Goal: Transaction & Acquisition: Purchase product/service

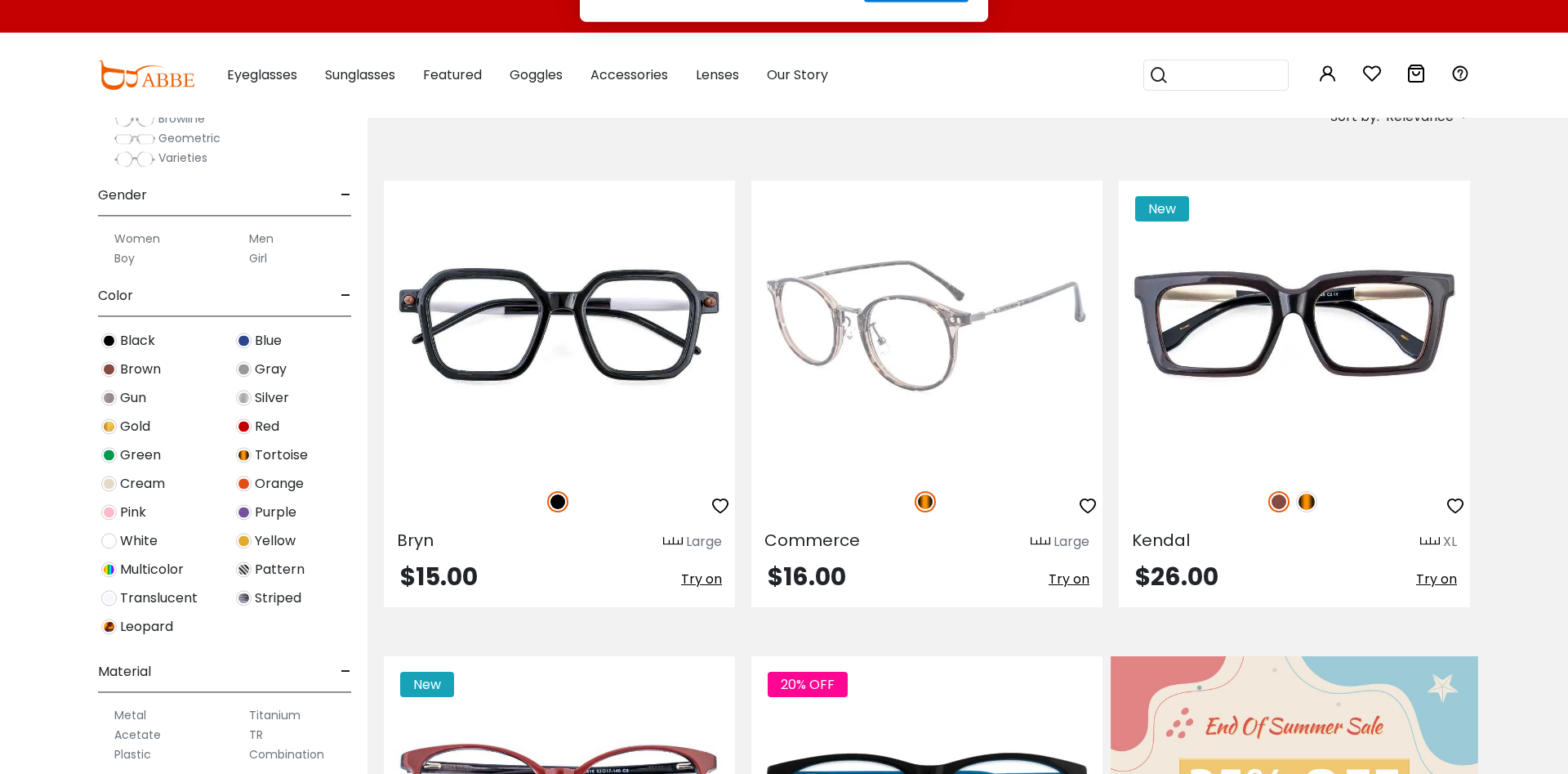
scroll to position [338, 0]
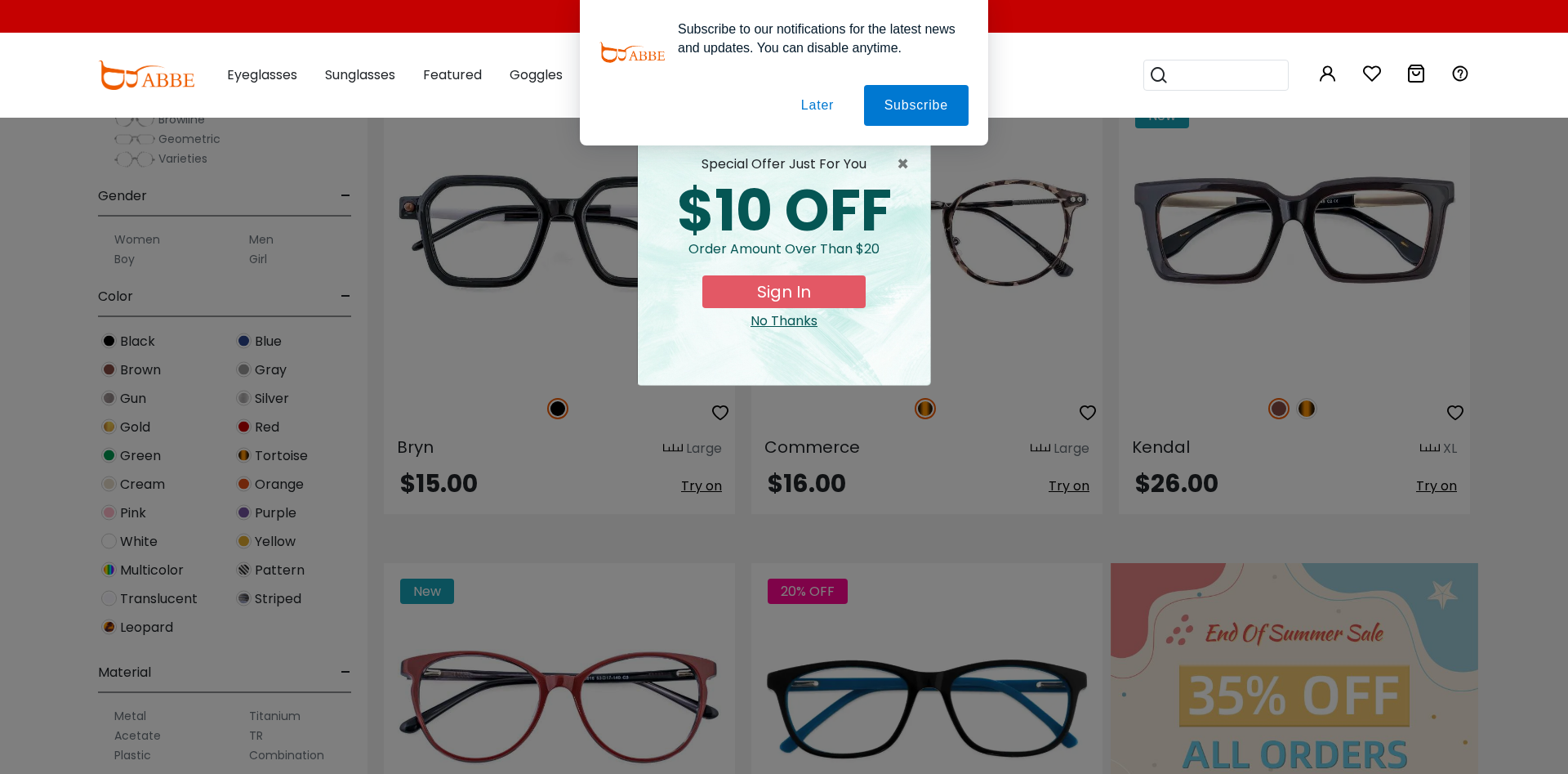
drag, startPoint x: 804, startPoint y: 314, endPoint x: 797, endPoint y: 325, distance: 13.0
click at [803, 314] on div "No Thanks" at bounding box center [784, 321] width 266 height 20
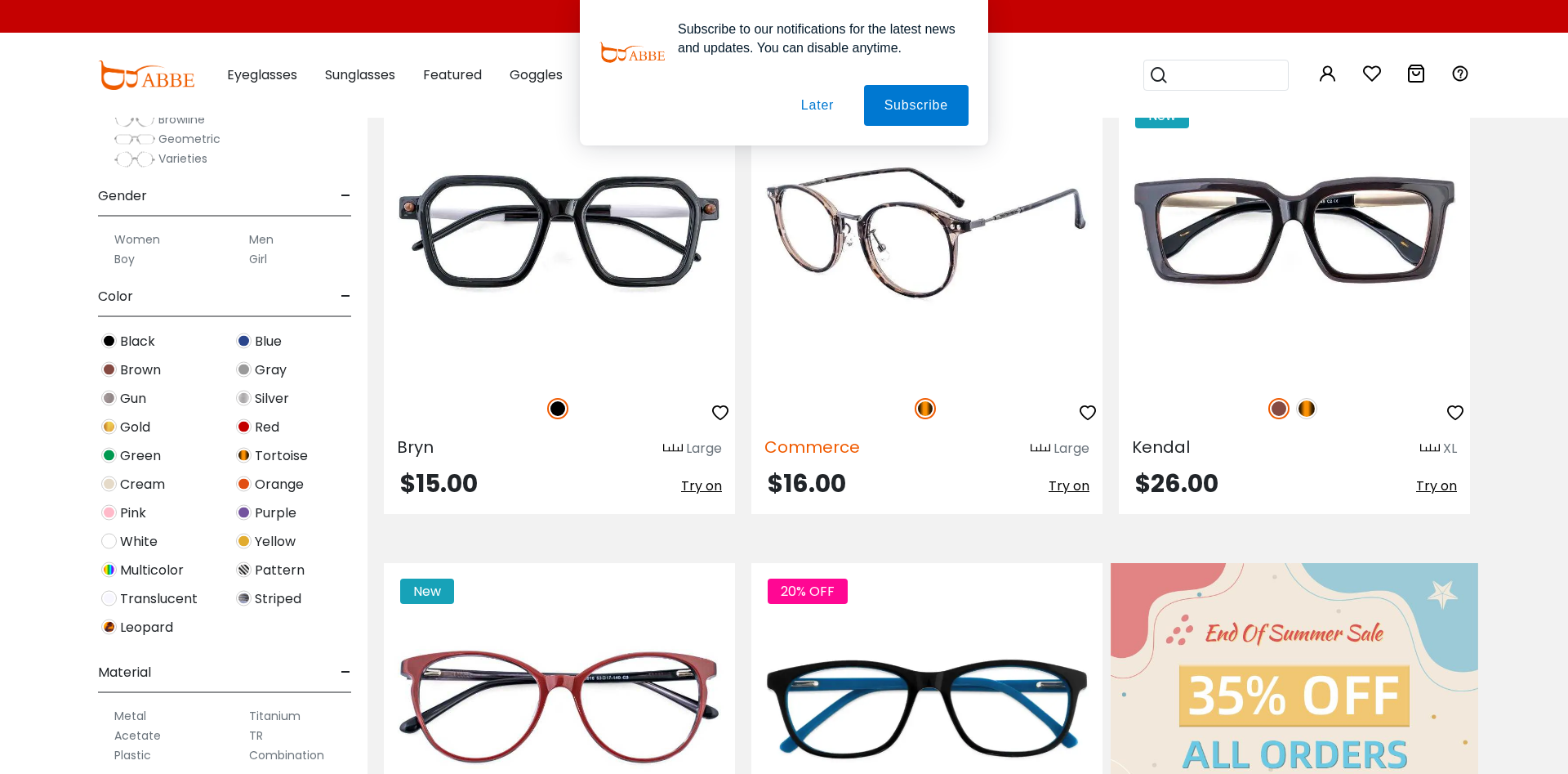
click at [797, 453] on span "Commerce" at bounding box center [811, 446] width 95 height 23
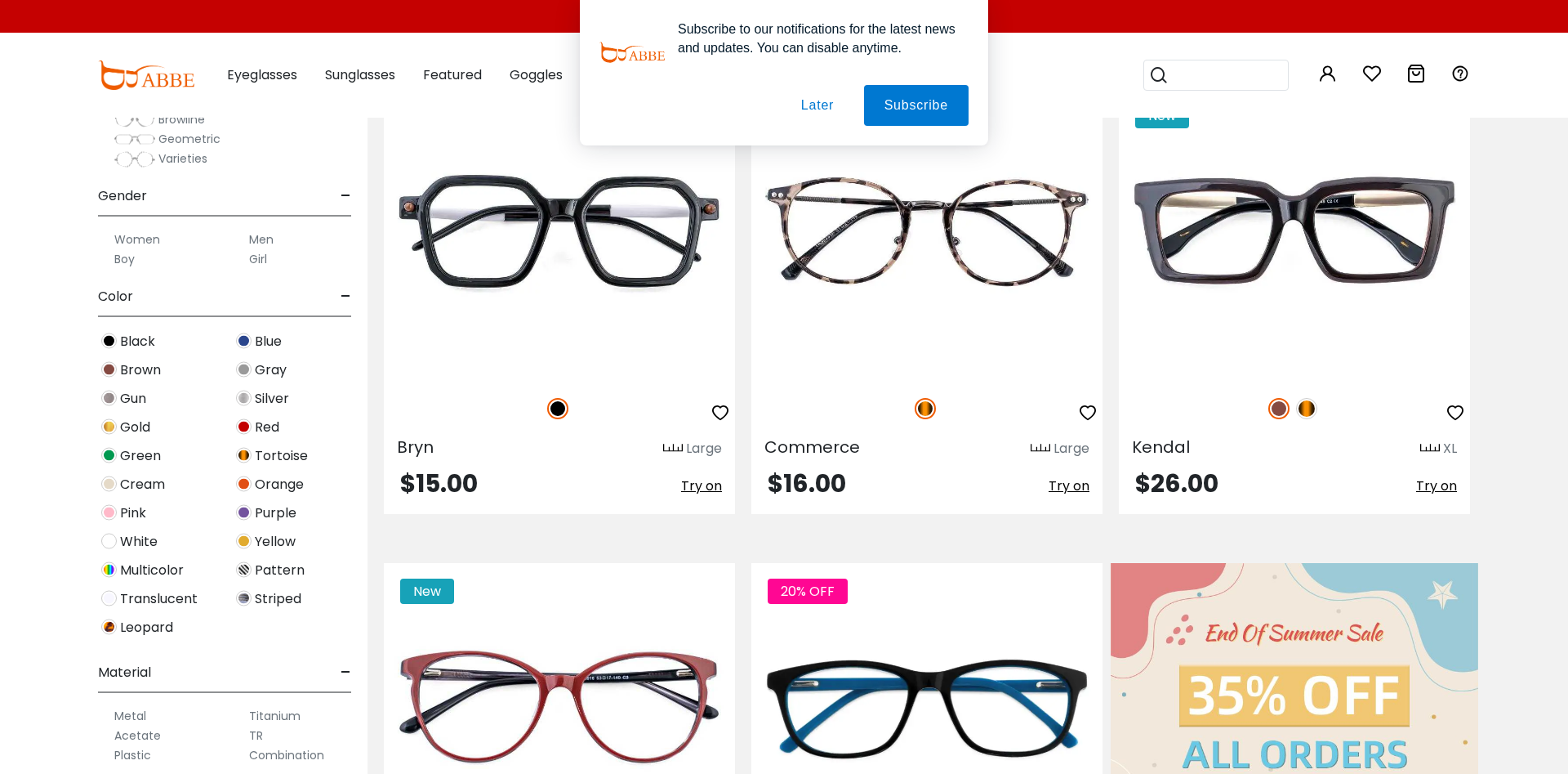
click at [825, 105] on button "Later" at bounding box center [817, 104] width 74 height 40
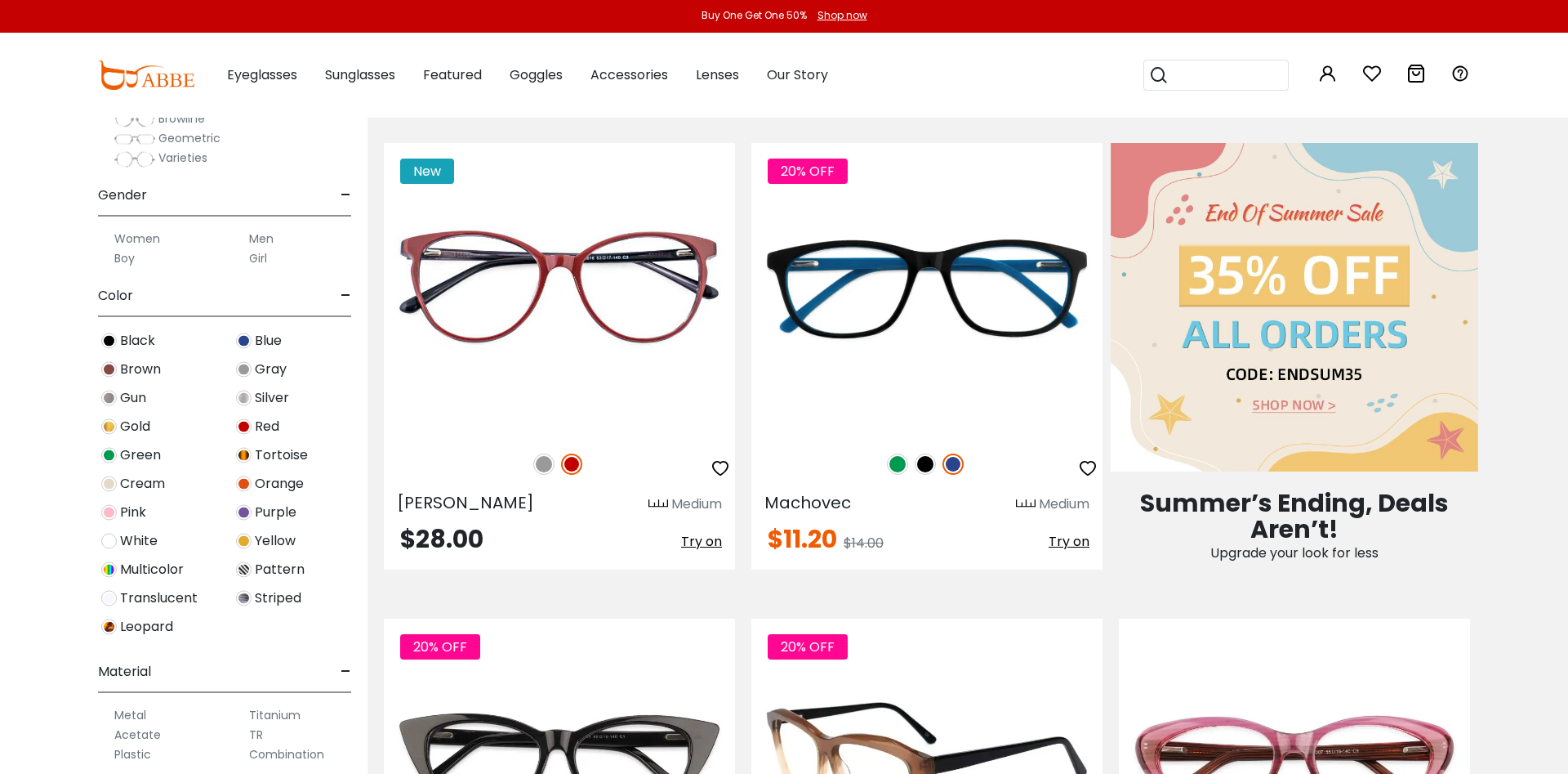
scroll to position [667, 0]
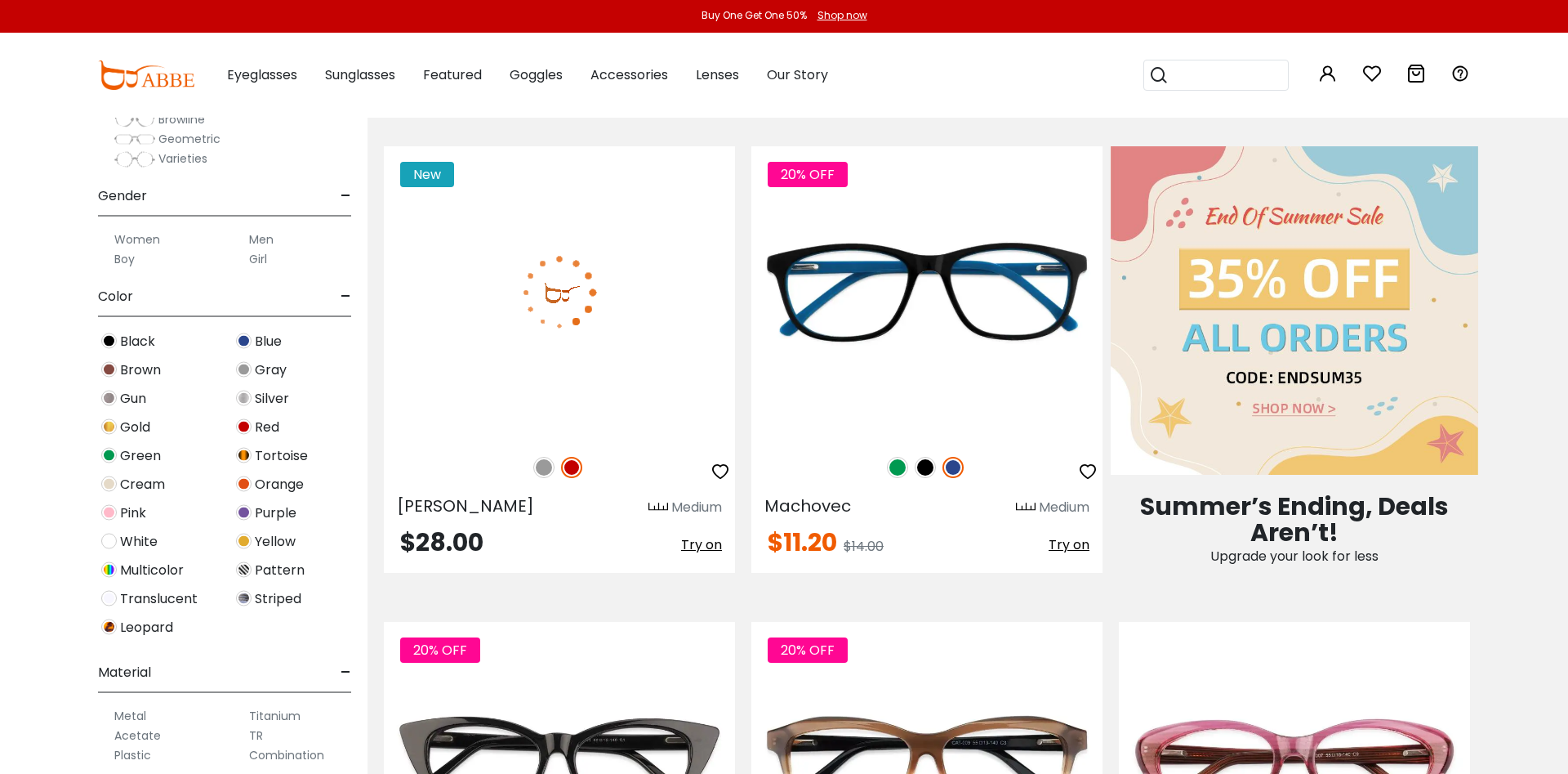
click at [692, 542] on span "Try on" at bounding box center [701, 544] width 40 height 19
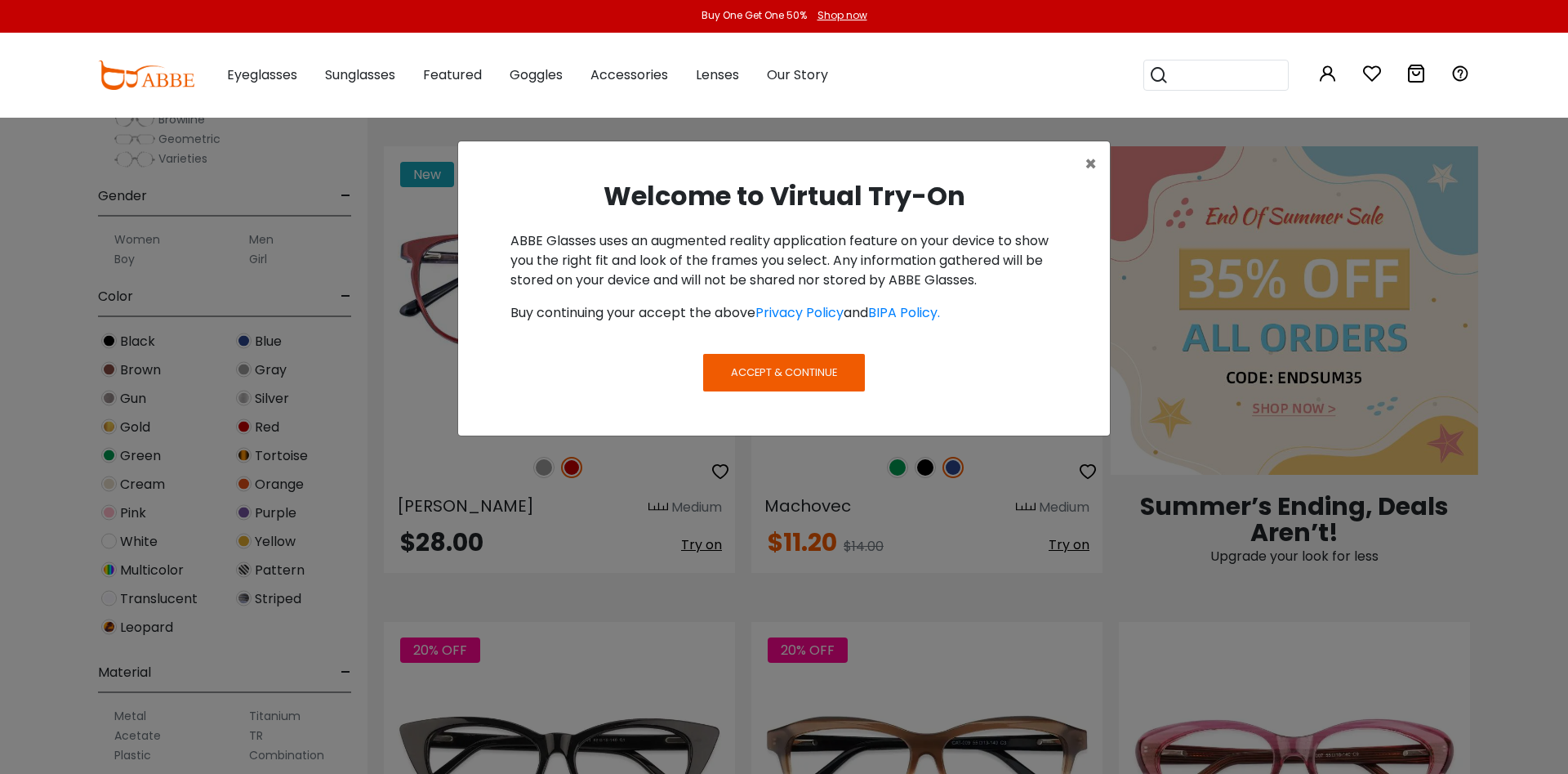
click at [750, 378] on span "Accept & Continue" at bounding box center [784, 372] width 106 height 16
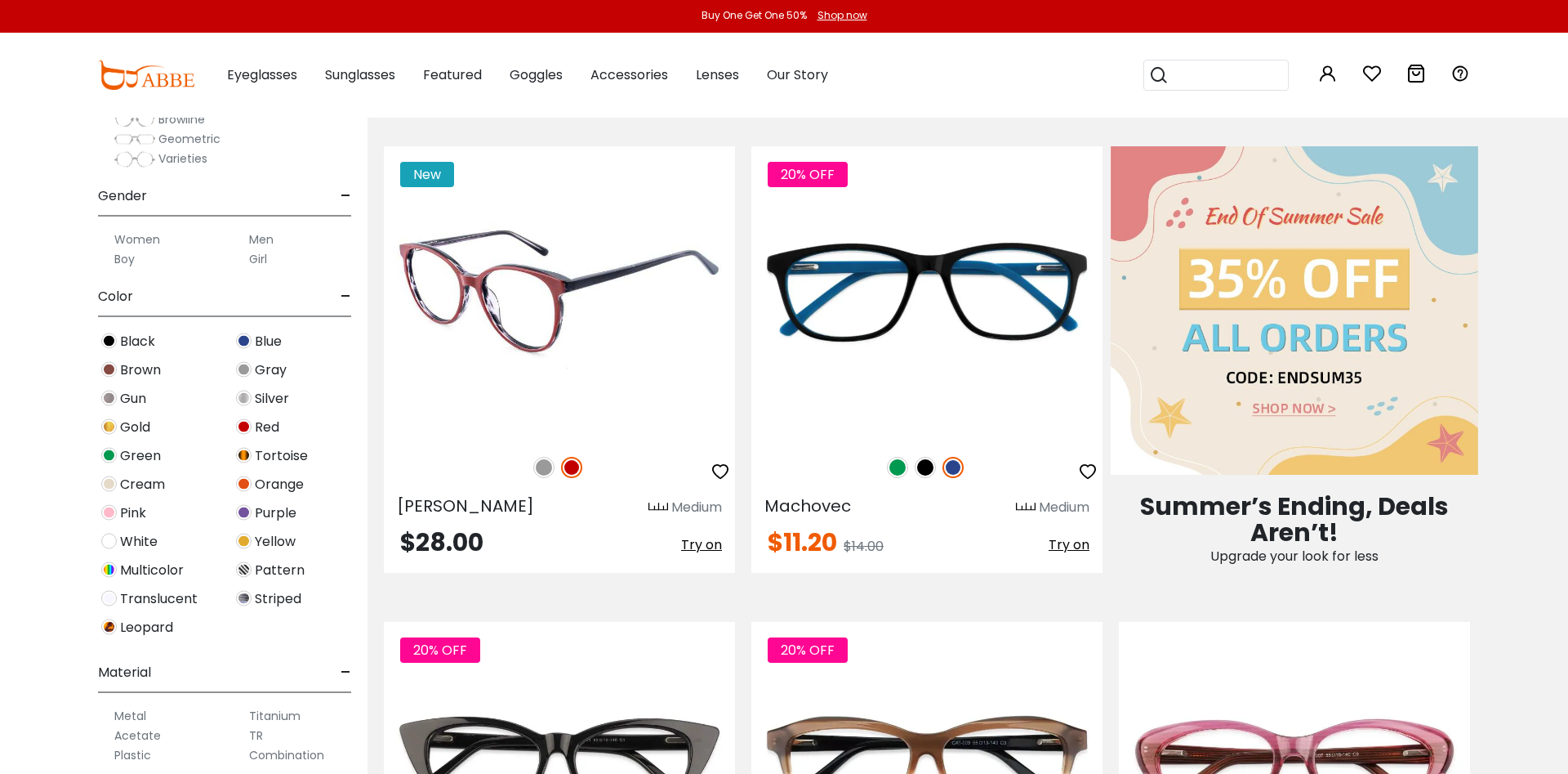
click at [699, 548] on span "Try on" at bounding box center [701, 544] width 40 height 19
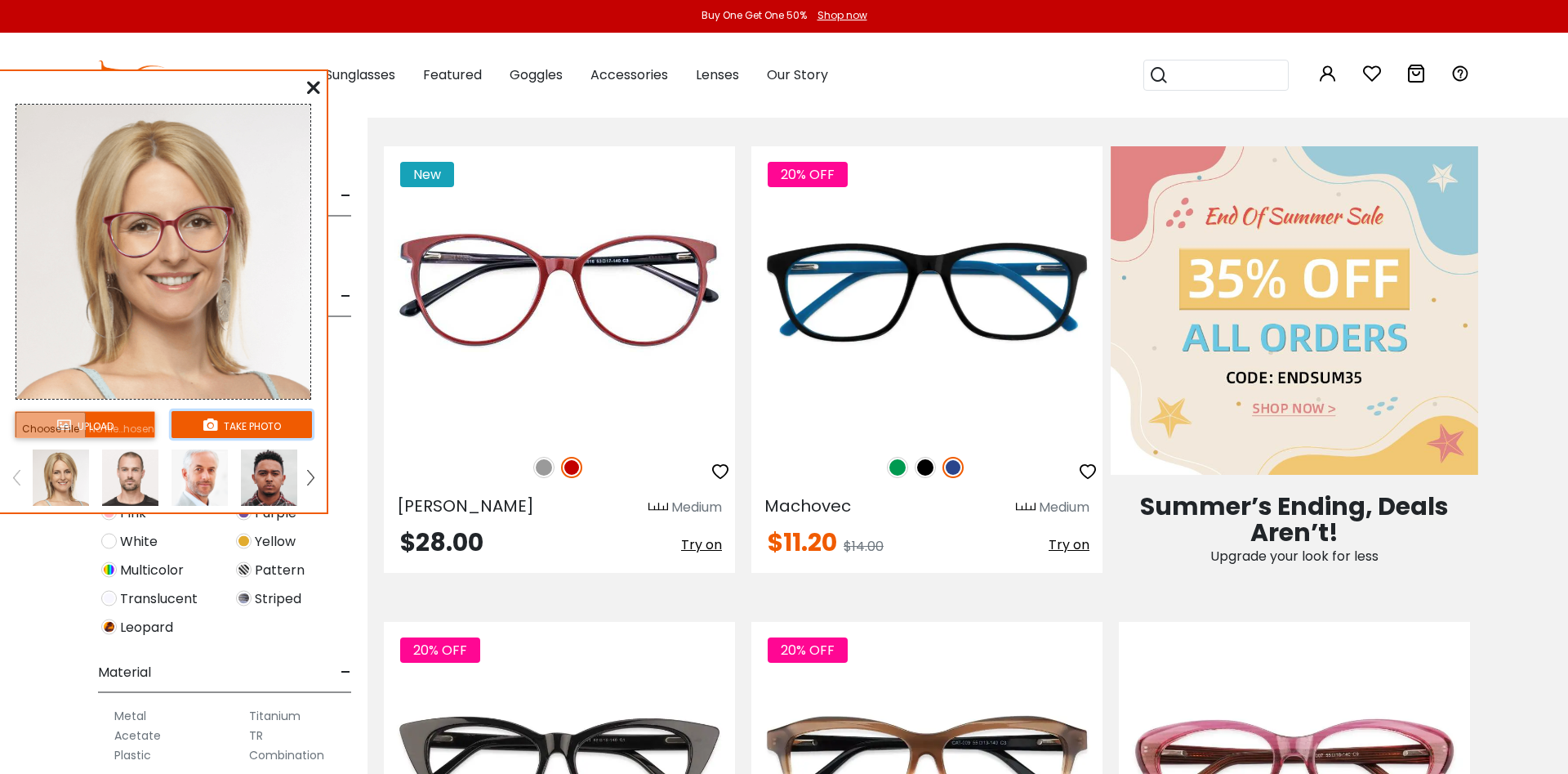
click at [247, 429] on button "take photo" at bounding box center [241, 423] width 141 height 27
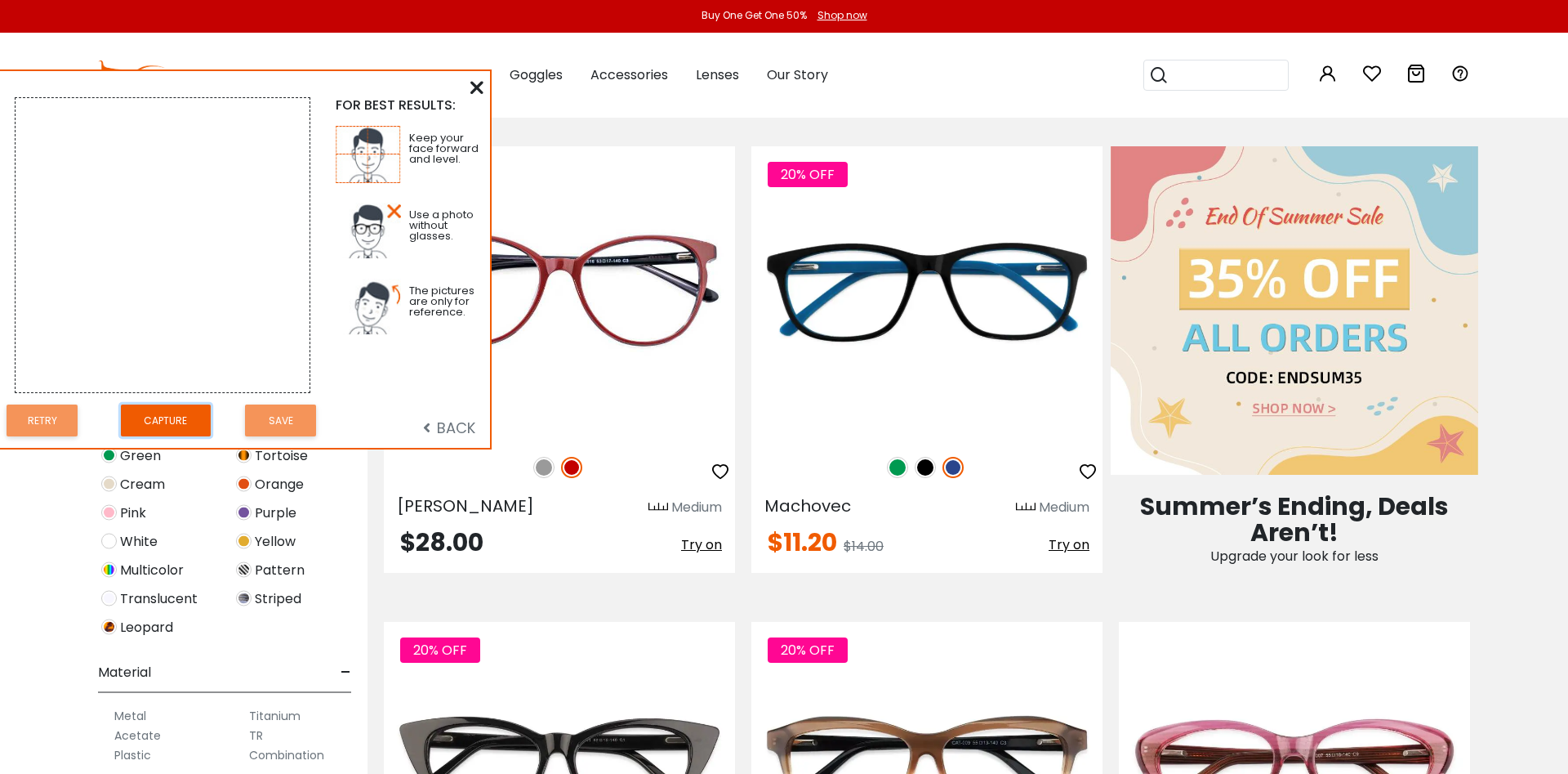
click at [196, 424] on button "Capture" at bounding box center [165, 420] width 90 height 32
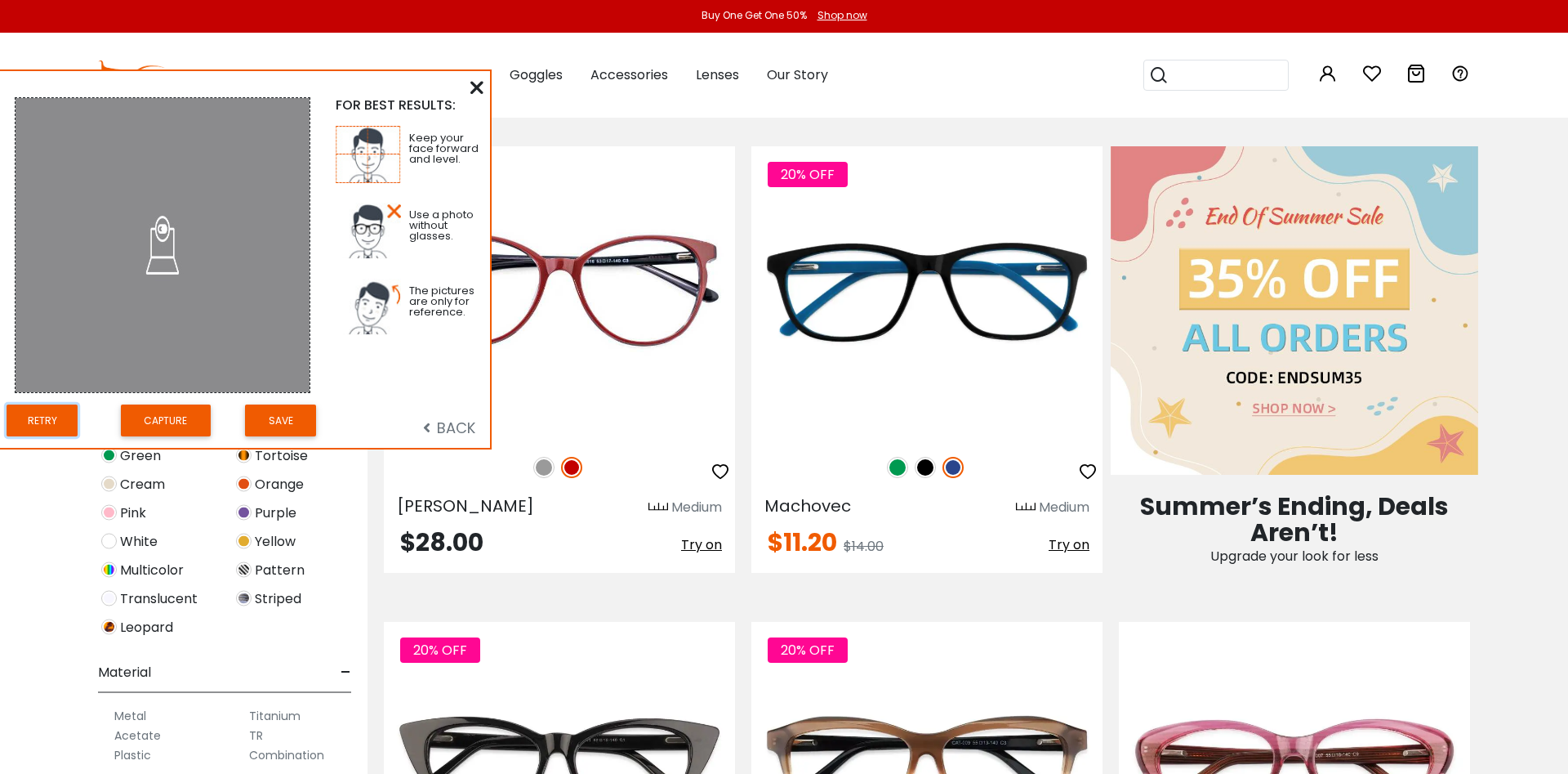
click at [31, 417] on button "Retry" at bounding box center [42, 420] width 71 height 32
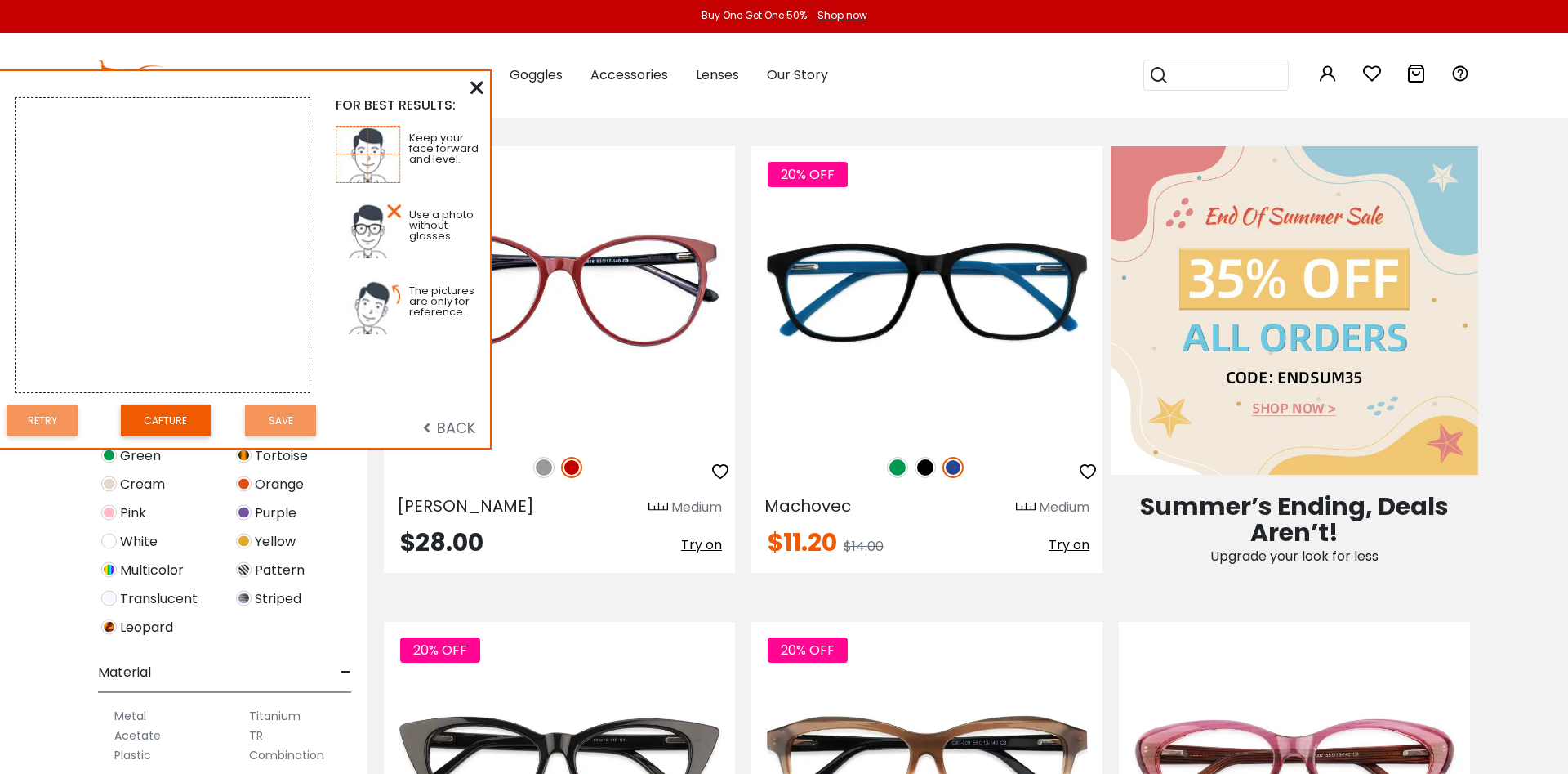
click at [433, 431] on span "BACK" at bounding box center [449, 427] width 52 height 21
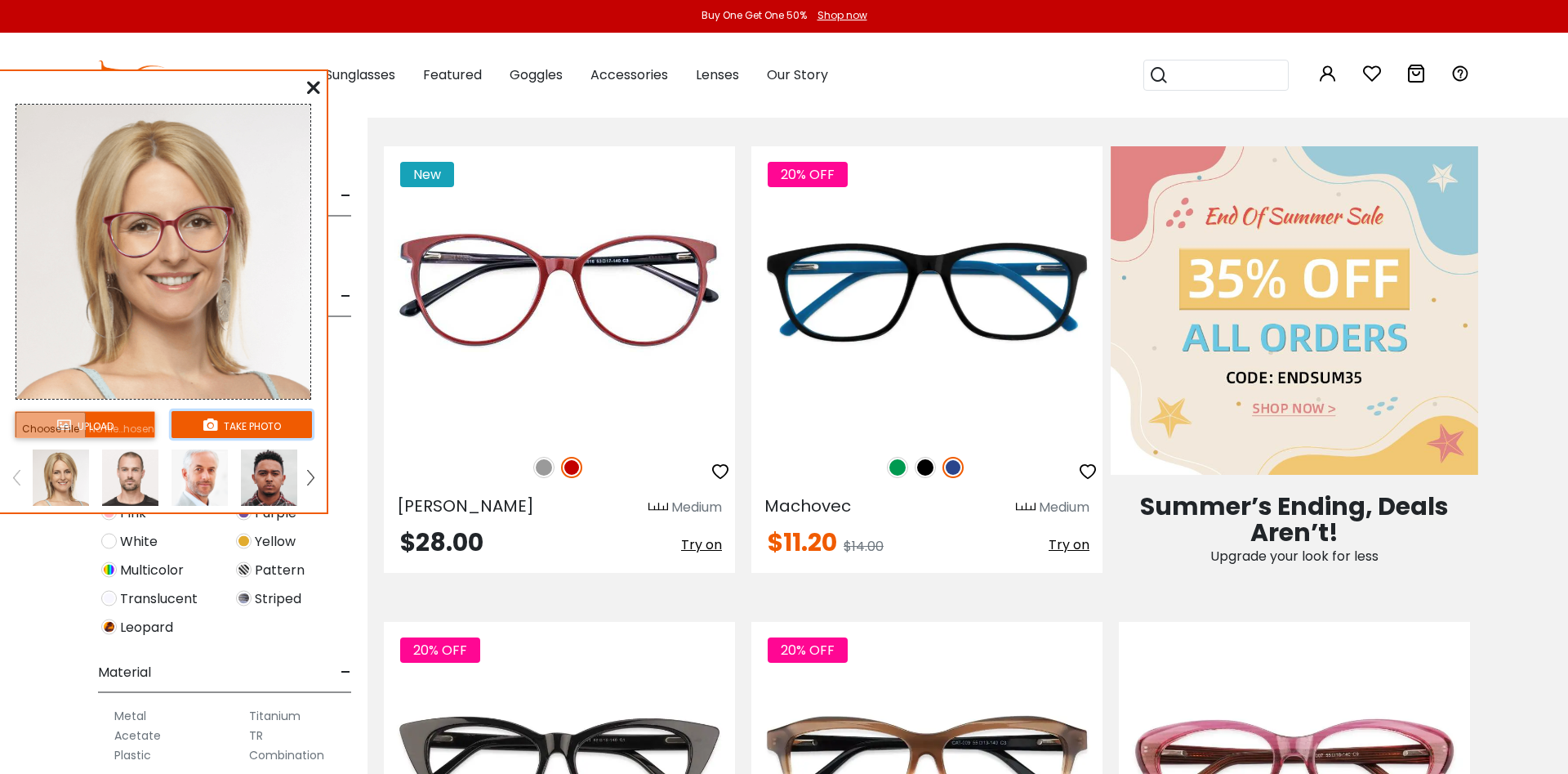
click at [221, 415] on button "take photo" at bounding box center [241, 423] width 141 height 27
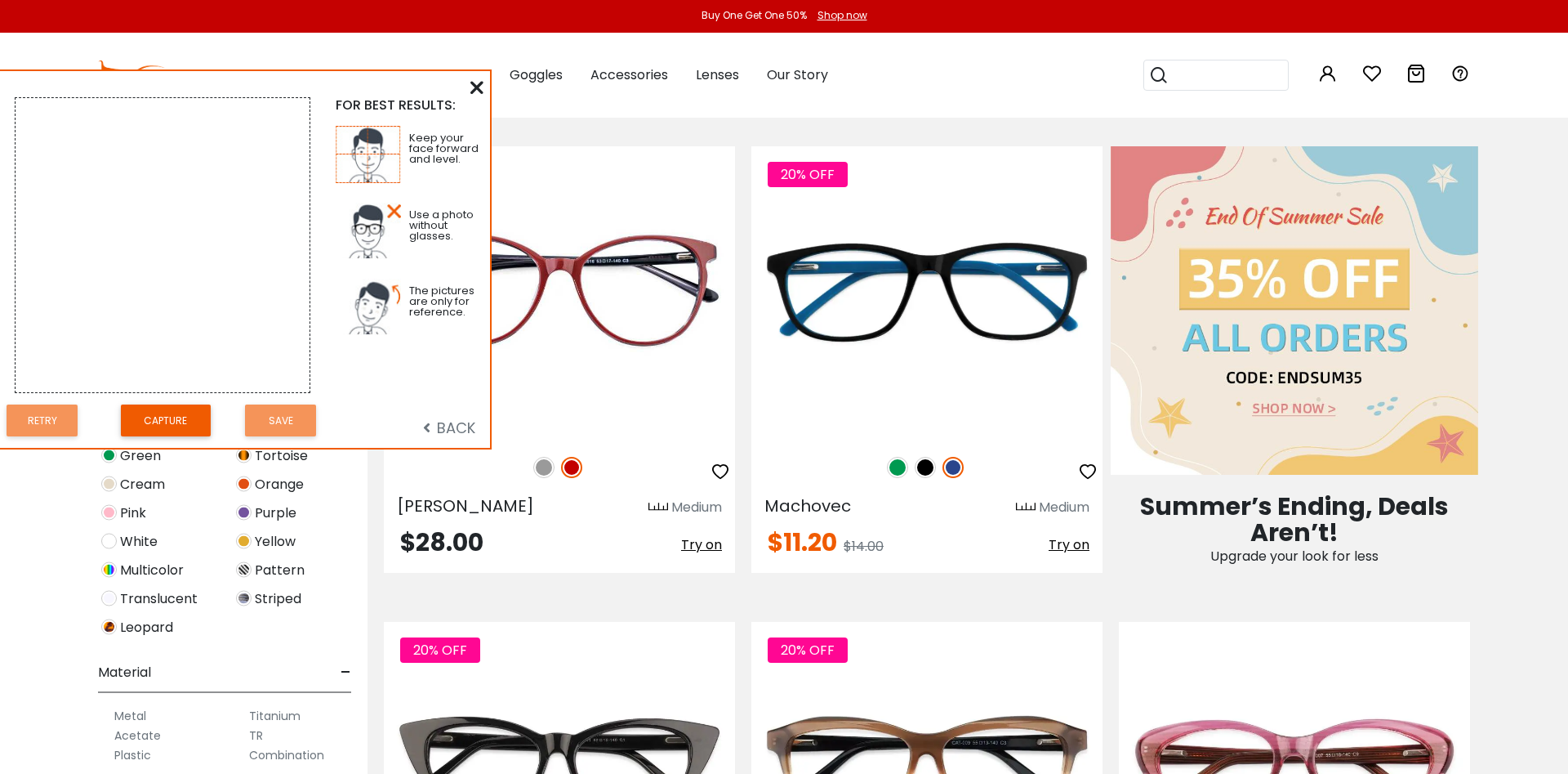
click at [453, 434] on span "BACK" at bounding box center [449, 427] width 52 height 21
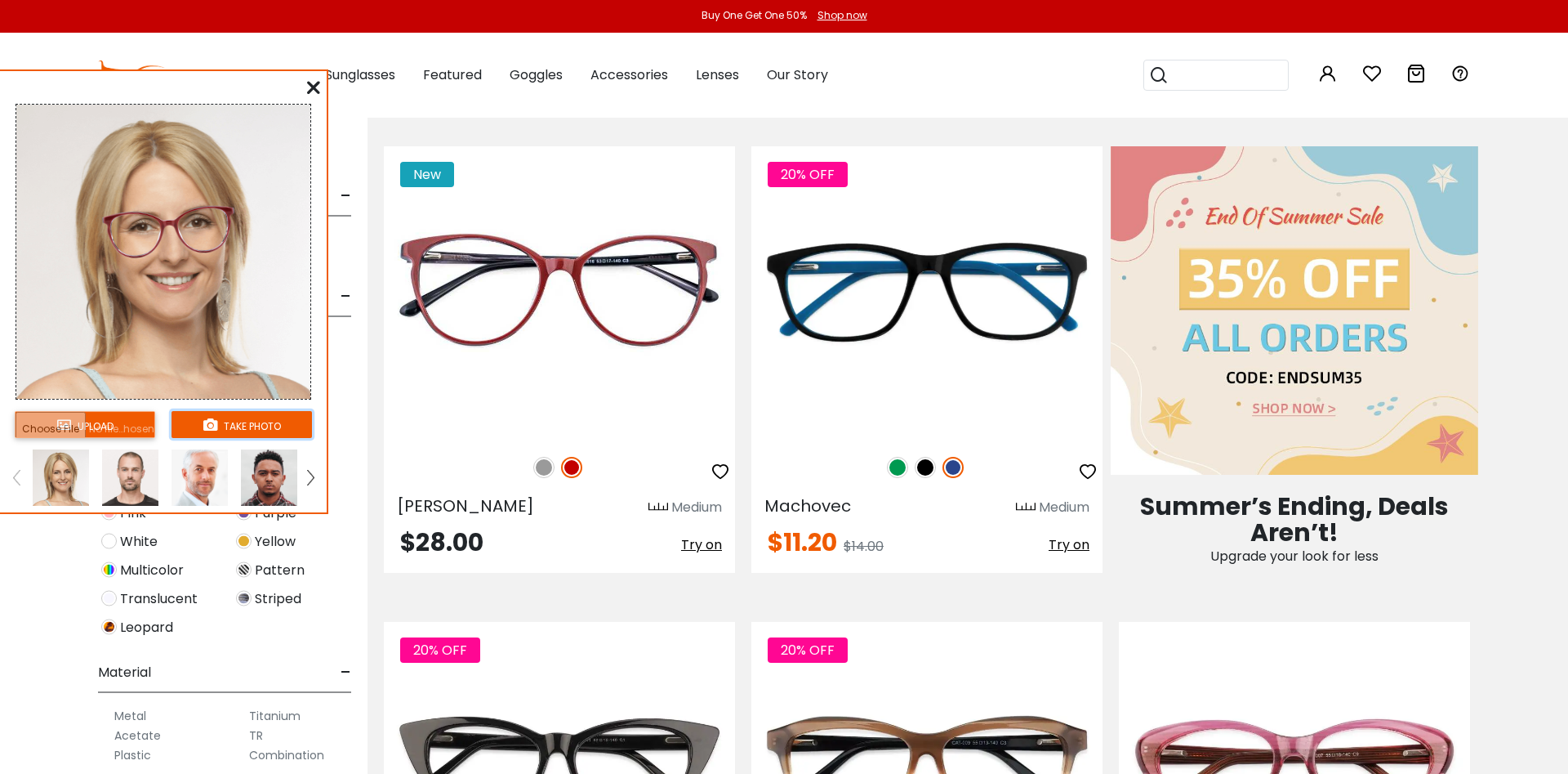
click at [274, 428] on button "take photo" at bounding box center [241, 423] width 141 height 27
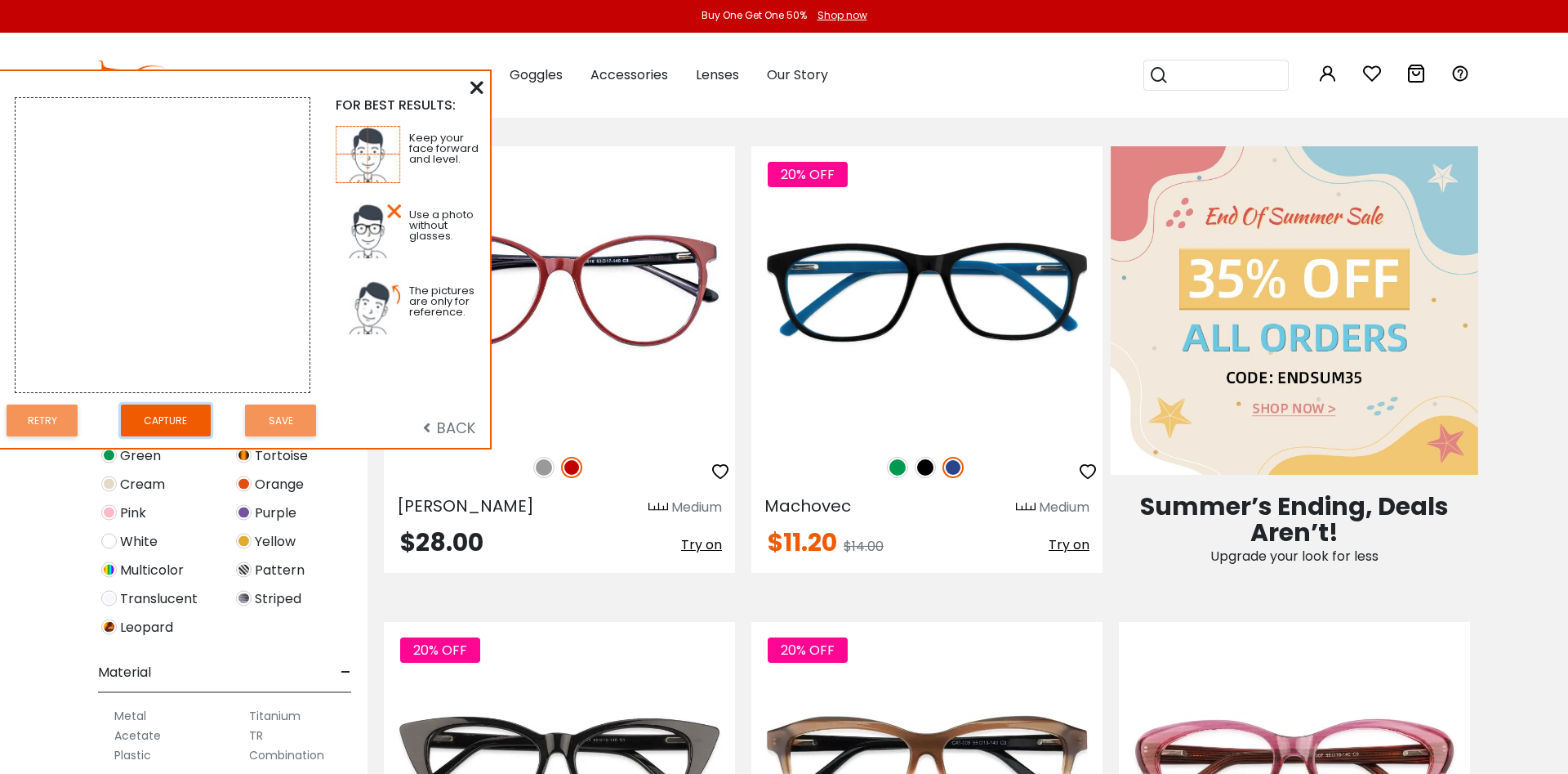
click at [165, 421] on button "Capture" at bounding box center [165, 420] width 90 height 32
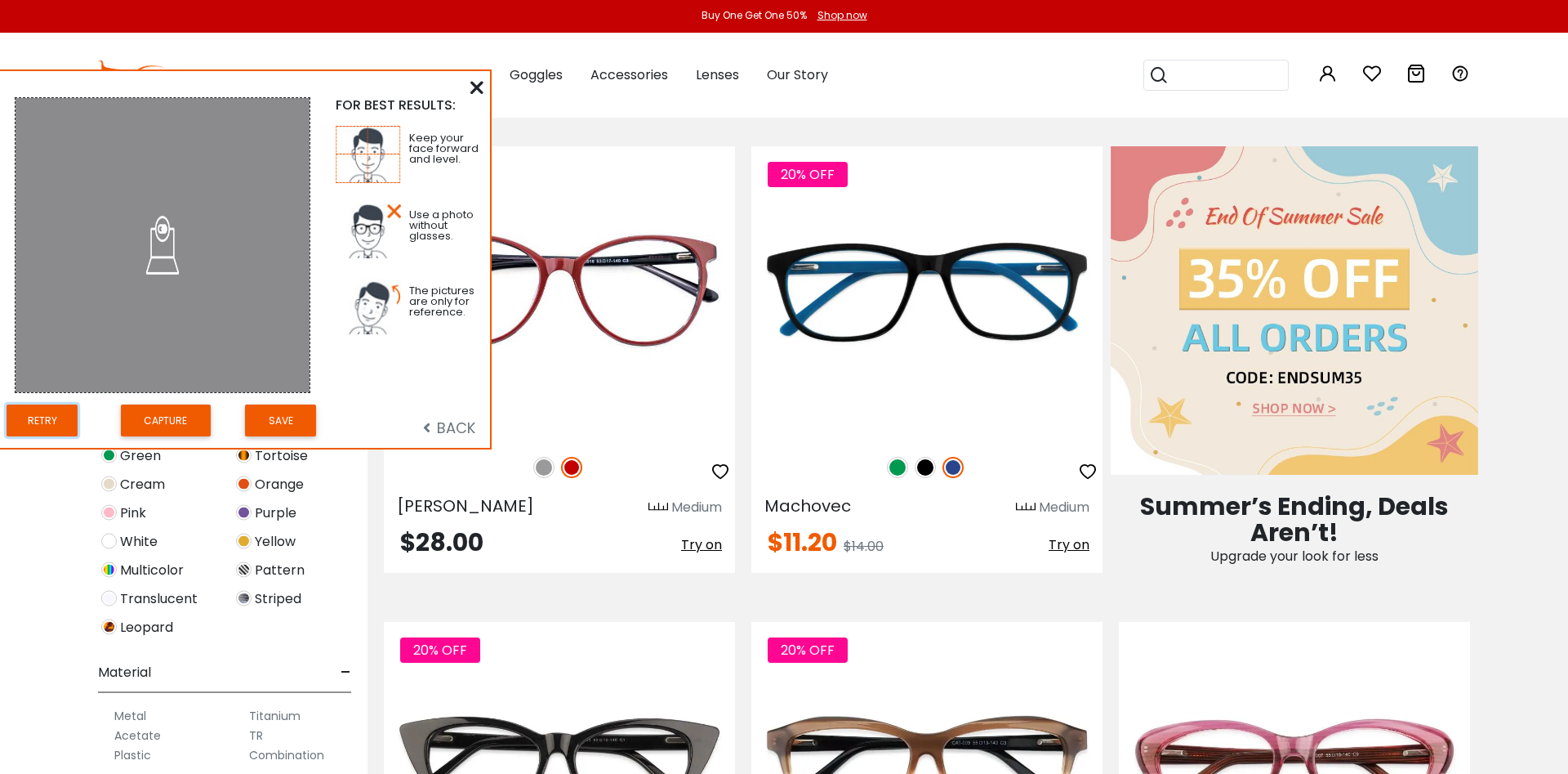
click at [23, 414] on button "Retry" at bounding box center [42, 420] width 71 height 32
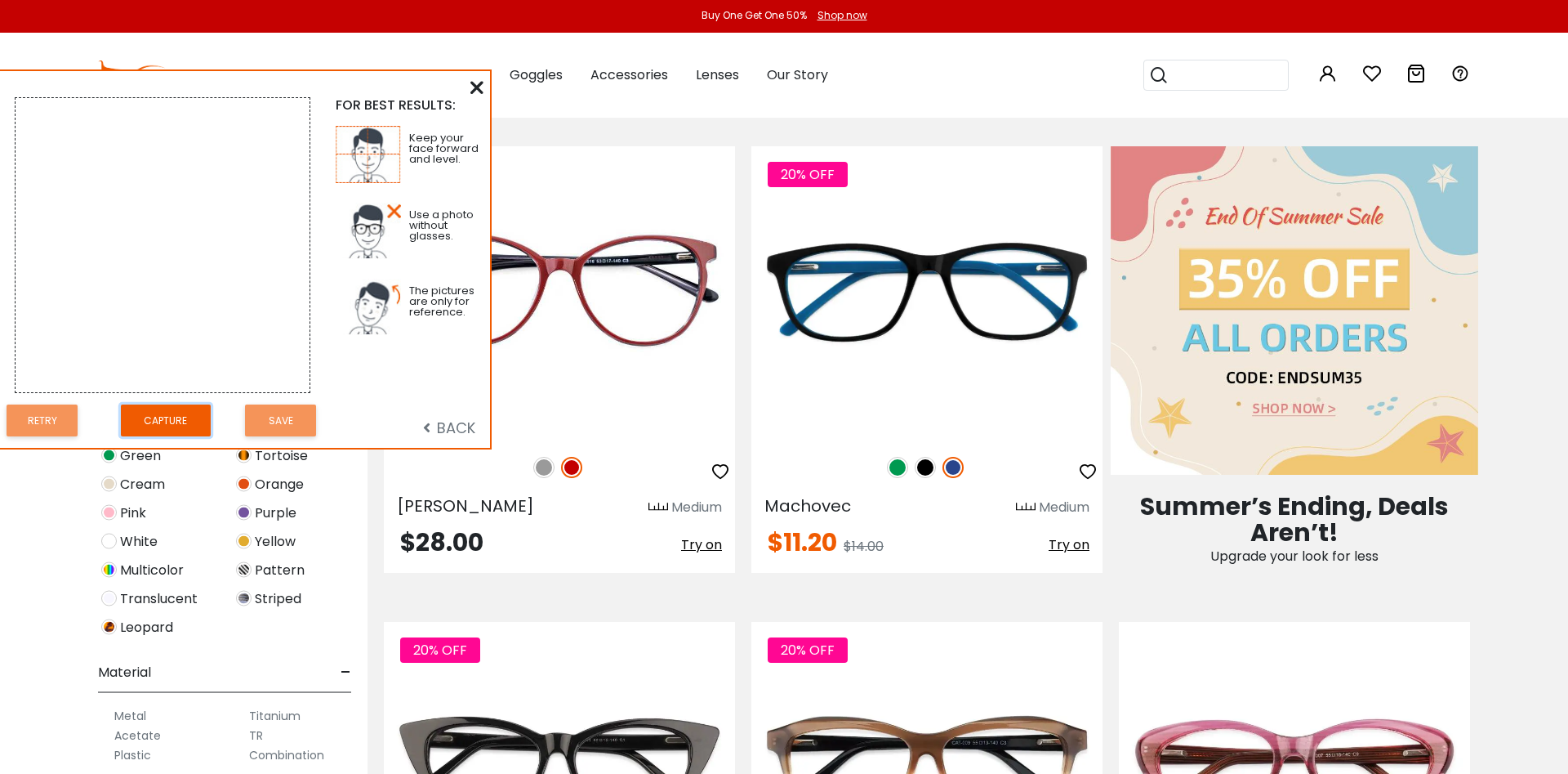
click at [152, 429] on button "Capture" at bounding box center [165, 420] width 90 height 32
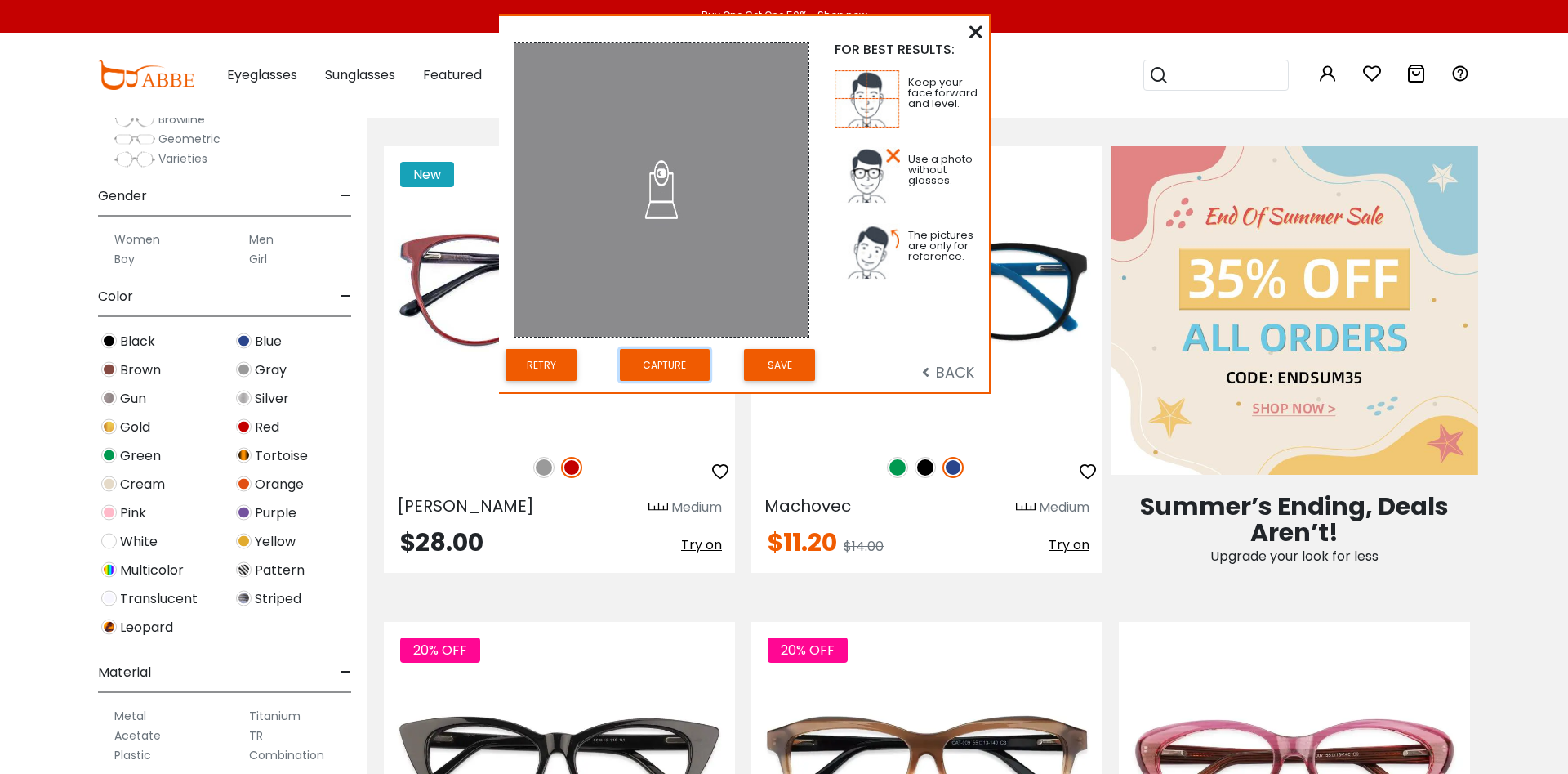
drag, startPoint x: 220, startPoint y: 91, endPoint x: 720, endPoint y: 35, distance: 503.1
click at [720, 35] on div "FOR BEST RESULTS: Keep your face forward and level. Use a photo without glasses…" at bounding box center [744, 204] width 490 height 376
click at [689, 363] on button "Capture" at bounding box center [664, 364] width 90 height 32
click at [558, 366] on button "Retry" at bounding box center [540, 364] width 71 height 32
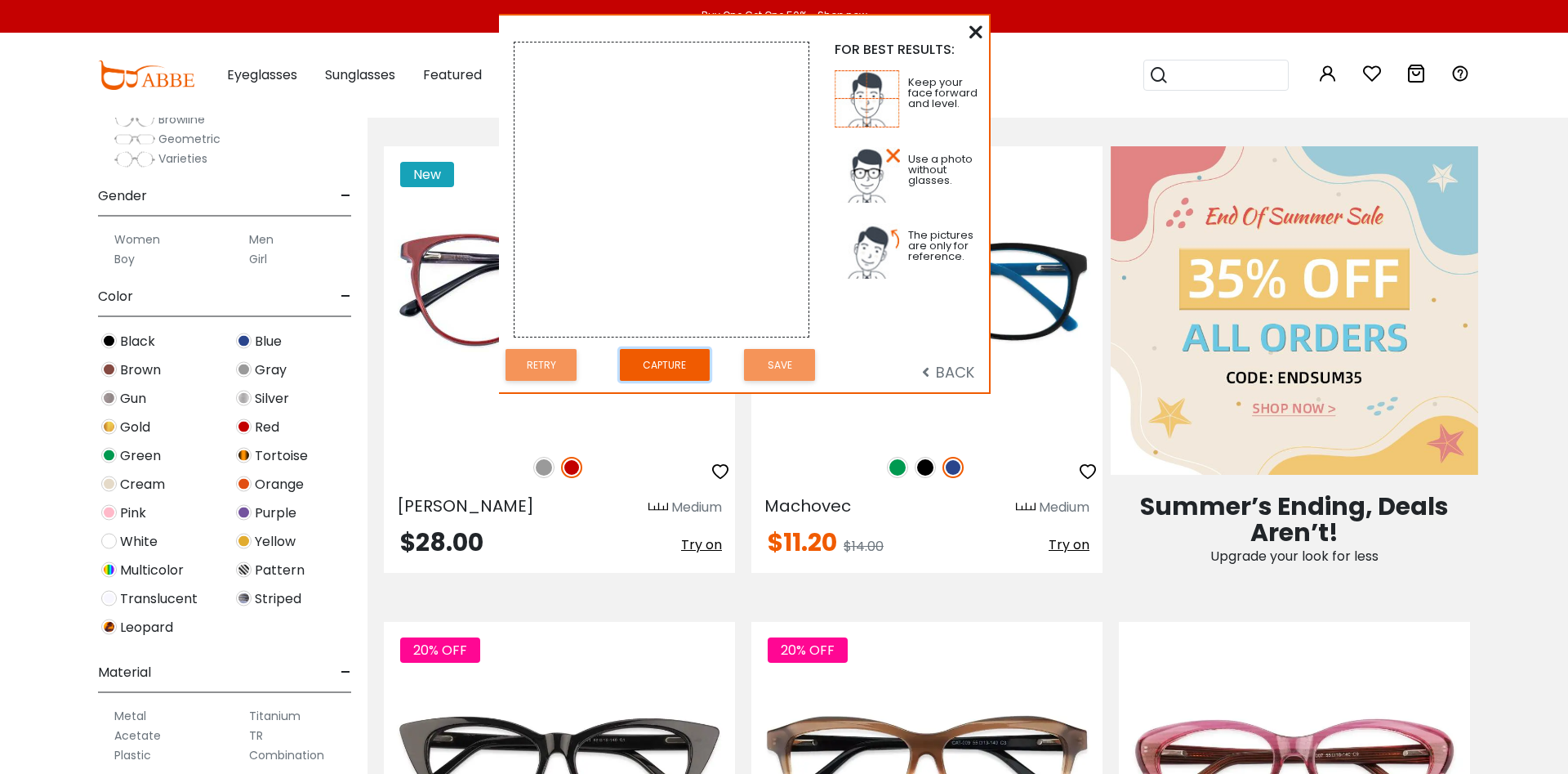
click at [668, 367] on button "Capture" at bounding box center [664, 364] width 90 height 32
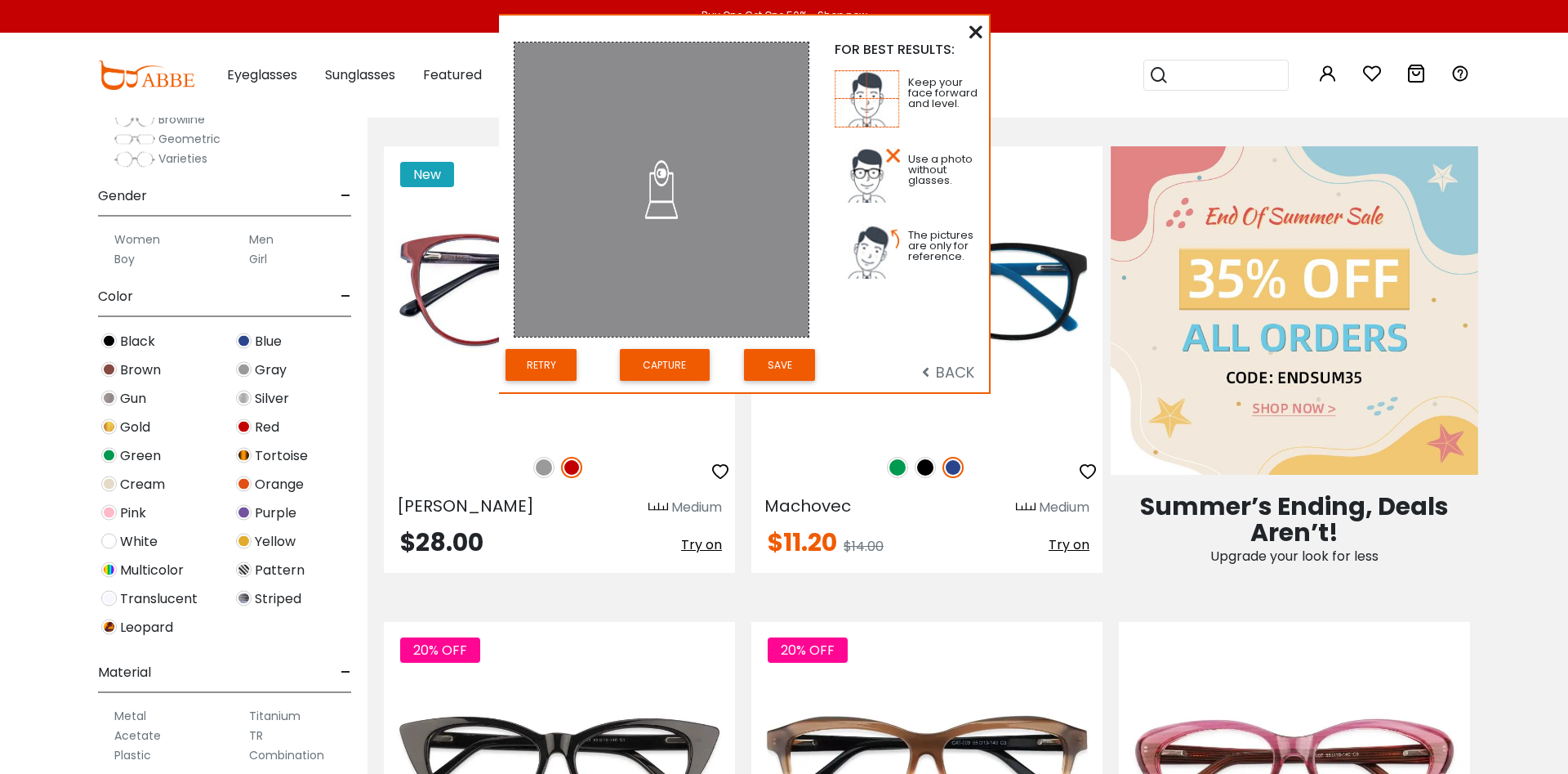
click at [956, 376] on span "BACK" at bounding box center [948, 371] width 52 height 21
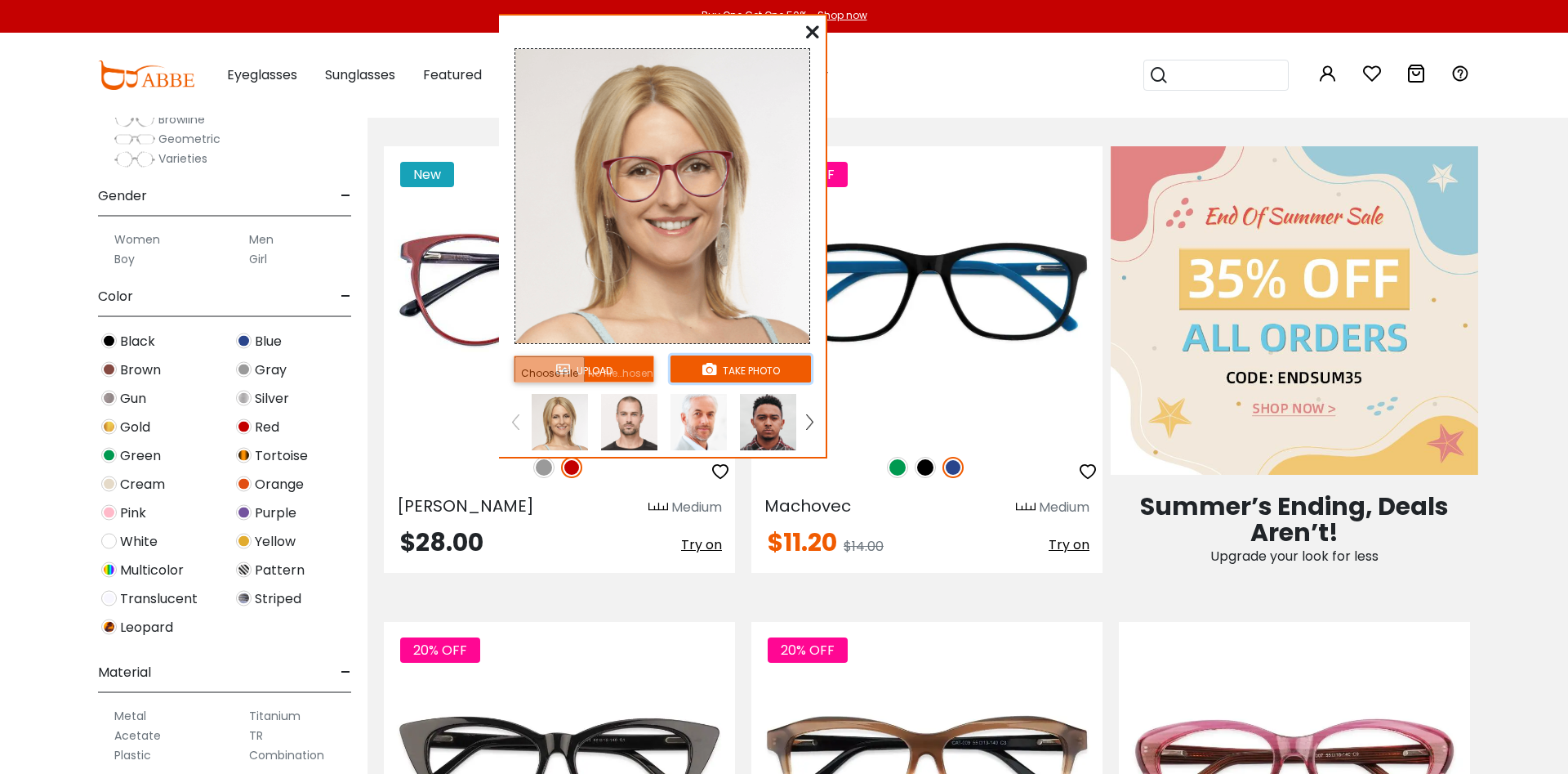
click at [750, 377] on button "take photo" at bounding box center [740, 368] width 141 height 27
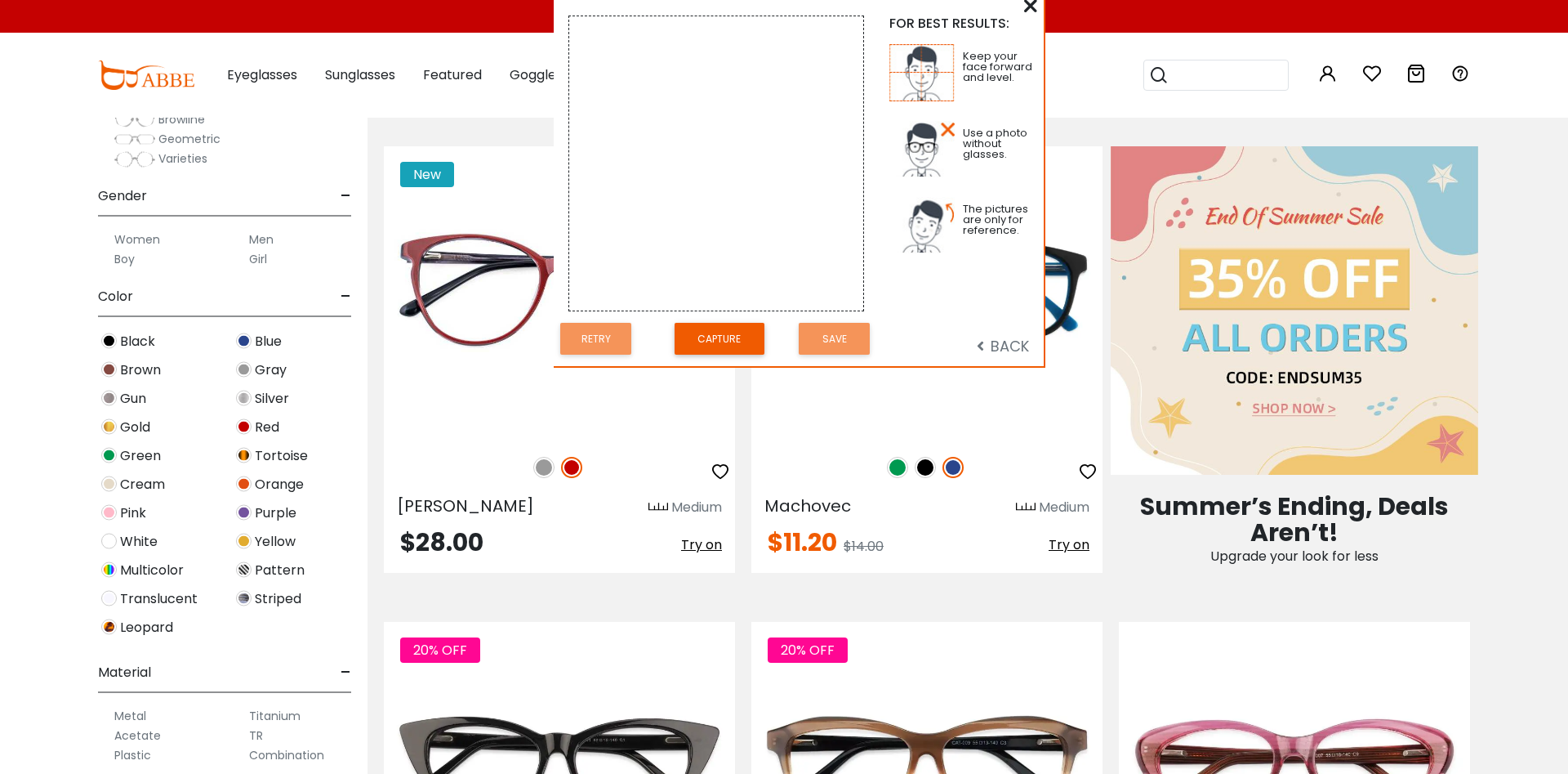
drag, startPoint x: 675, startPoint y: 103, endPoint x: 730, endPoint y: 77, distance: 60.8
click at [730, 77] on video at bounding box center [716, 163] width 294 height 294
click at [739, 339] on button "Capture" at bounding box center [719, 339] width 90 height 32
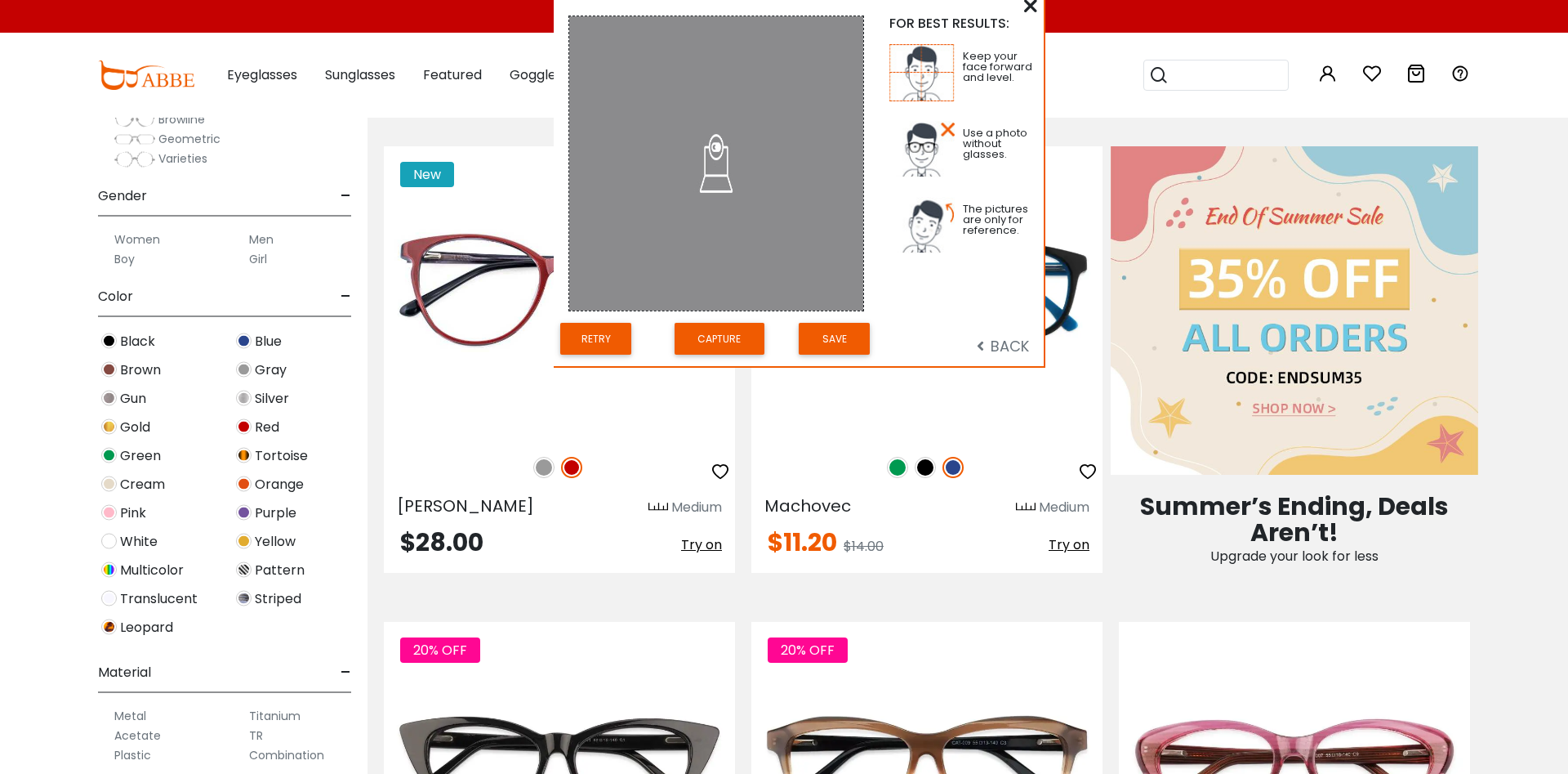
click at [980, 343] on icon at bounding box center [979, 345] width 7 height 15
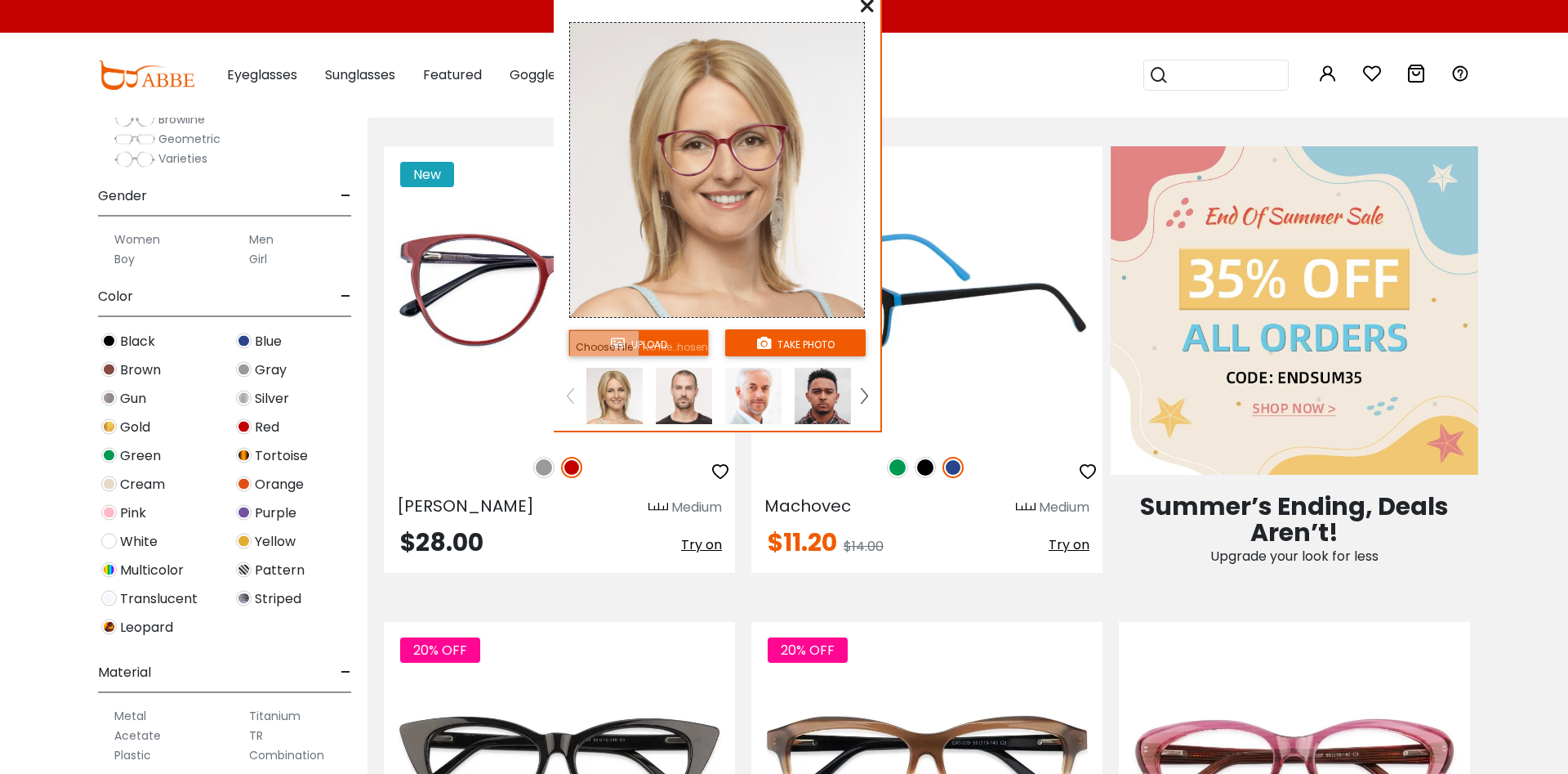
click at [904, 381] on img at bounding box center [926, 291] width 351 height 292
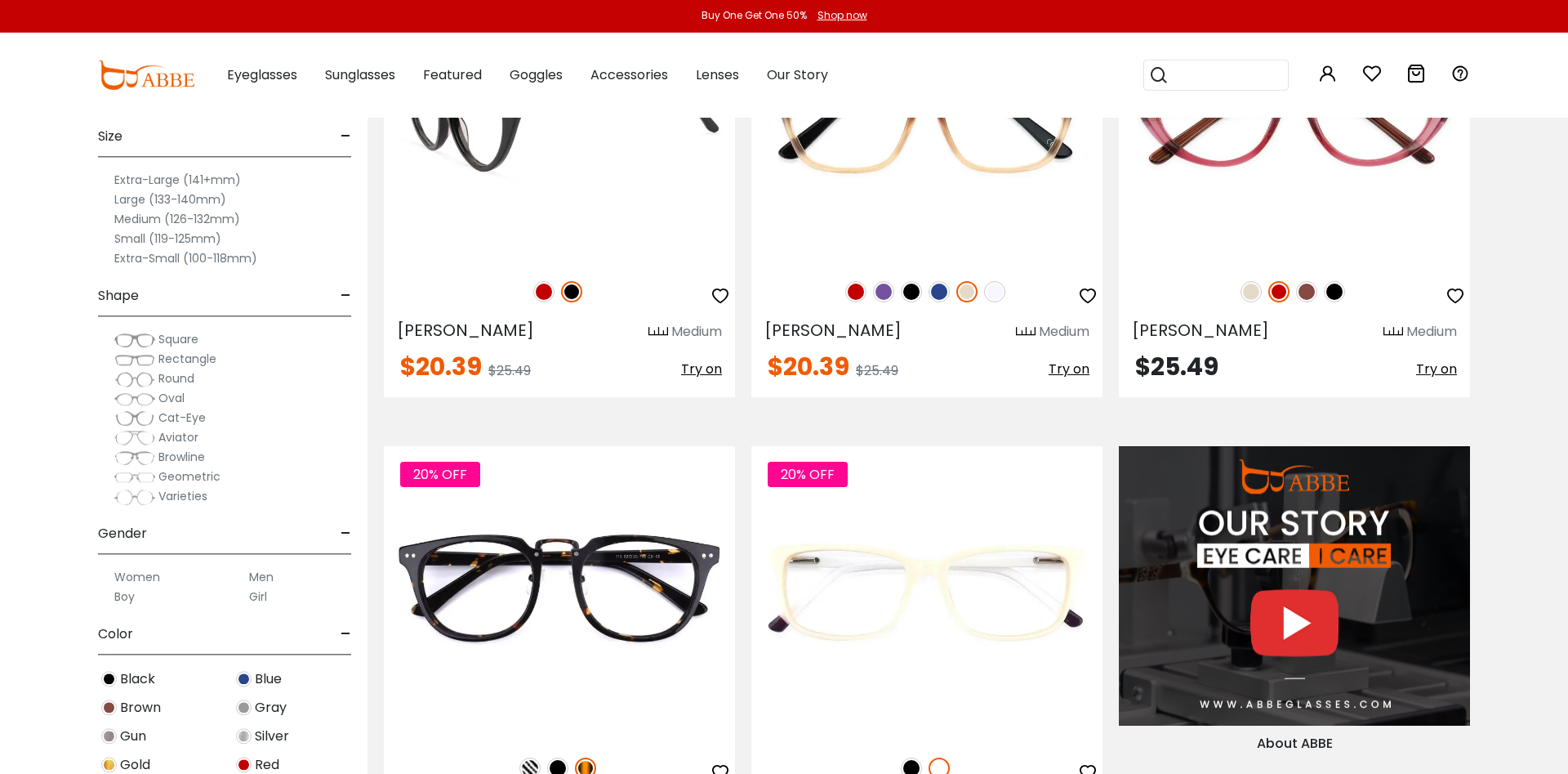
scroll to position [1416, 0]
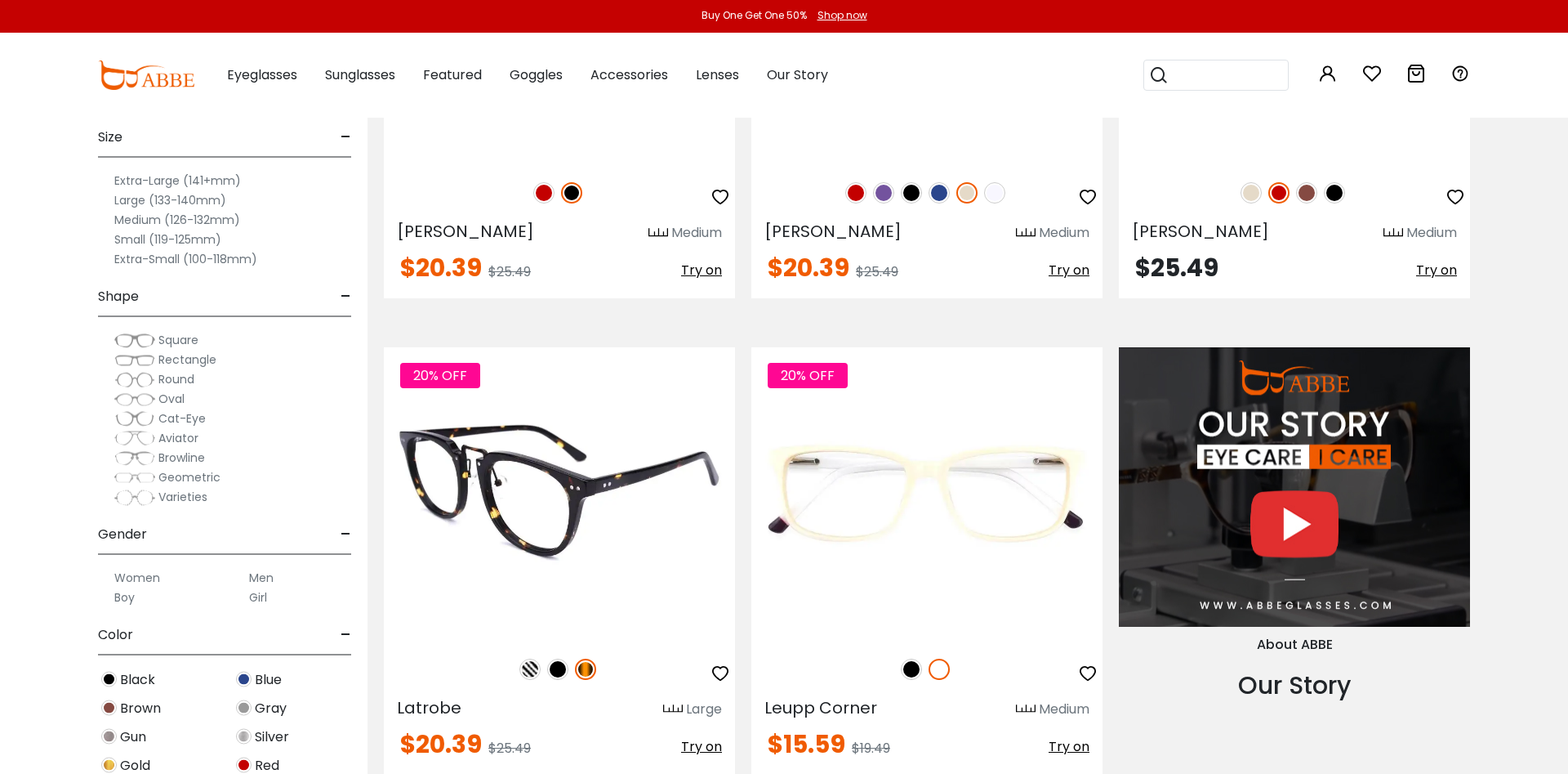
click at [509, 548] on img at bounding box center [559, 493] width 351 height 292
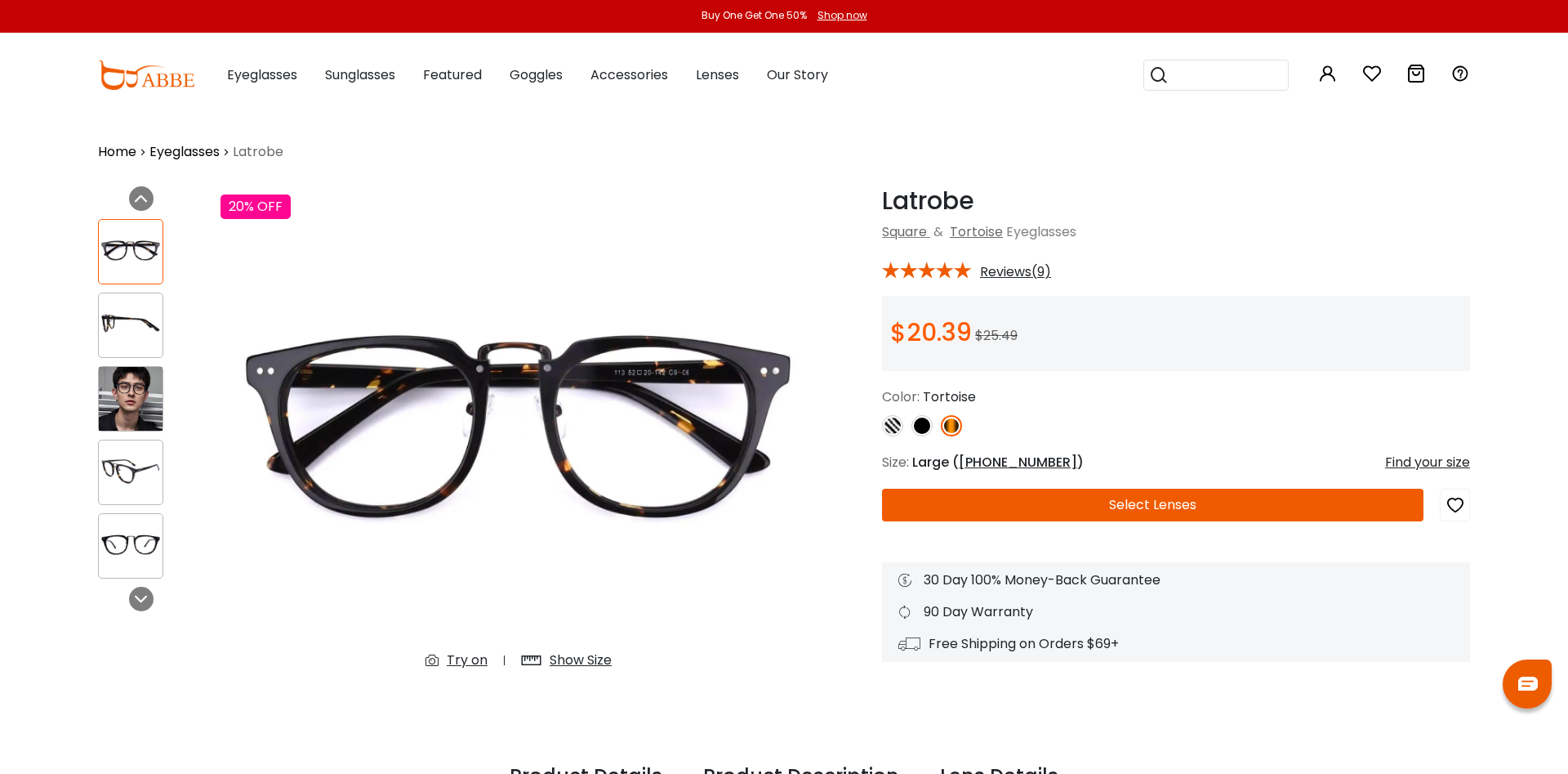
click at [588, 659] on div "Show Size" at bounding box center [580, 660] width 62 height 20
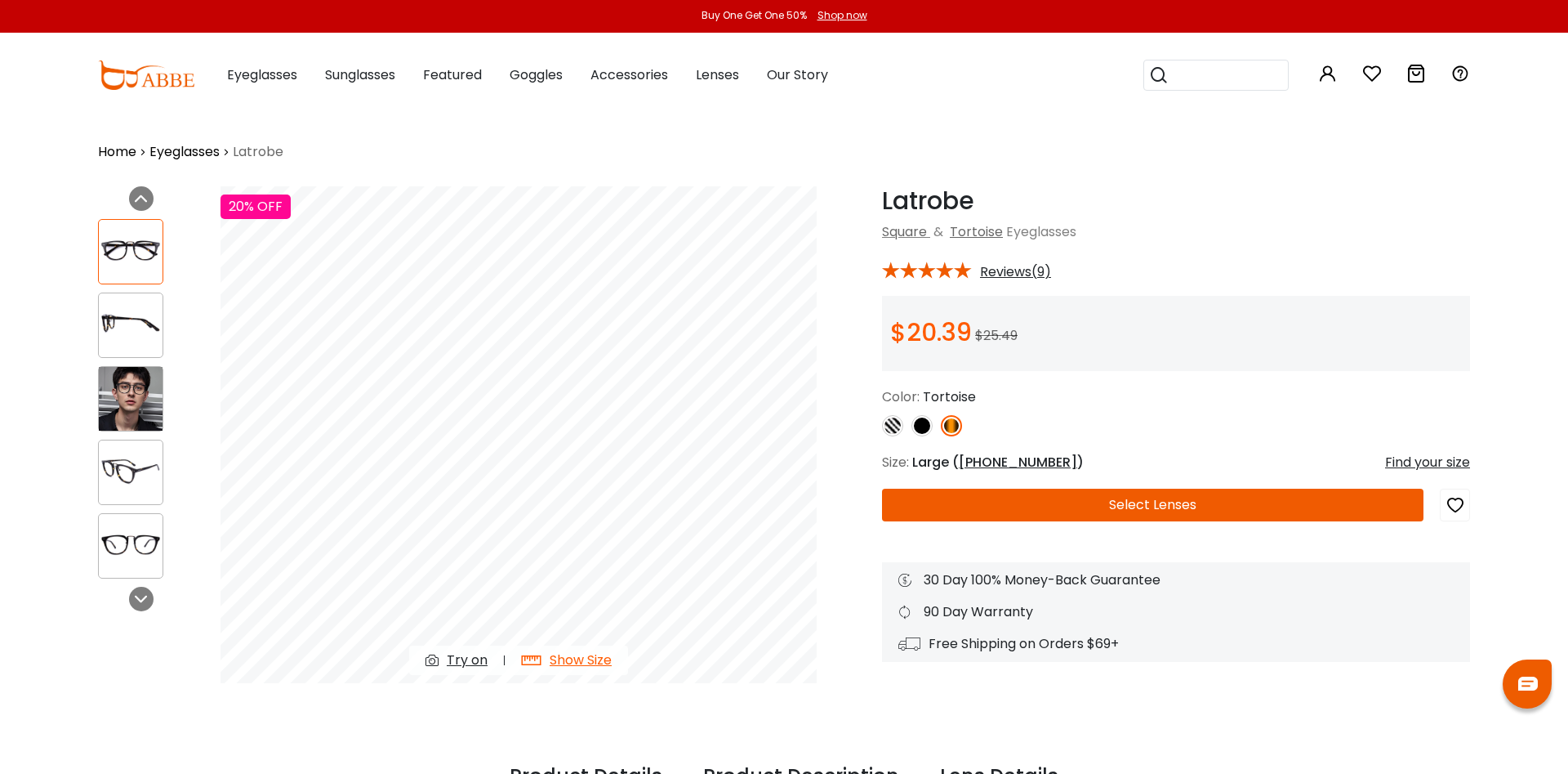
click at [919, 427] on img at bounding box center [922, 425] width 22 height 22
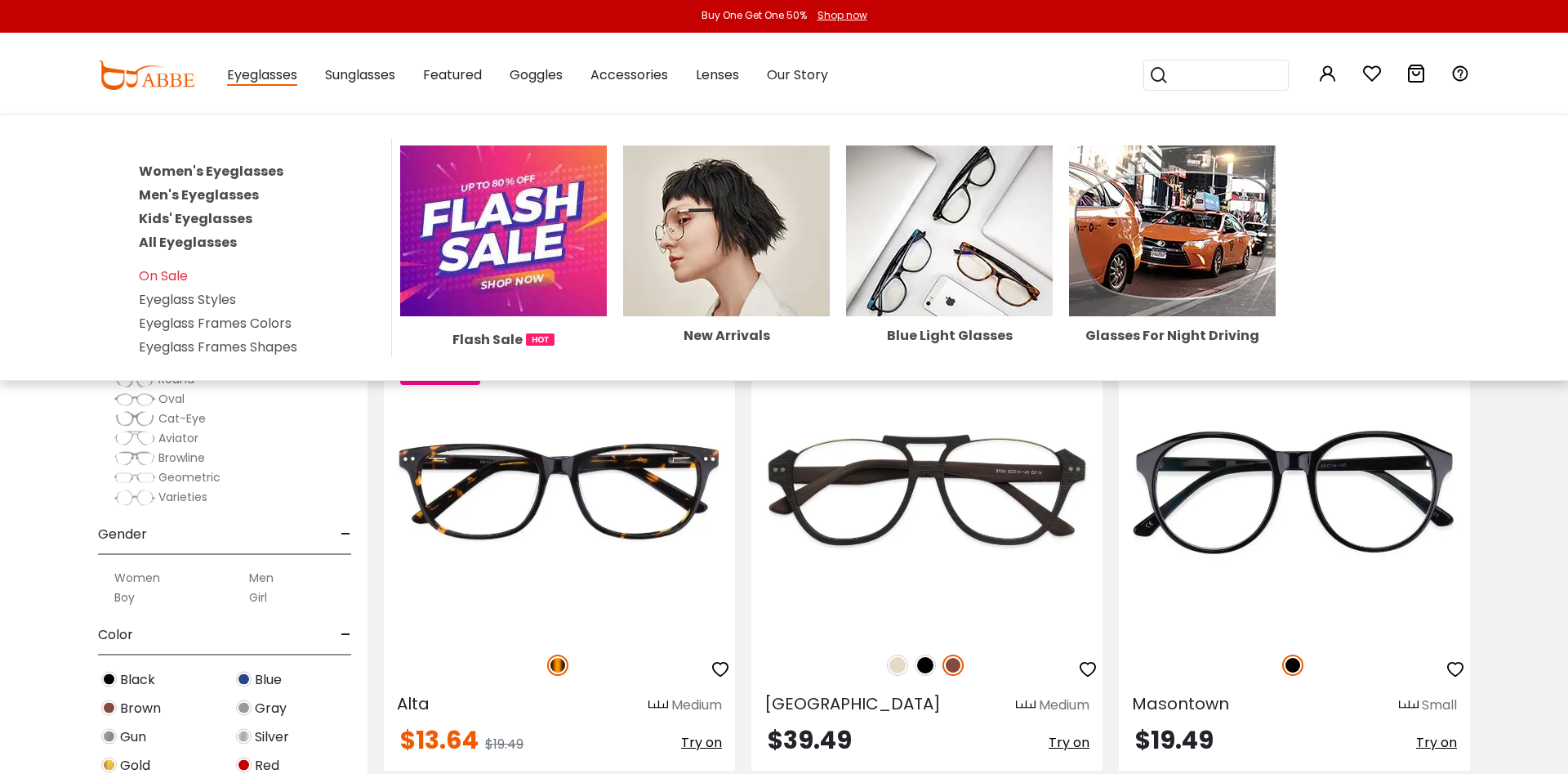
scroll to position [1916, 0]
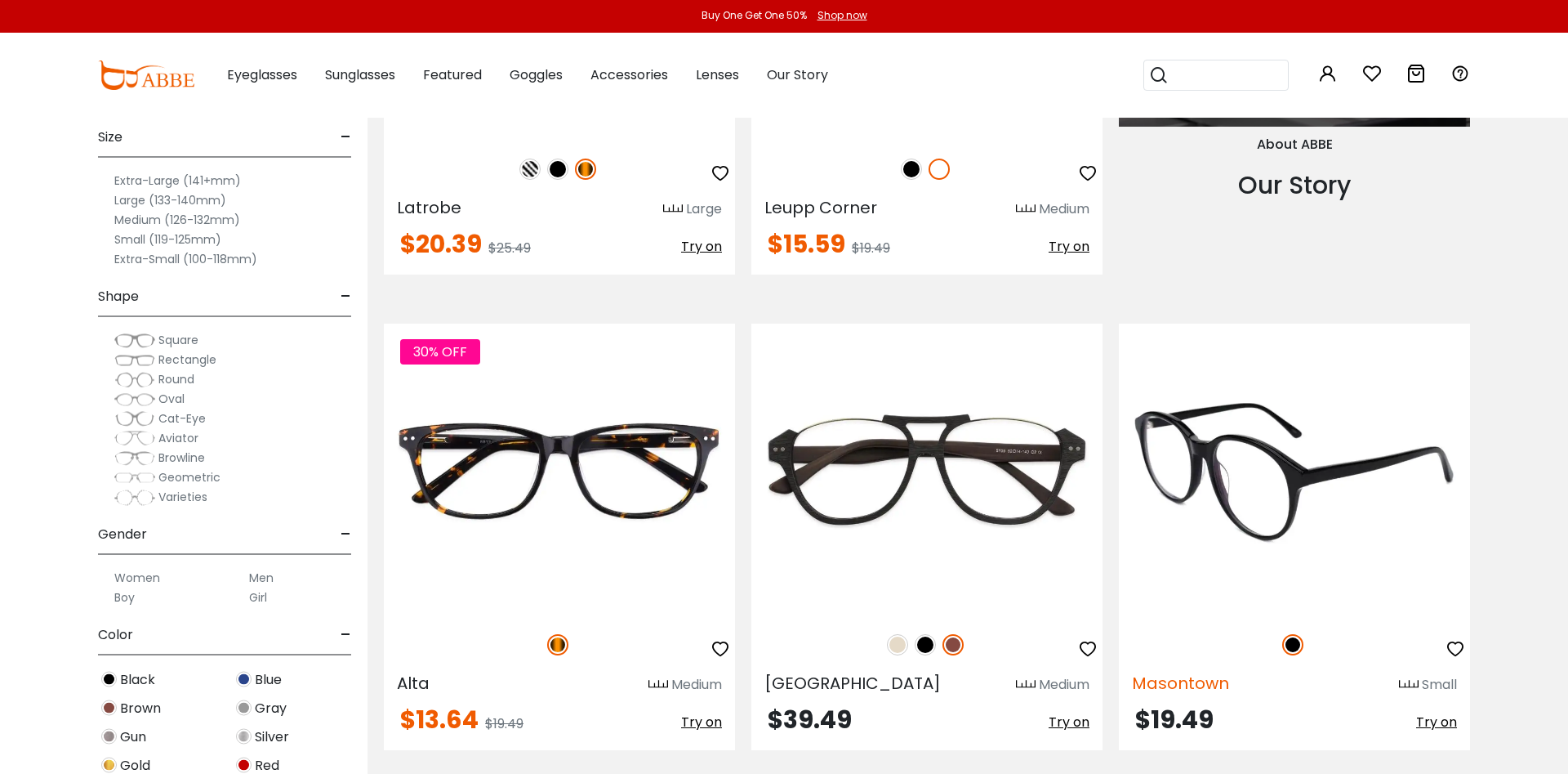
click at [1211, 684] on span "Masontown" at bounding box center [1180, 682] width 97 height 23
click at [1427, 727] on span "Try on" at bounding box center [1435, 721] width 40 height 19
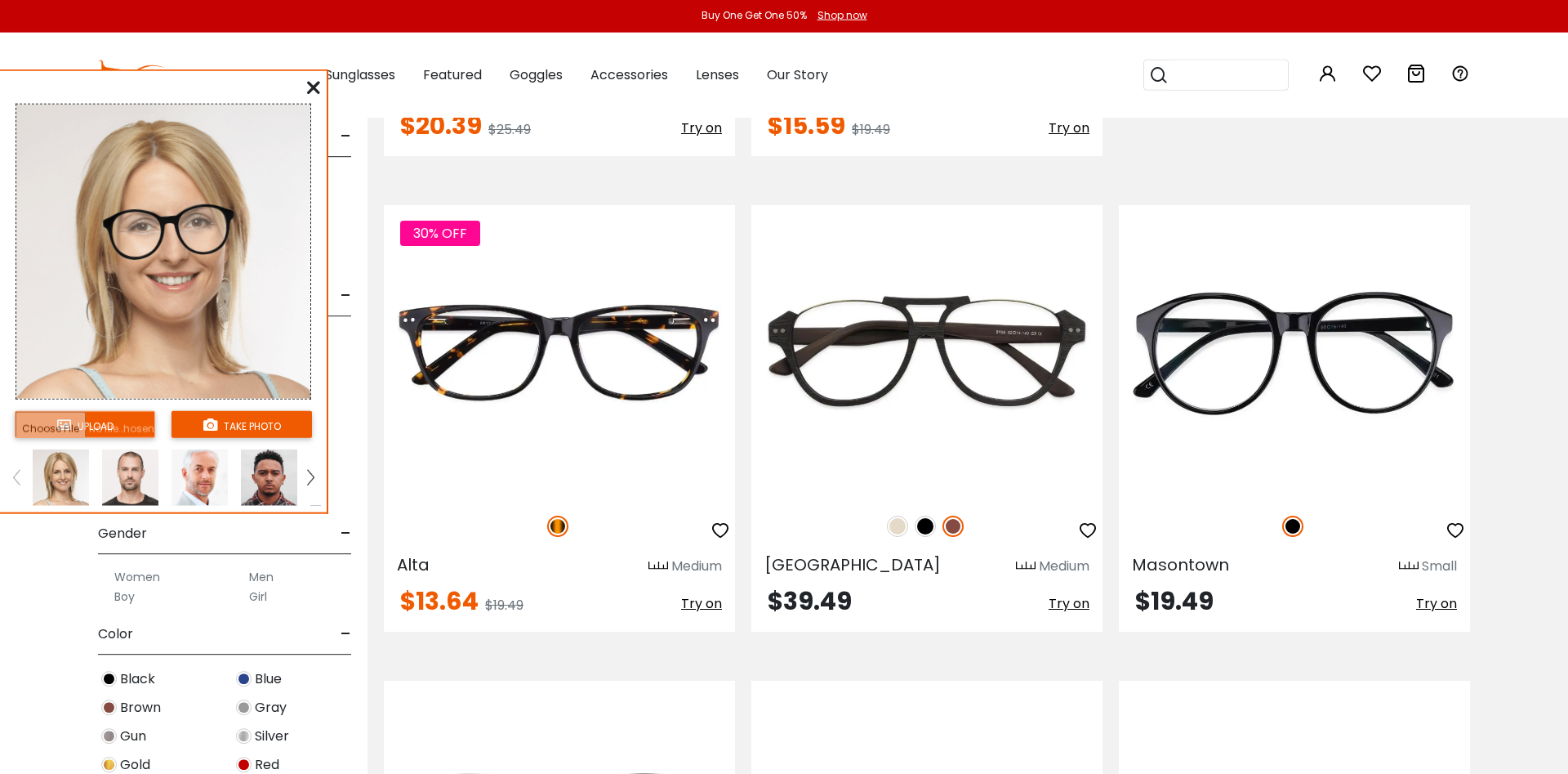
scroll to position [2083, 0]
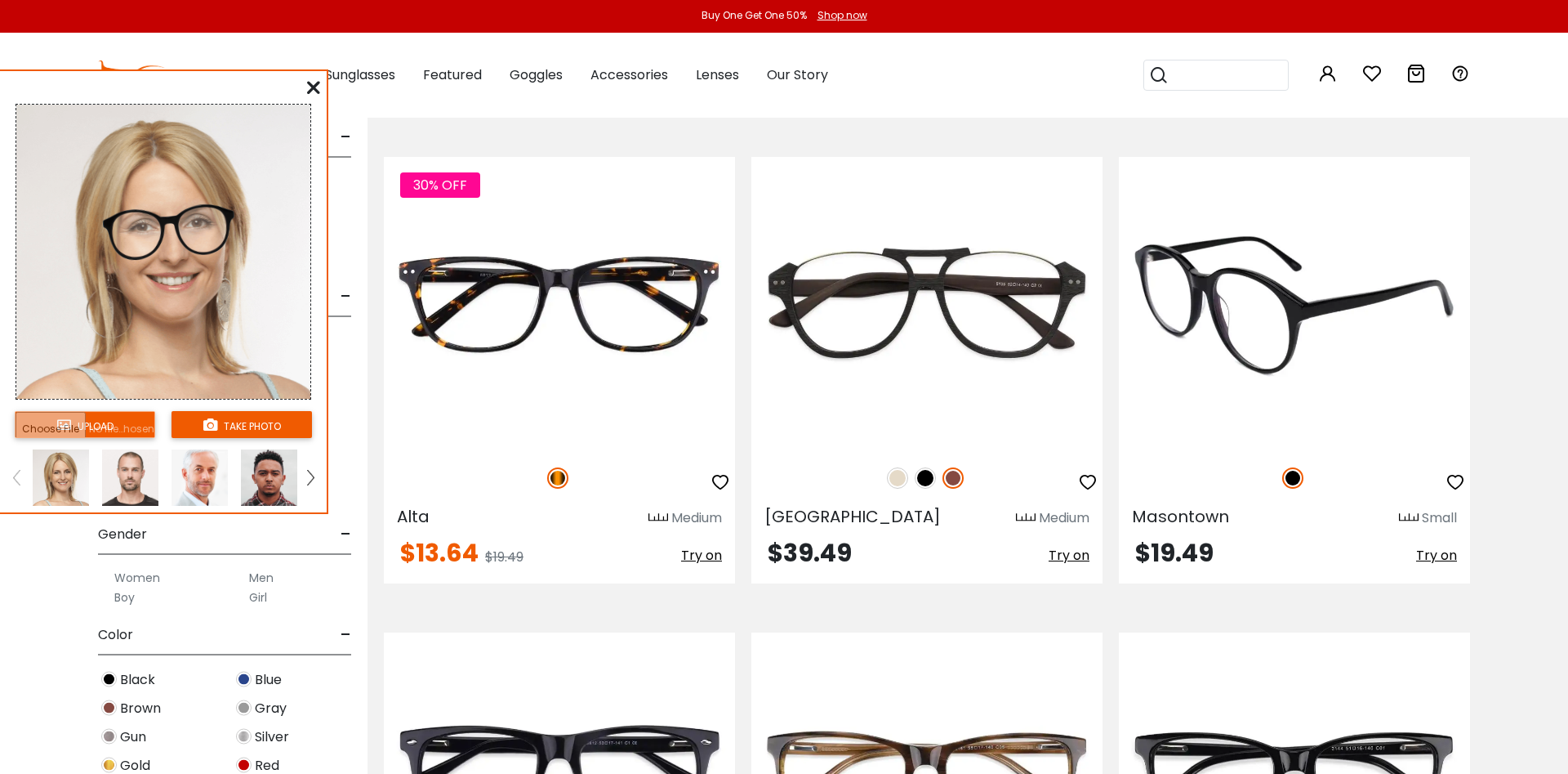
click at [1324, 453] on div at bounding box center [1294, 312] width 351 height 312
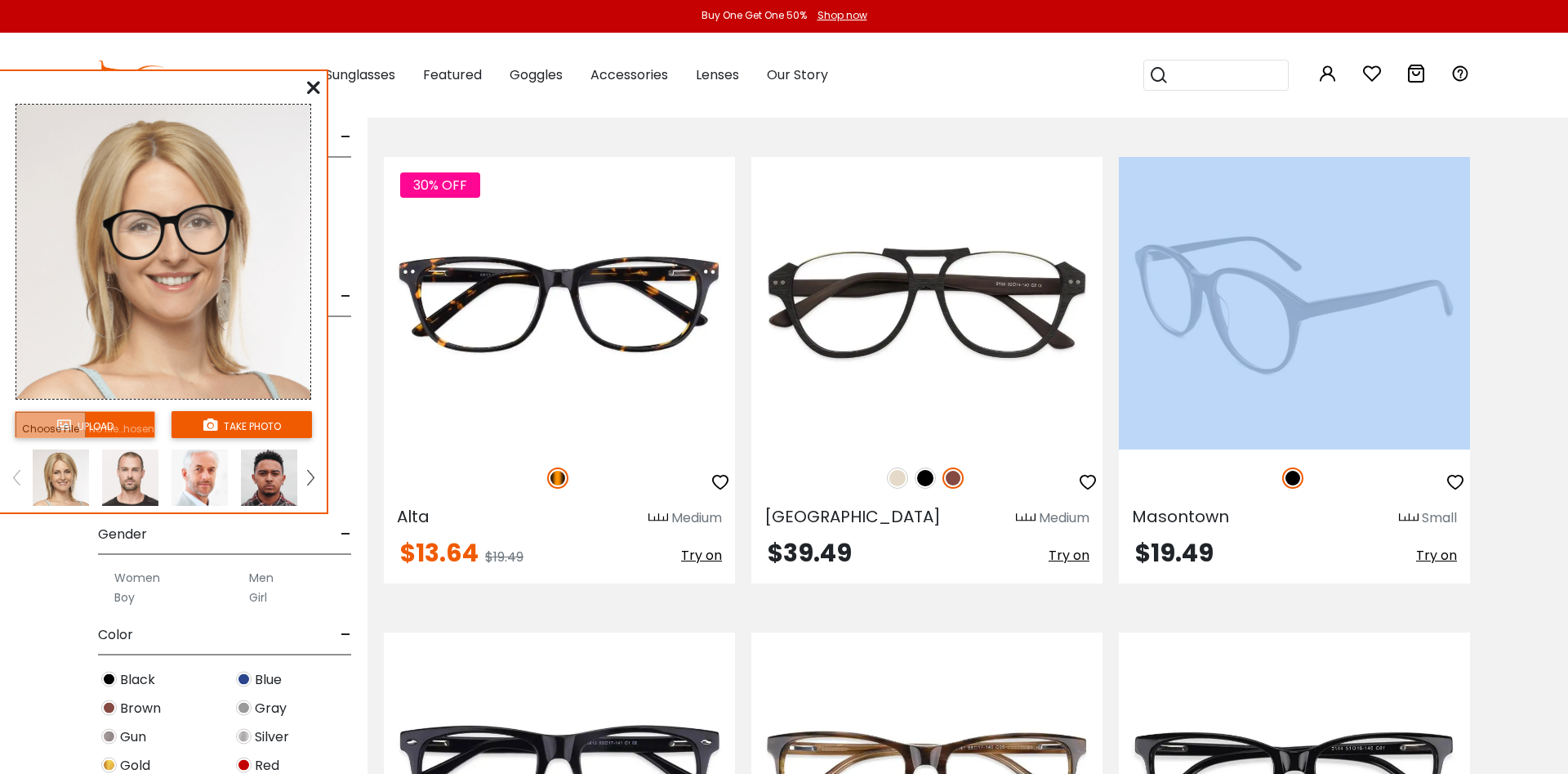
click at [1324, 453] on div at bounding box center [1294, 312] width 351 height 312
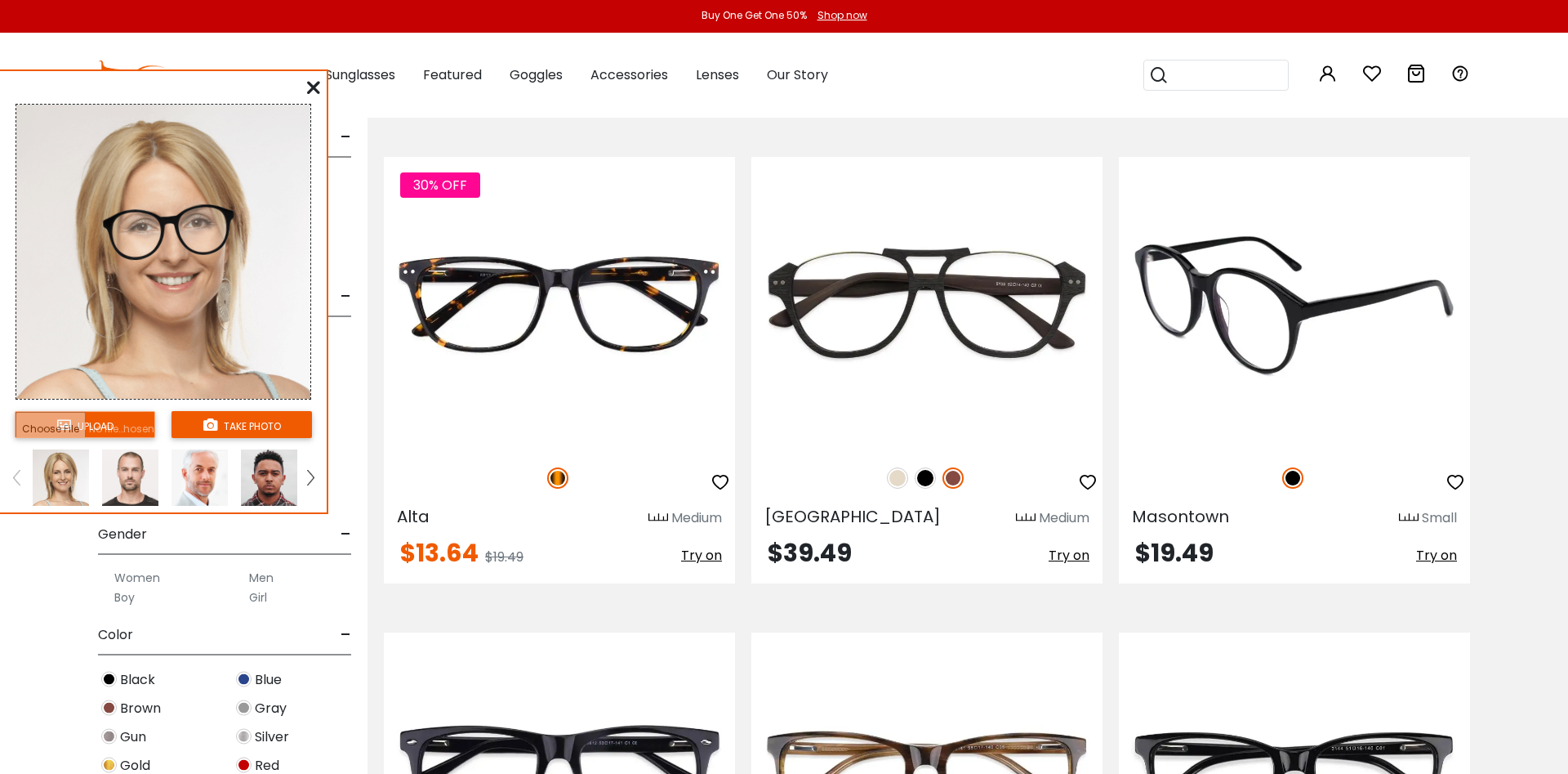
click at [1225, 496] on div "Masontown Small $19.49 Try on" at bounding box center [1294, 369] width 351 height 426
click at [1201, 519] on span "Masontown" at bounding box center [1180, 516] width 97 height 23
click at [1429, 525] on div "Small" at bounding box center [1439, 518] width 35 height 20
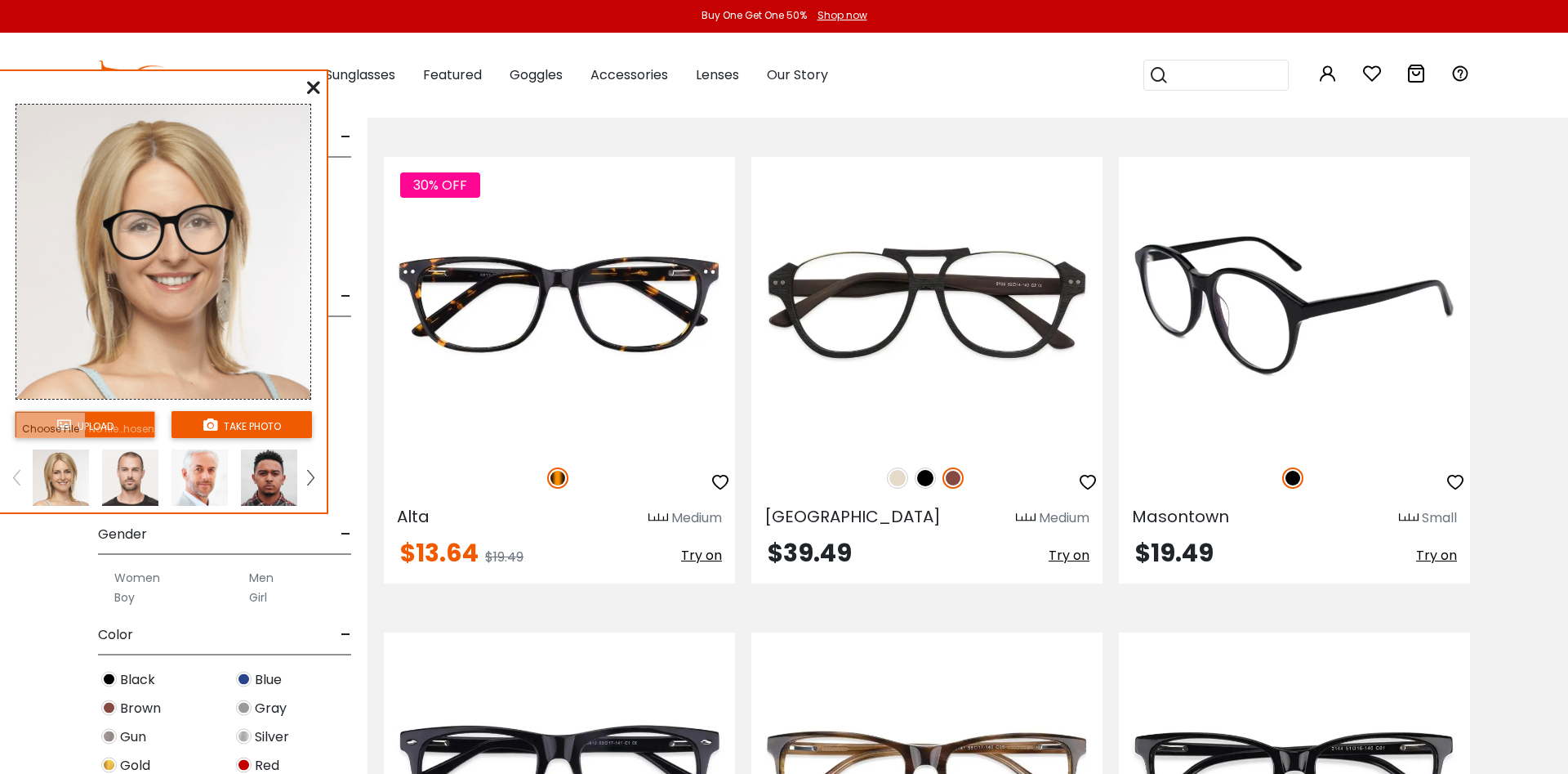
click at [1446, 558] on span "Try on" at bounding box center [1435, 554] width 40 height 19
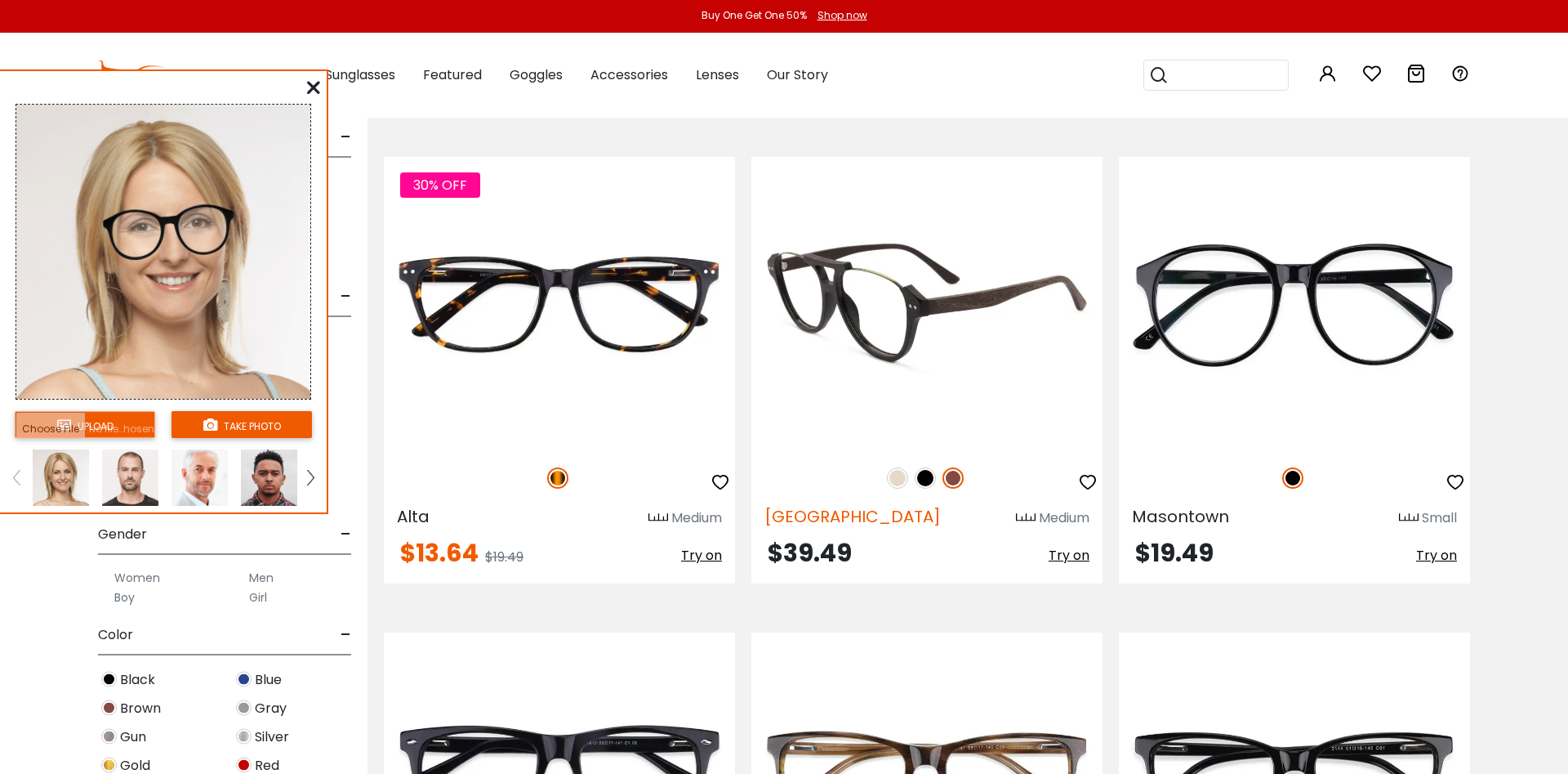
click at [853, 523] on span "Ocean Gate" at bounding box center [851, 516] width 176 height 23
click at [1058, 554] on span "Try on" at bounding box center [1068, 554] width 40 height 19
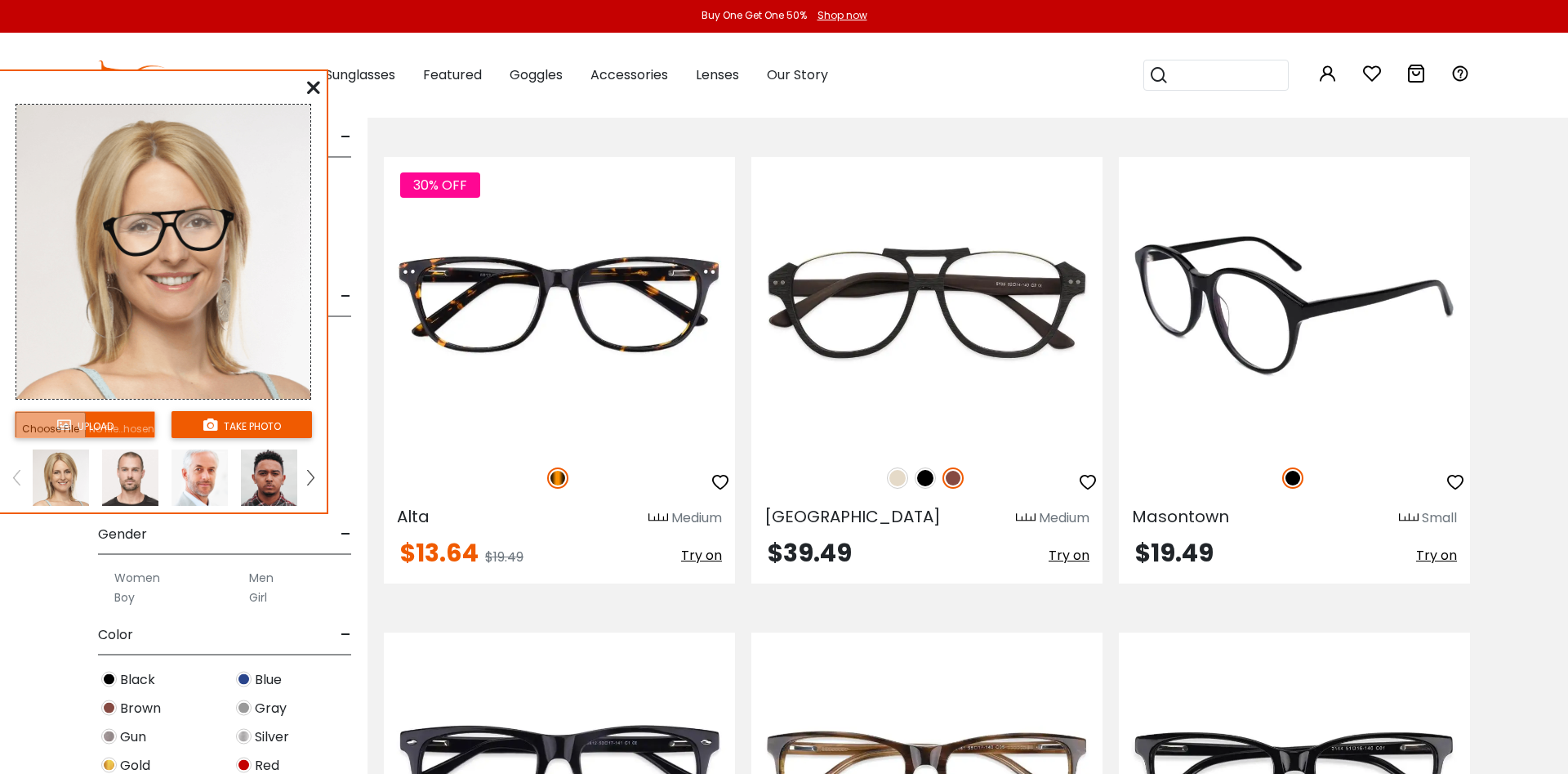
click at [1419, 551] on span "Try on" at bounding box center [1435, 554] width 40 height 19
click at [1187, 515] on span "Masontown" at bounding box center [1180, 516] width 97 height 23
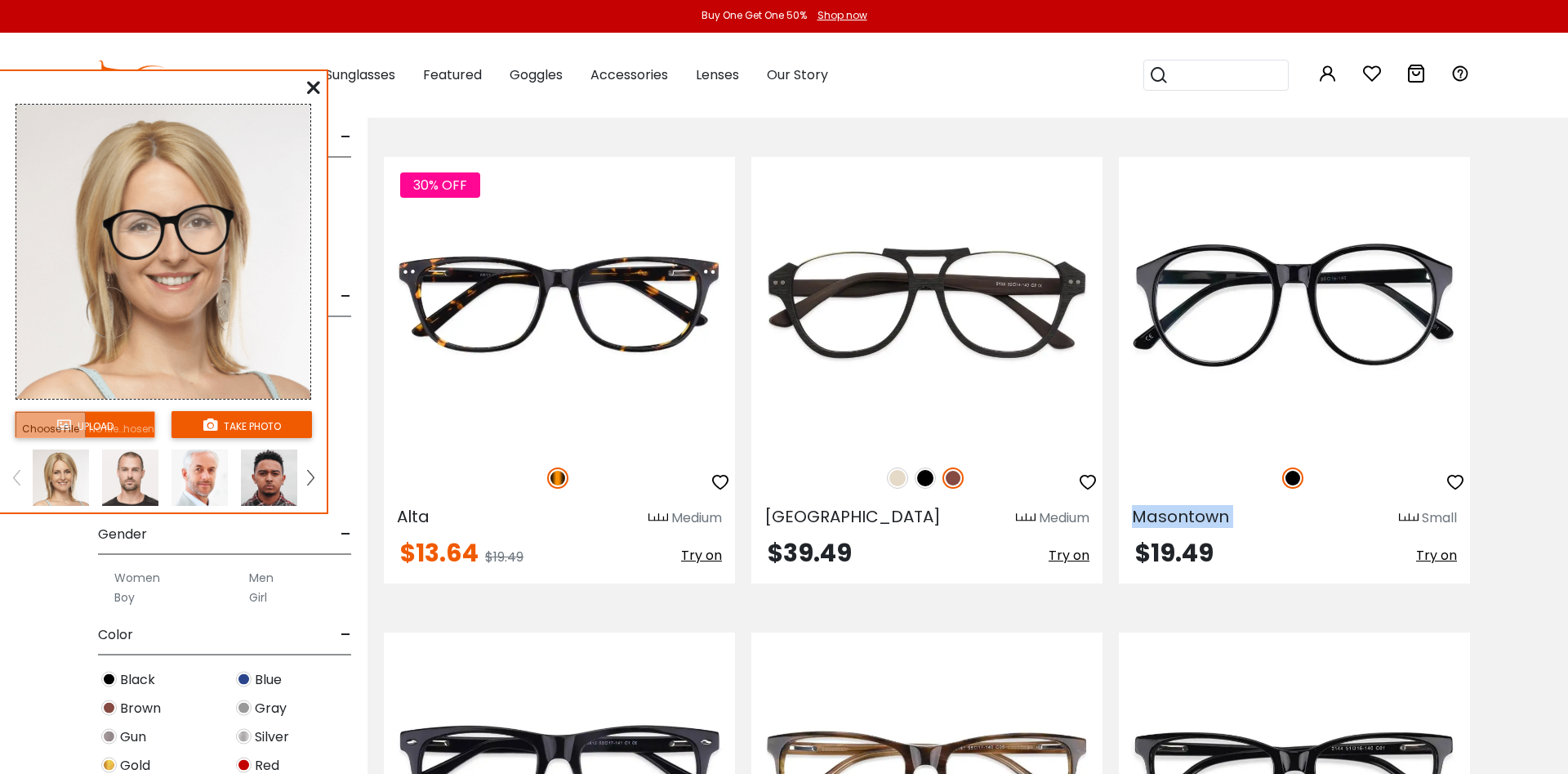
click at [308, 89] on icon at bounding box center [313, 87] width 13 height 13
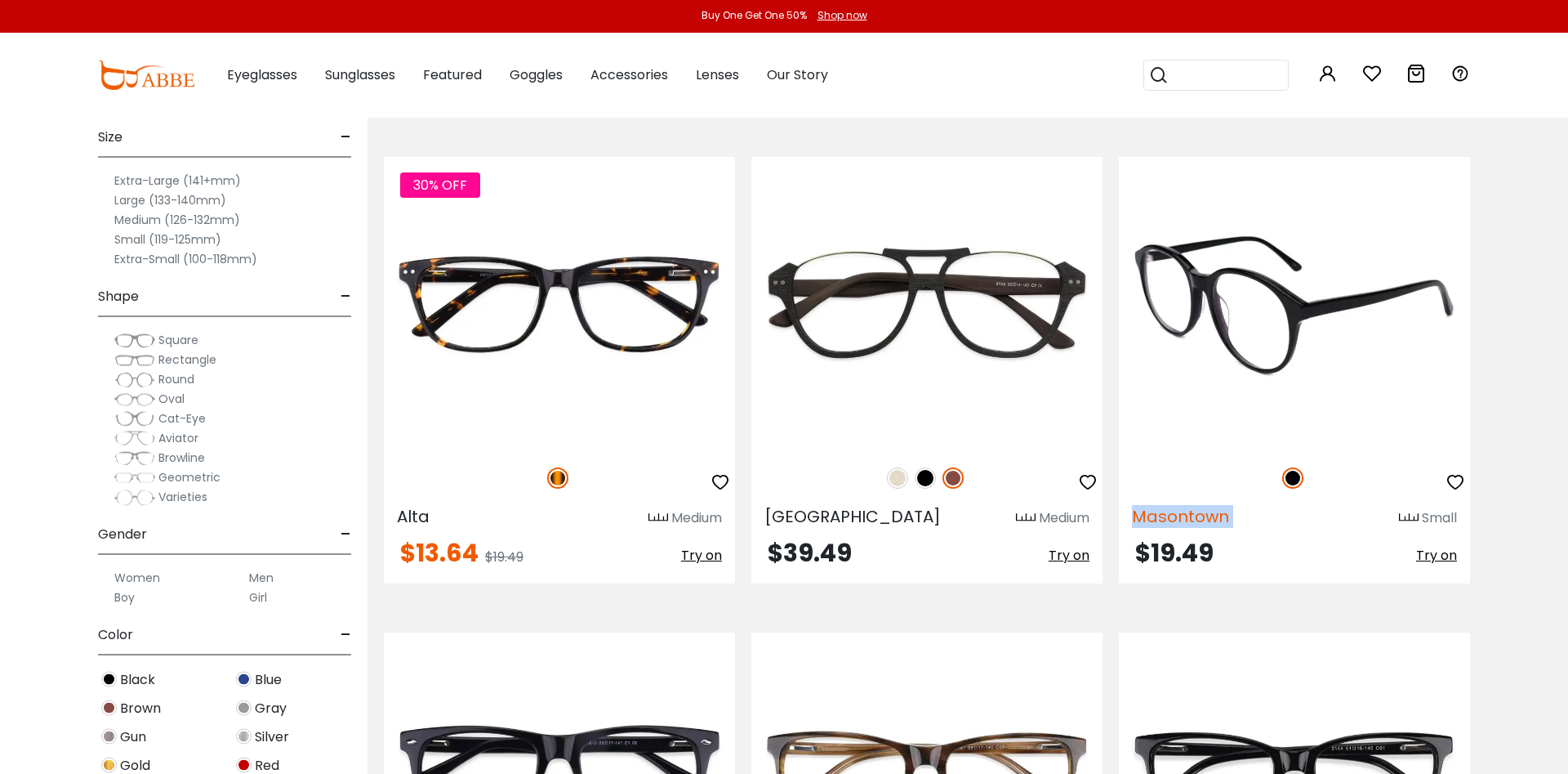
click at [1209, 517] on span "Masontown" at bounding box center [1180, 516] width 97 height 23
click at [1192, 551] on span "$19.49" at bounding box center [1174, 552] width 79 height 35
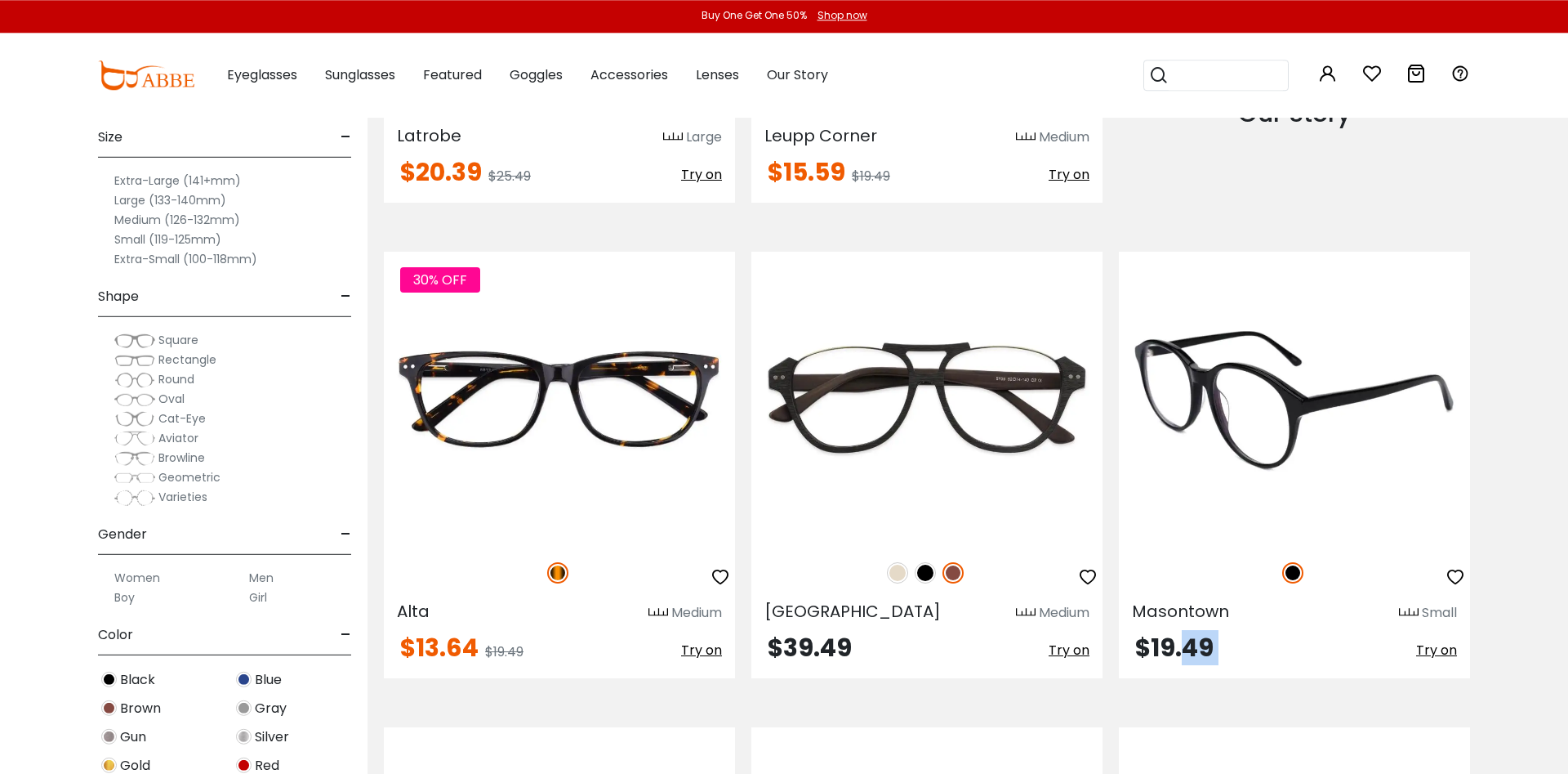
scroll to position [2000, 0]
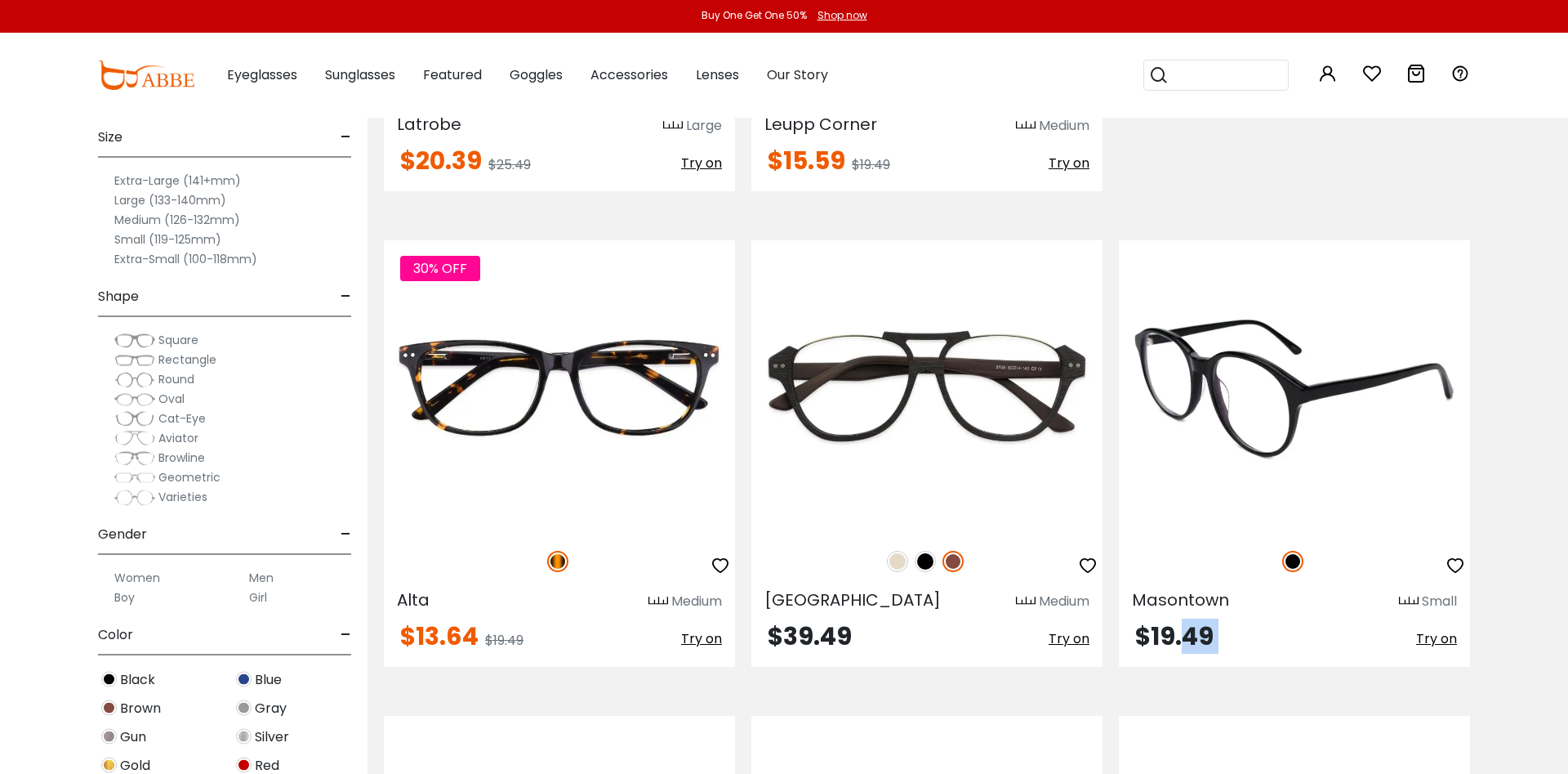
click at [1287, 563] on img at bounding box center [1292, 561] width 22 height 22
click at [1251, 493] on img at bounding box center [1294, 386] width 351 height 292
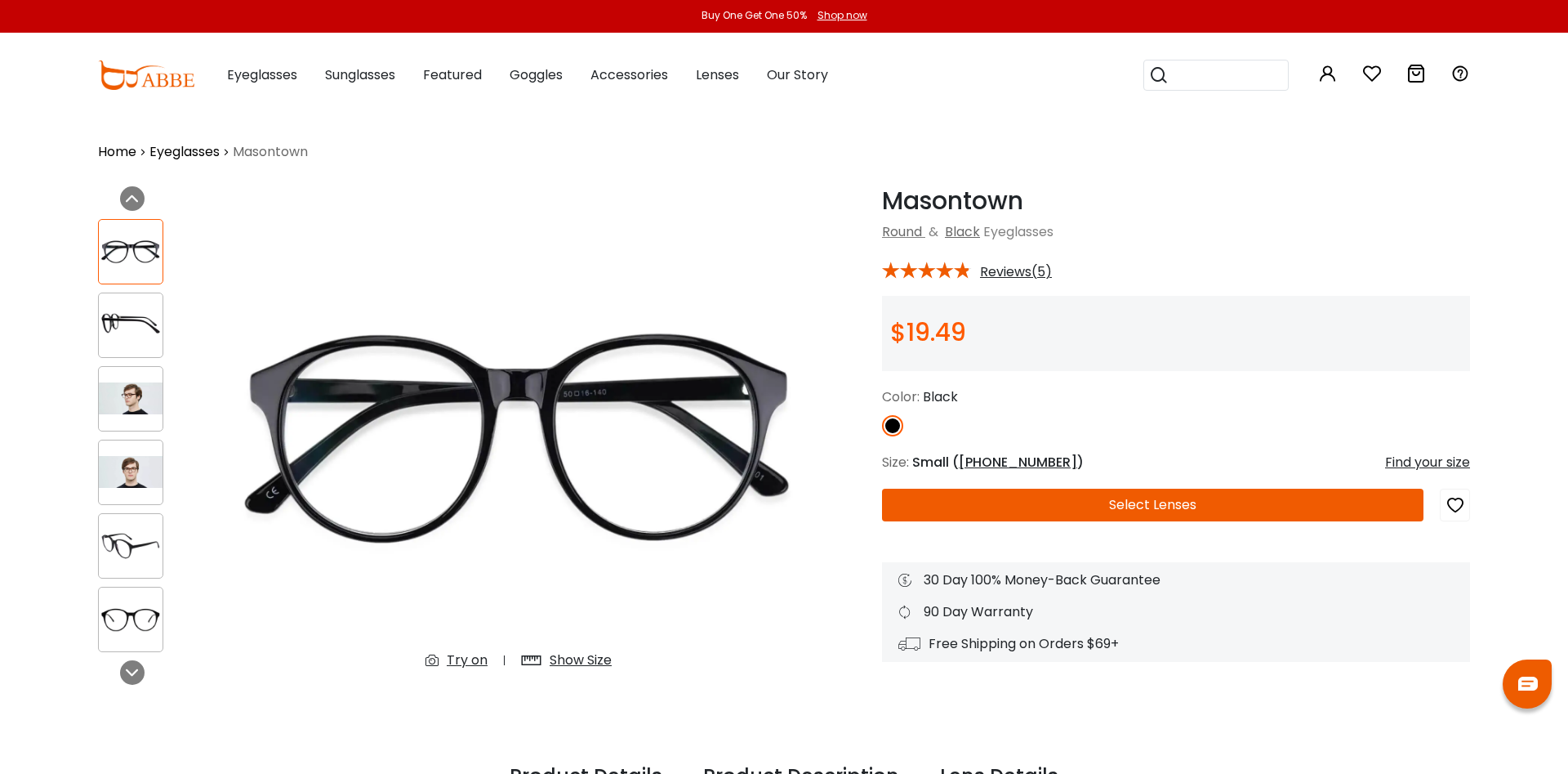
click at [1096, 507] on button "Select Lenses" at bounding box center [1153, 504] width 541 height 32
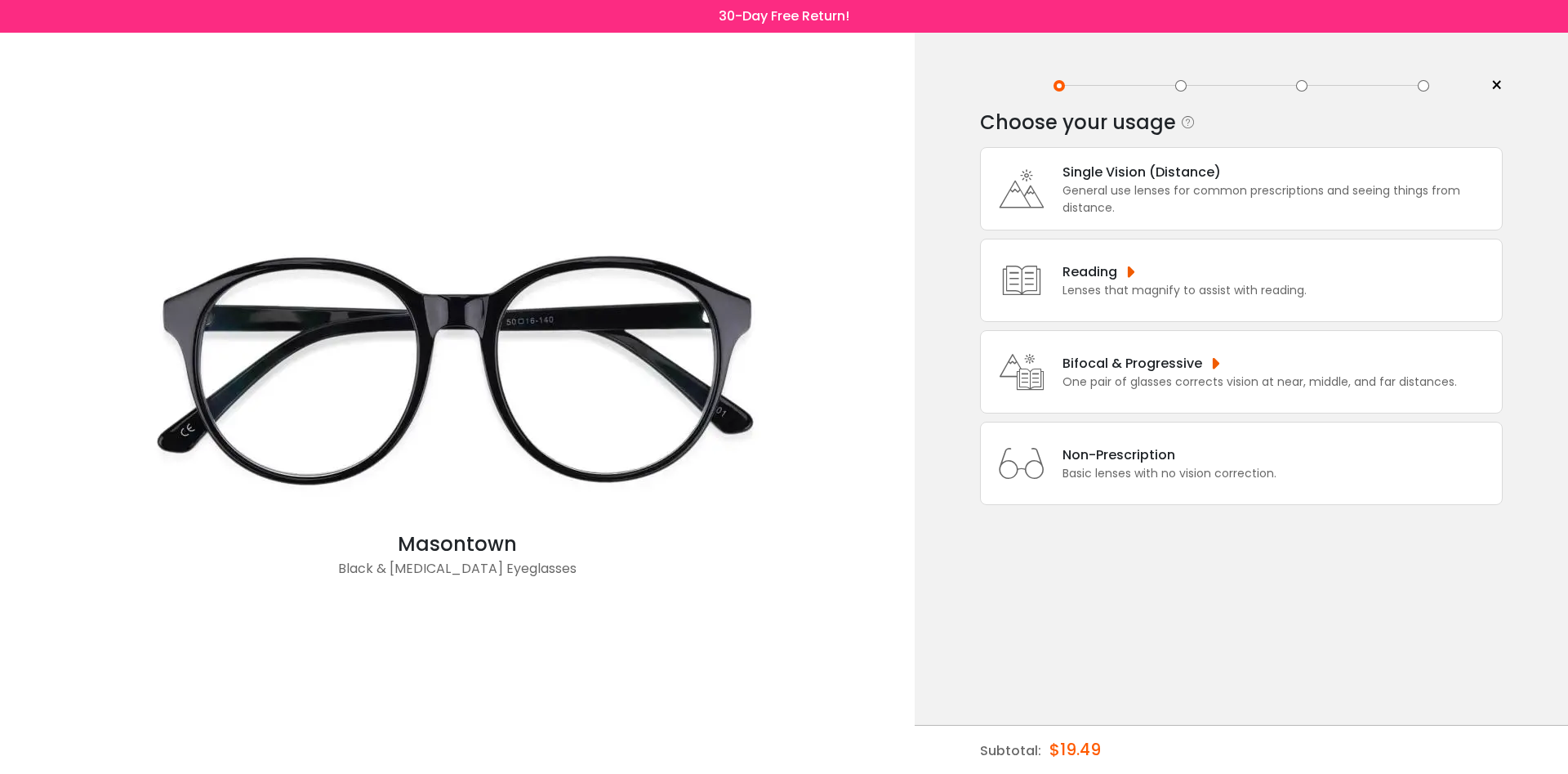
click at [1123, 216] on div "General use lenses for common prescriptions and seeing things from distance." at bounding box center [1278, 199] width 431 height 34
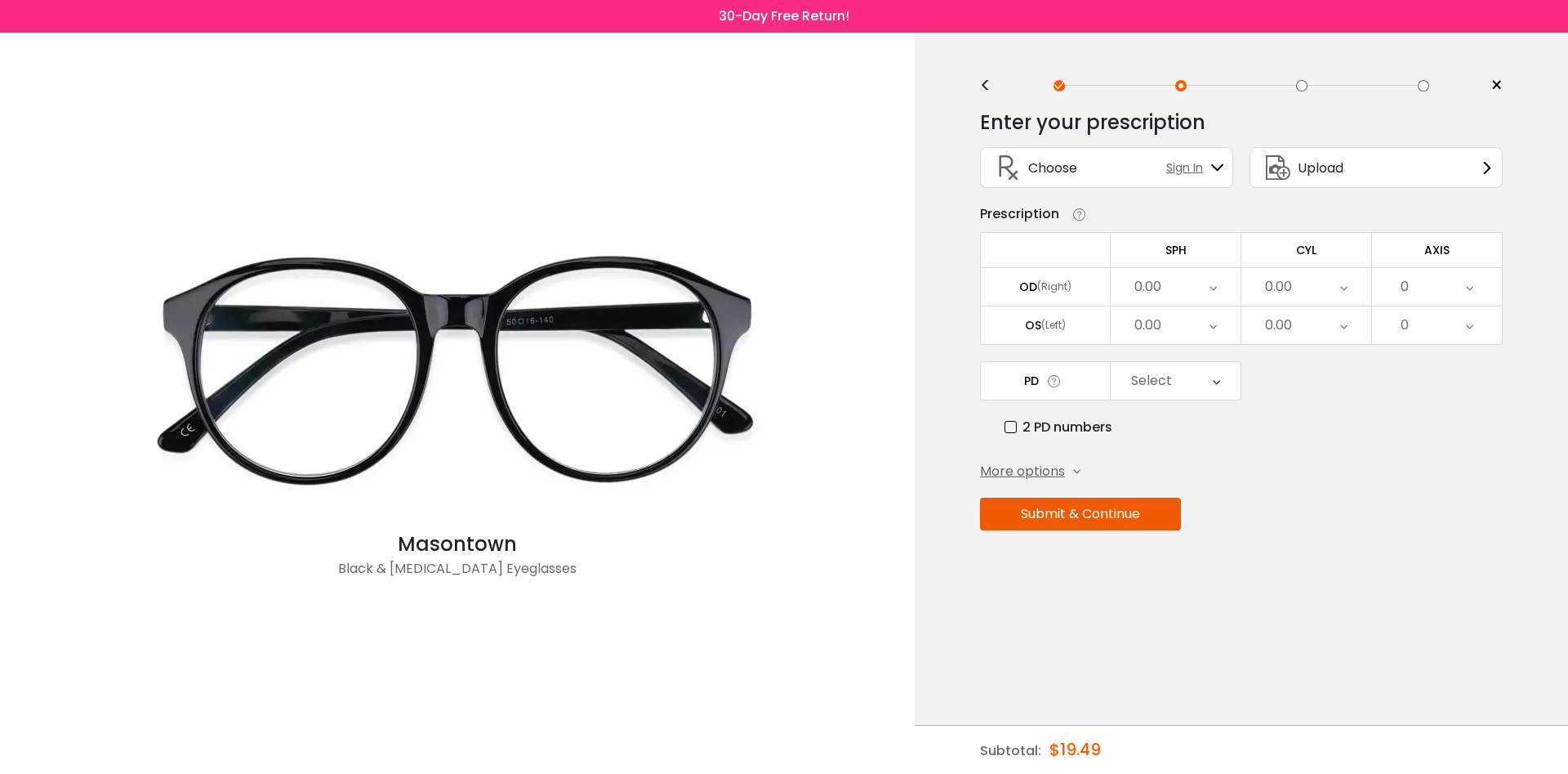
click at [1344, 298] on icon at bounding box center [1343, 287] width 7 height 37
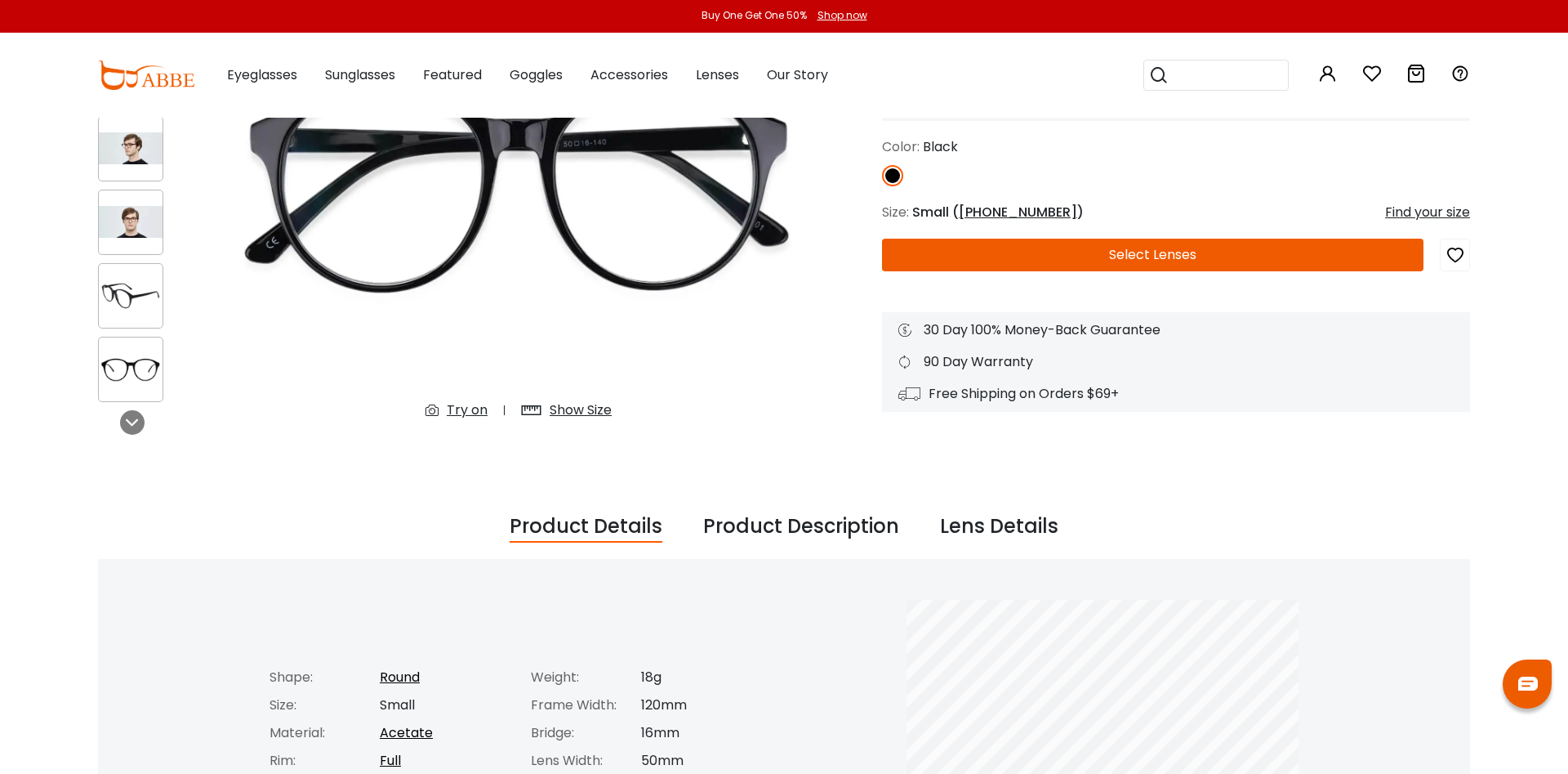
scroll to position [333, 0]
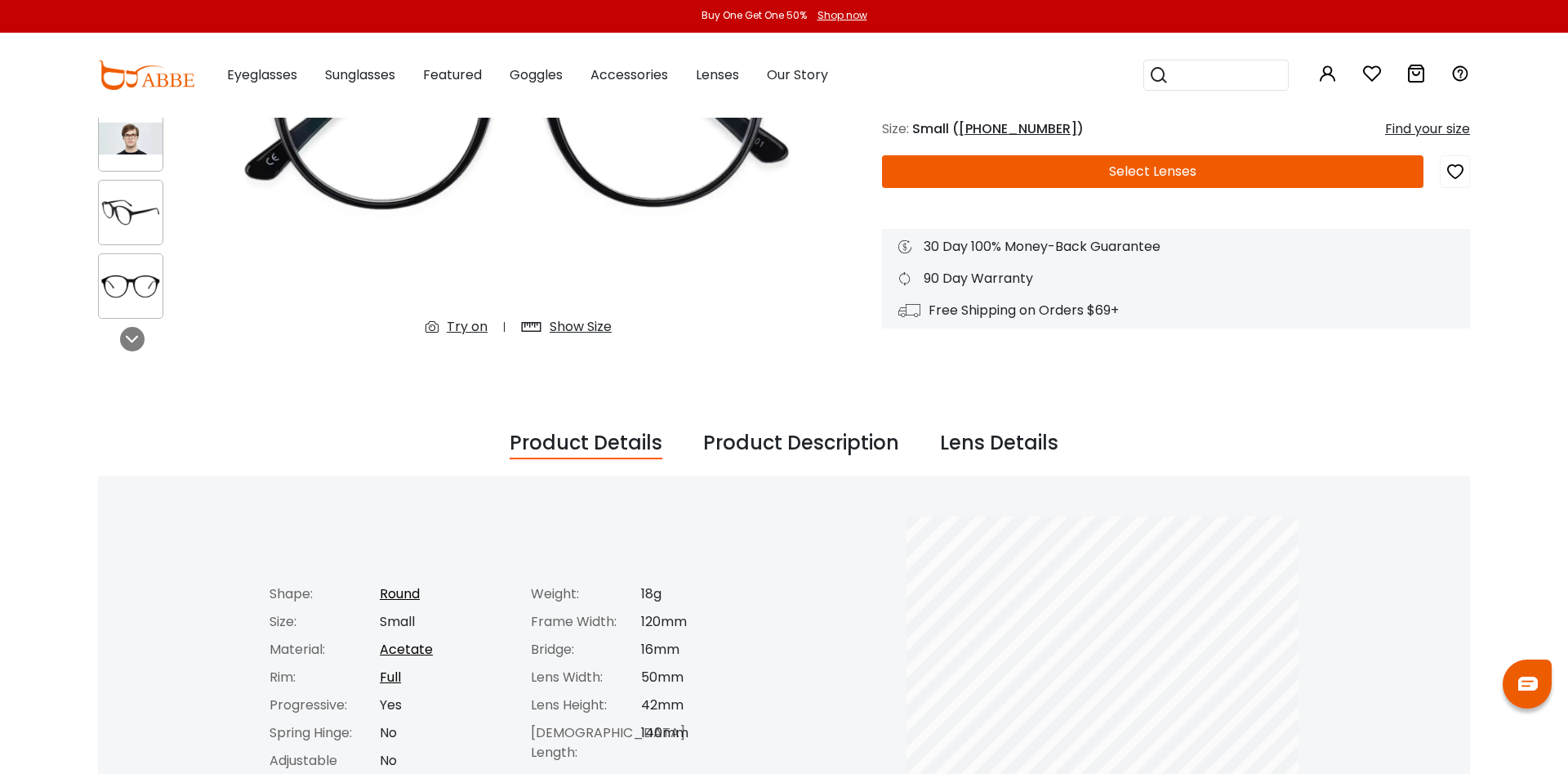
click at [618, 444] on div "Product Details" at bounding box center [586, 444] width 153 height 32
click at [563, 329] on div "Show Size" at bounding box center [580, 327] width 62 height 20
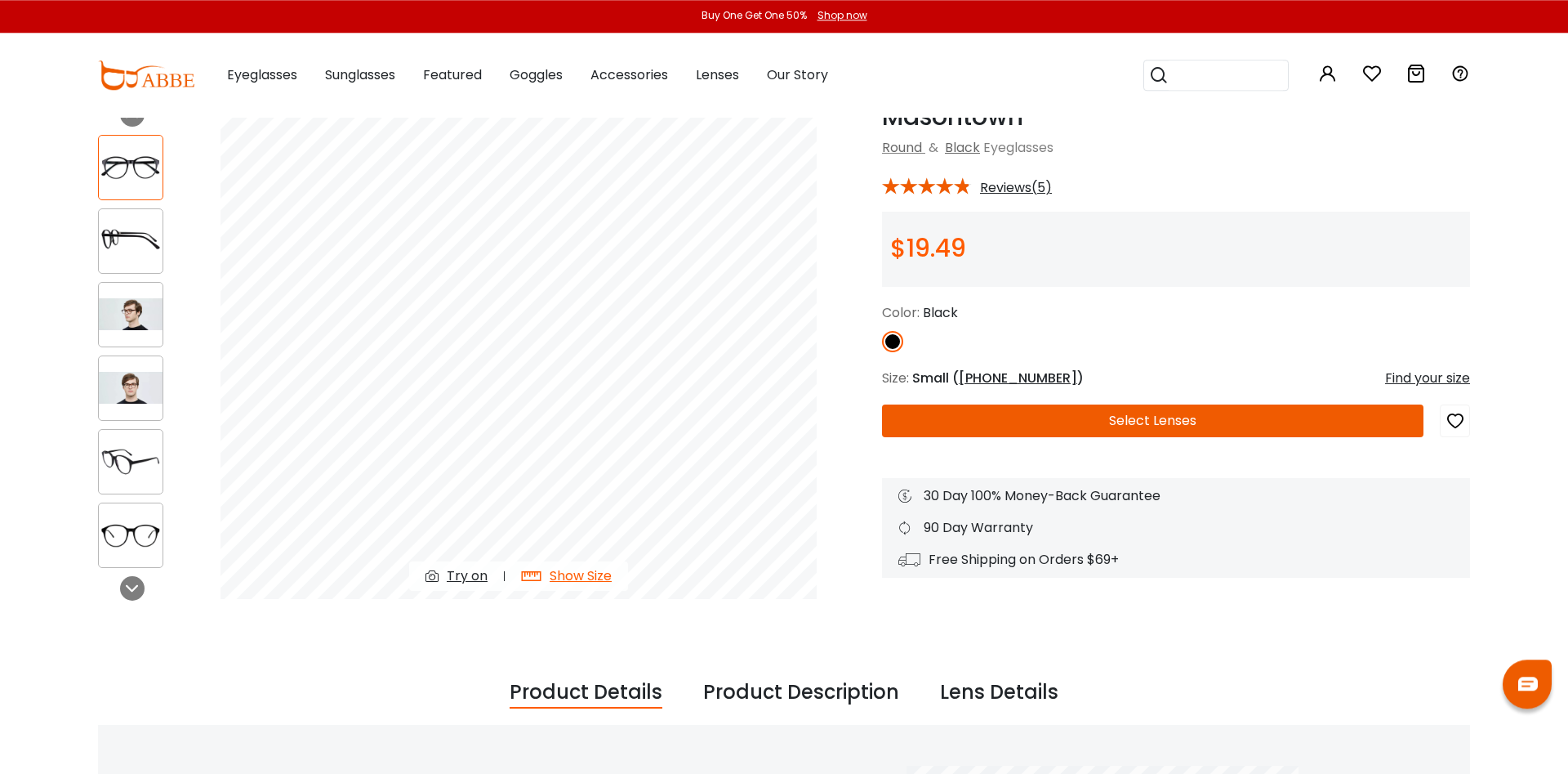
scroll to position [84, 0]
click at [1412, 74] on icon at bounding box center [1416, 74] width 20 height 20
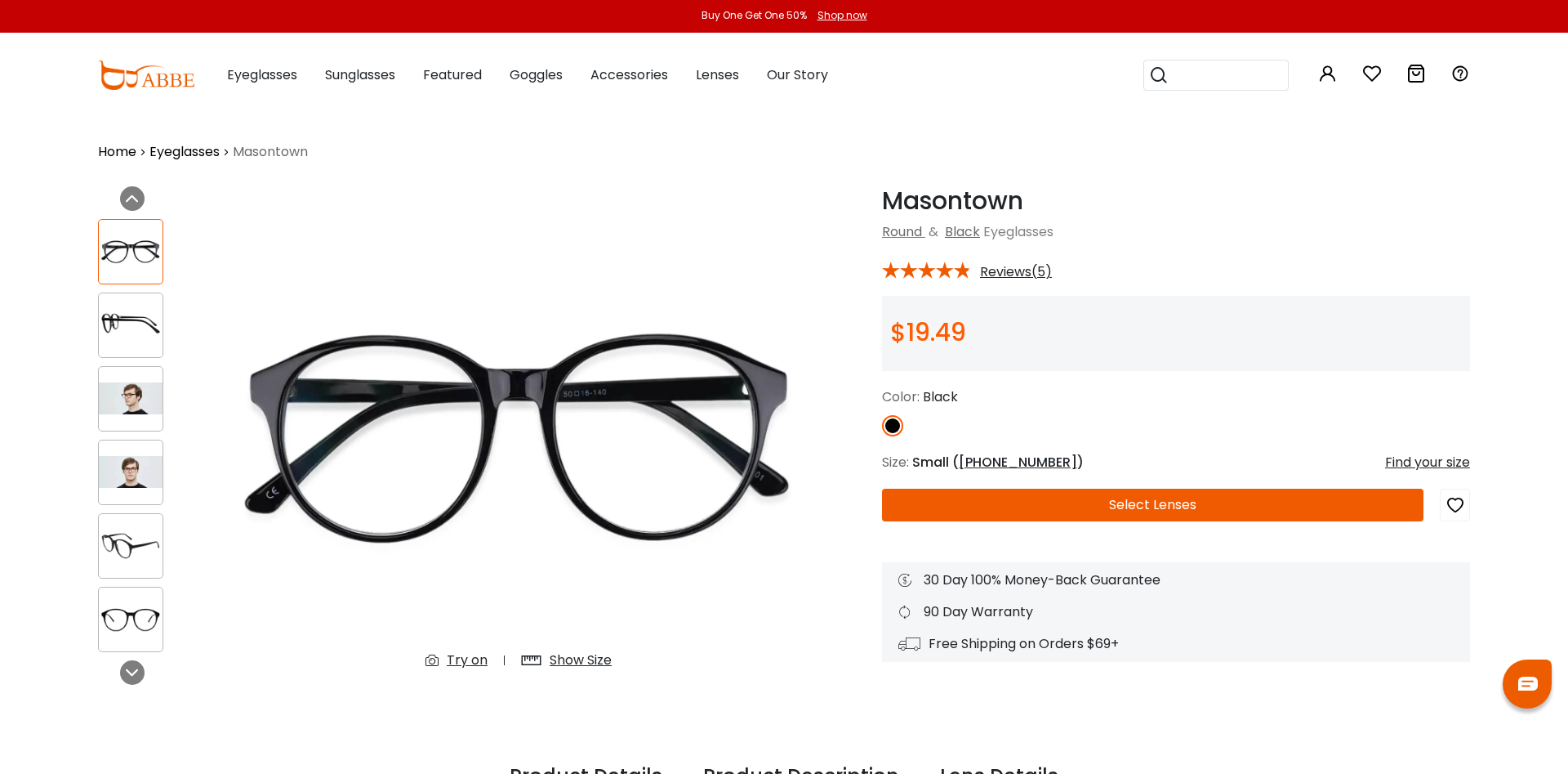
scroll to position [84, 0]
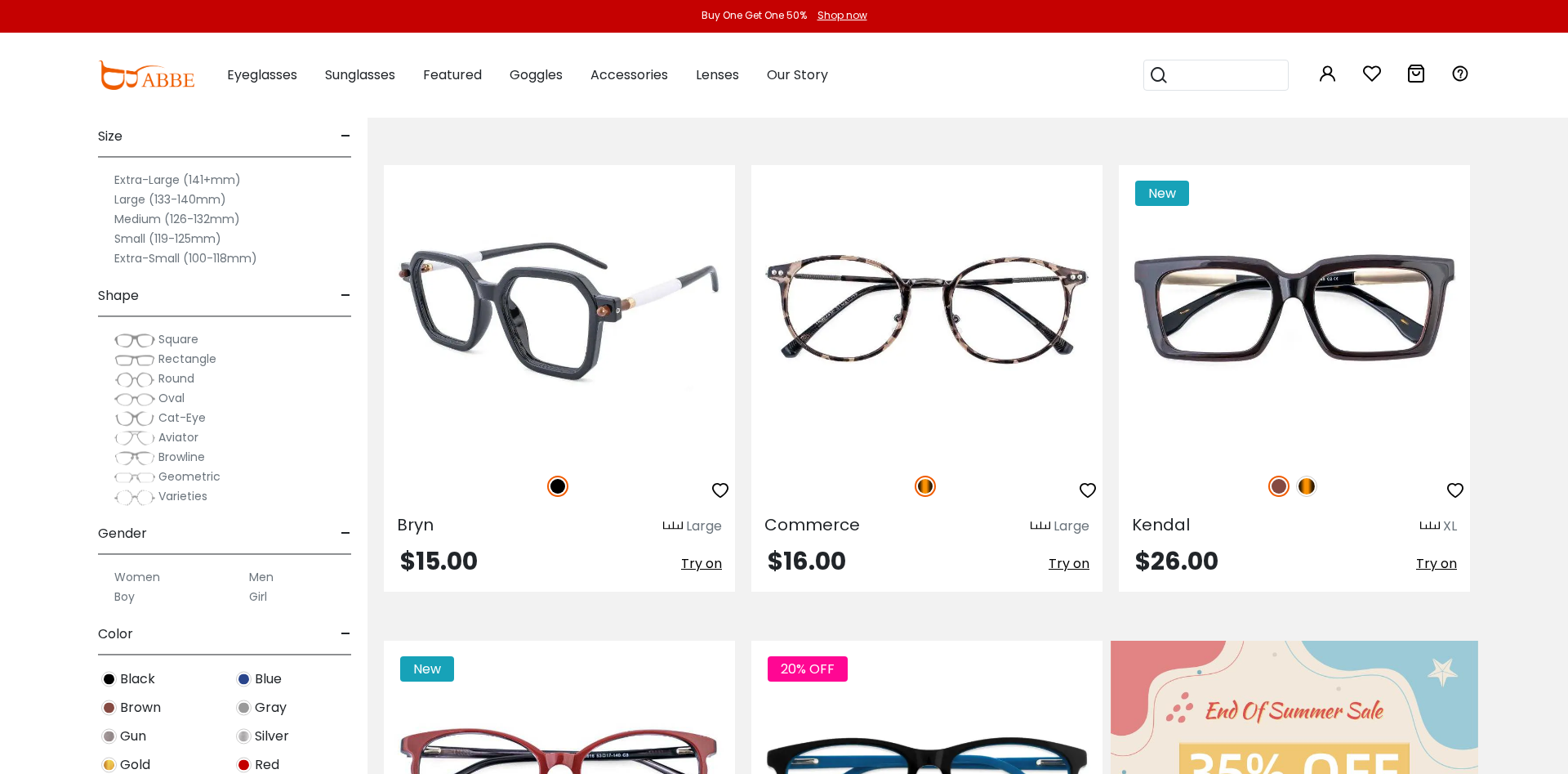
scroll to position [166, 0]
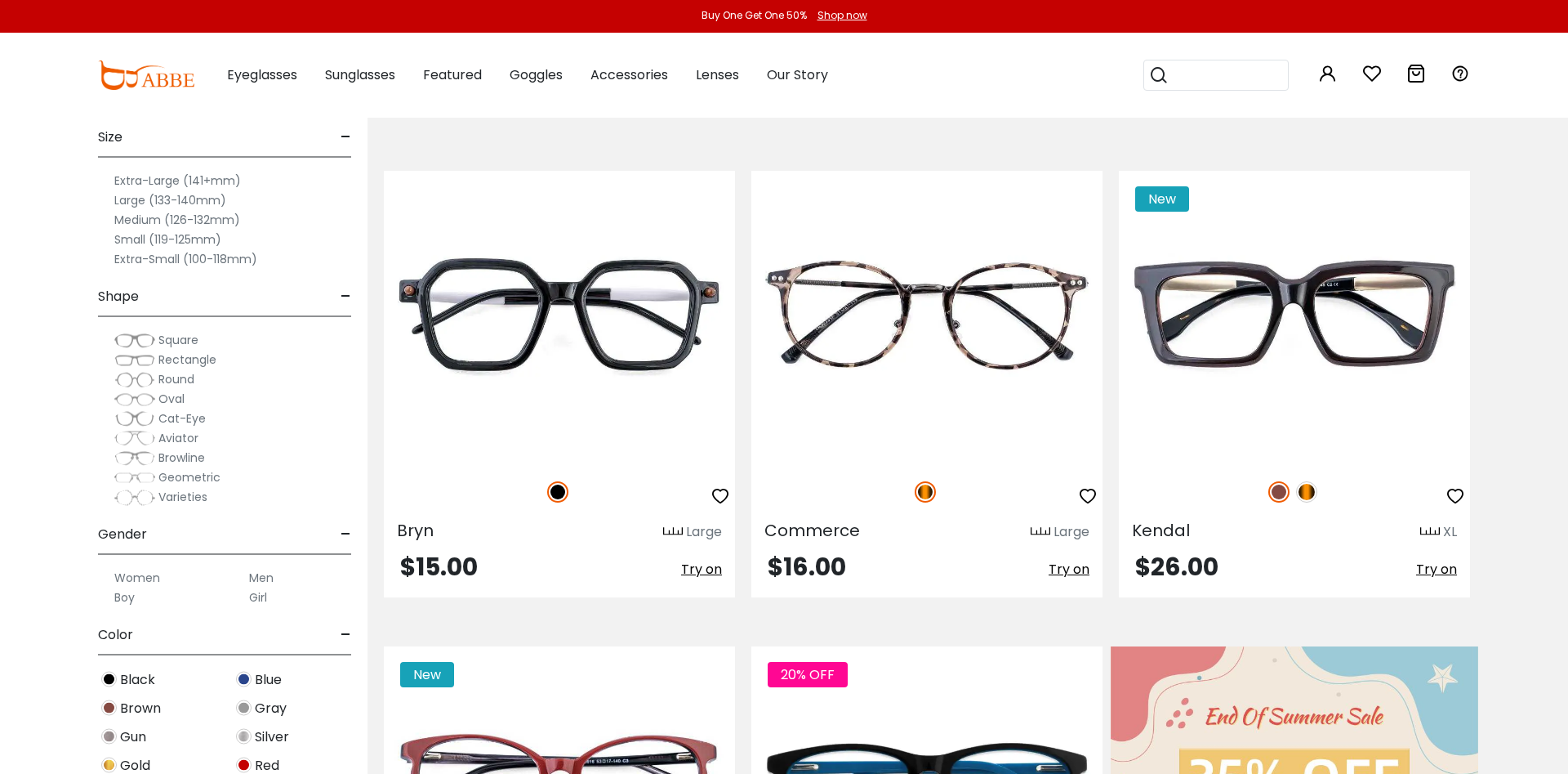
click at [123, 573] on label "Women" at bounding box center [137, 578] width 45 height 20
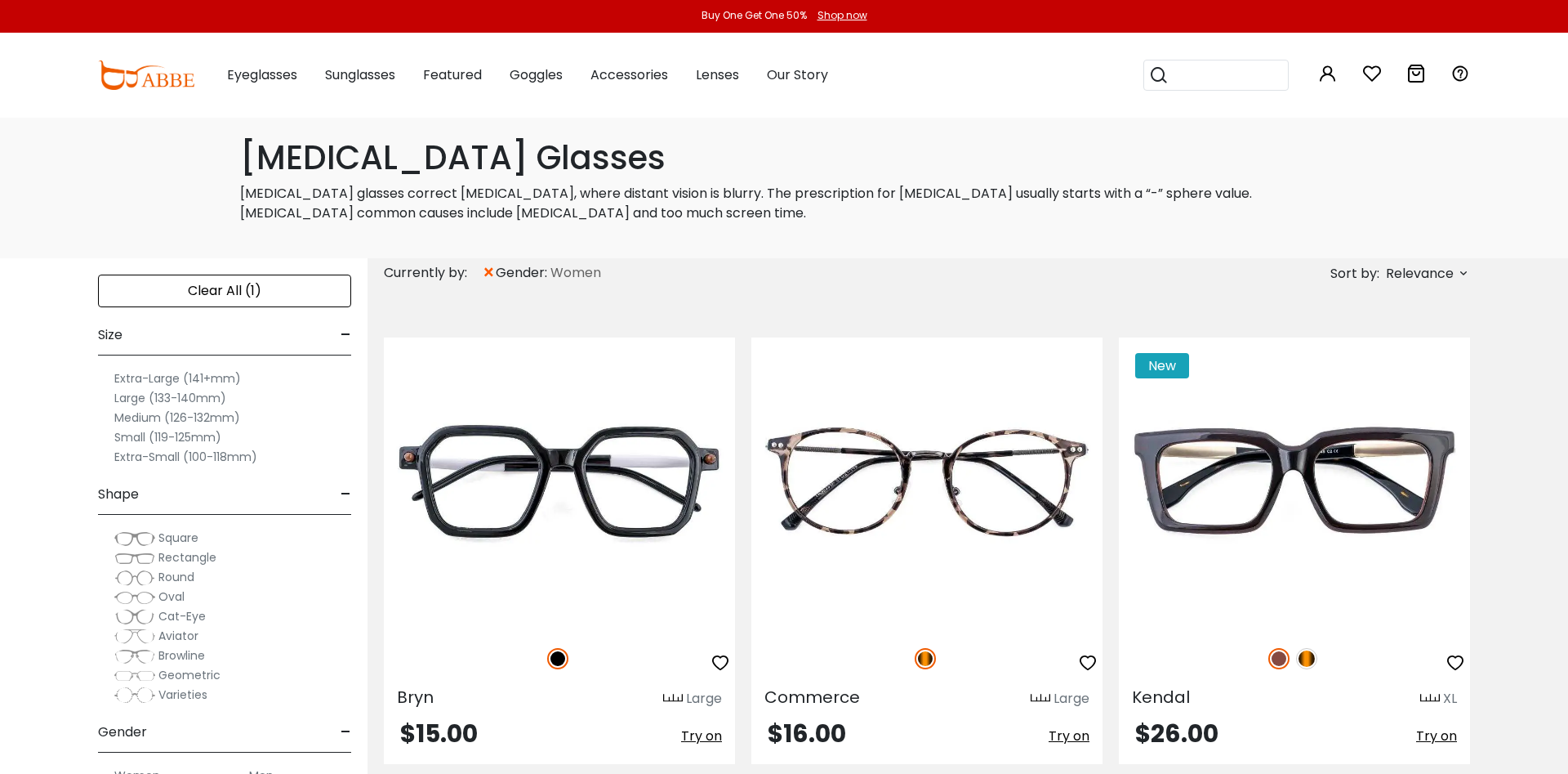
click at [175, 414] on label "Medium (126-132mm)" at bounding box center [177, 418] width 126 height 20
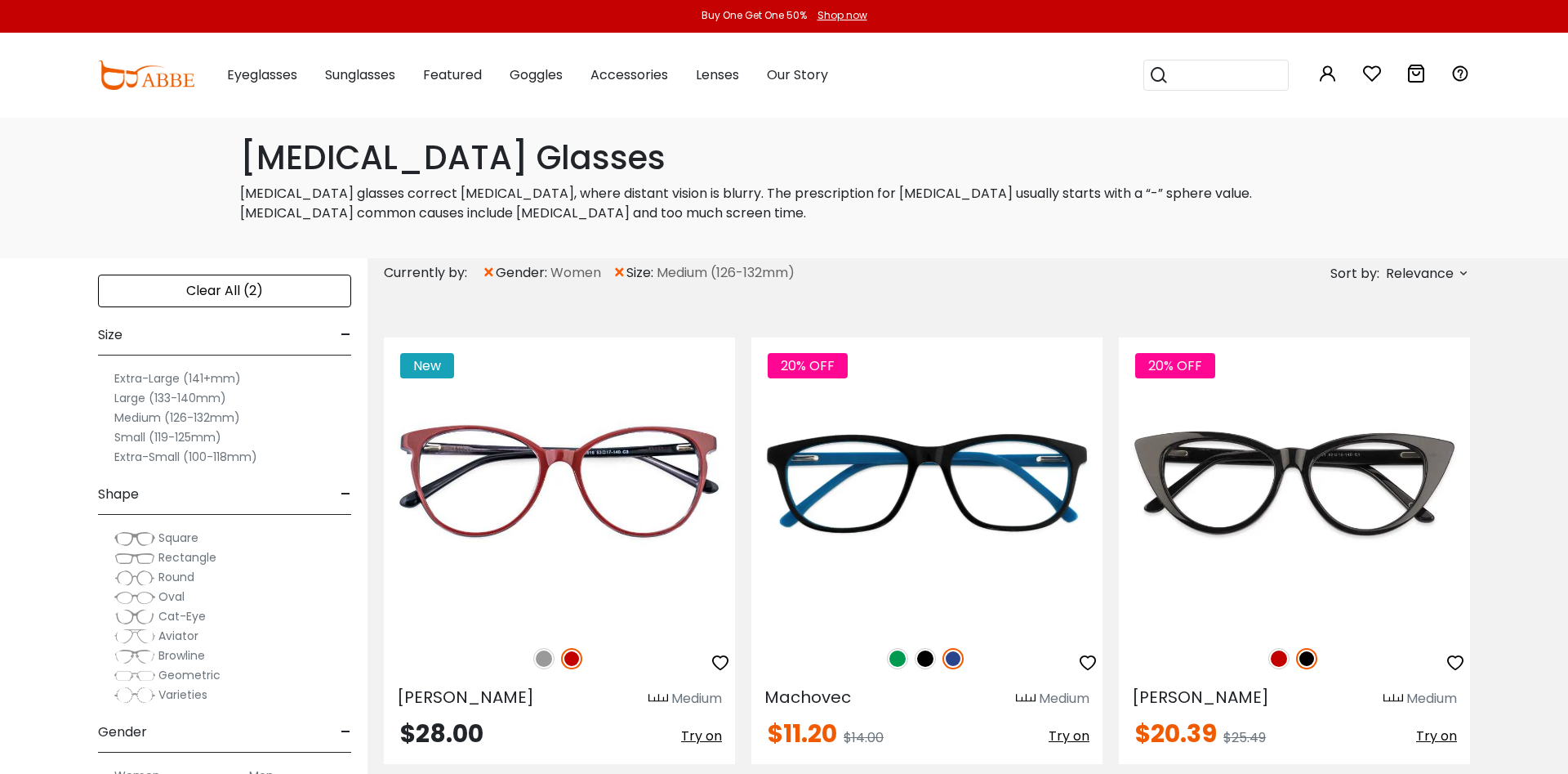
click at [188, 574] on span "Round" at bounding box center [176, 576] width 36 height 17
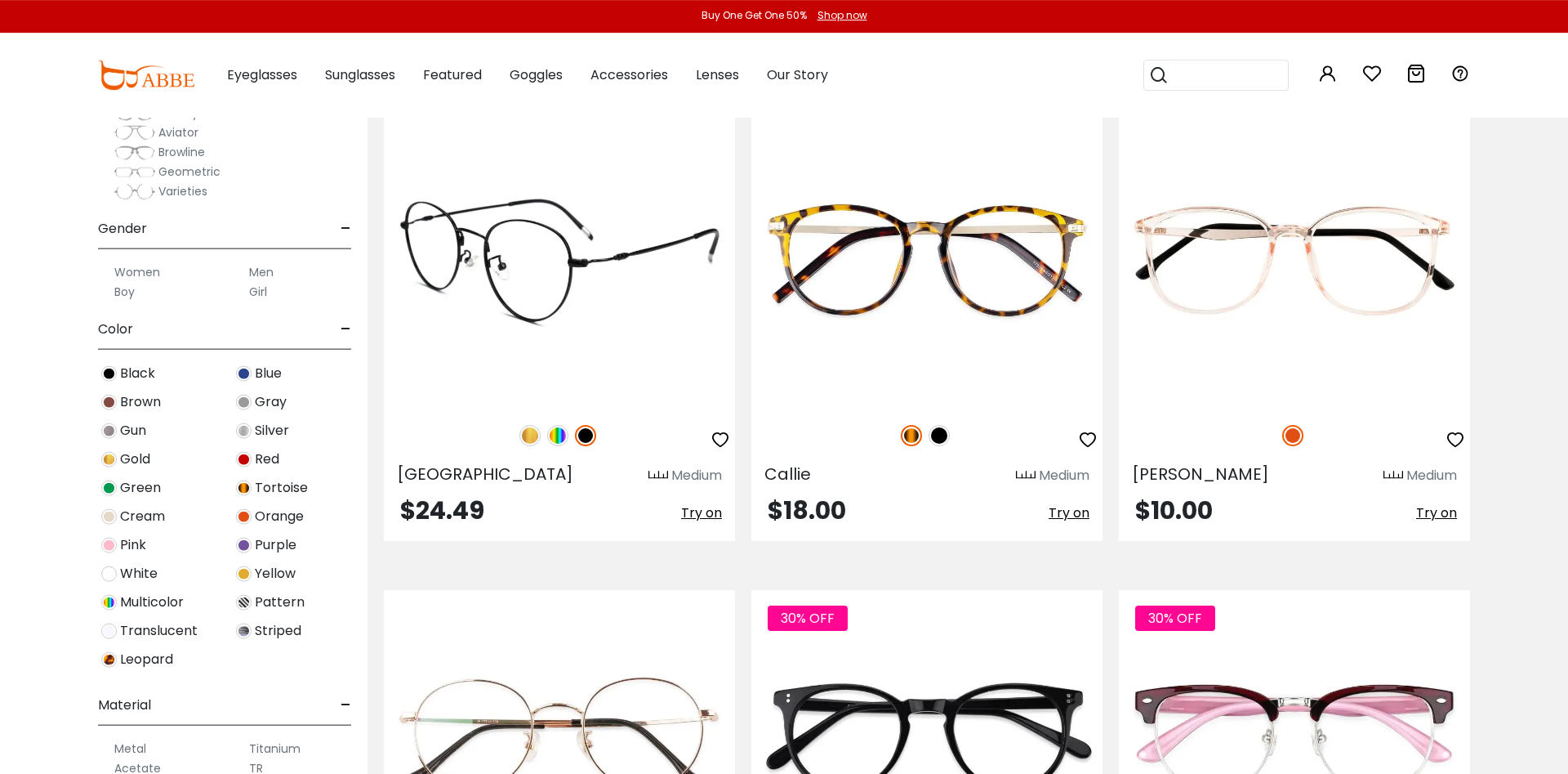
scroll to position [250, 0]
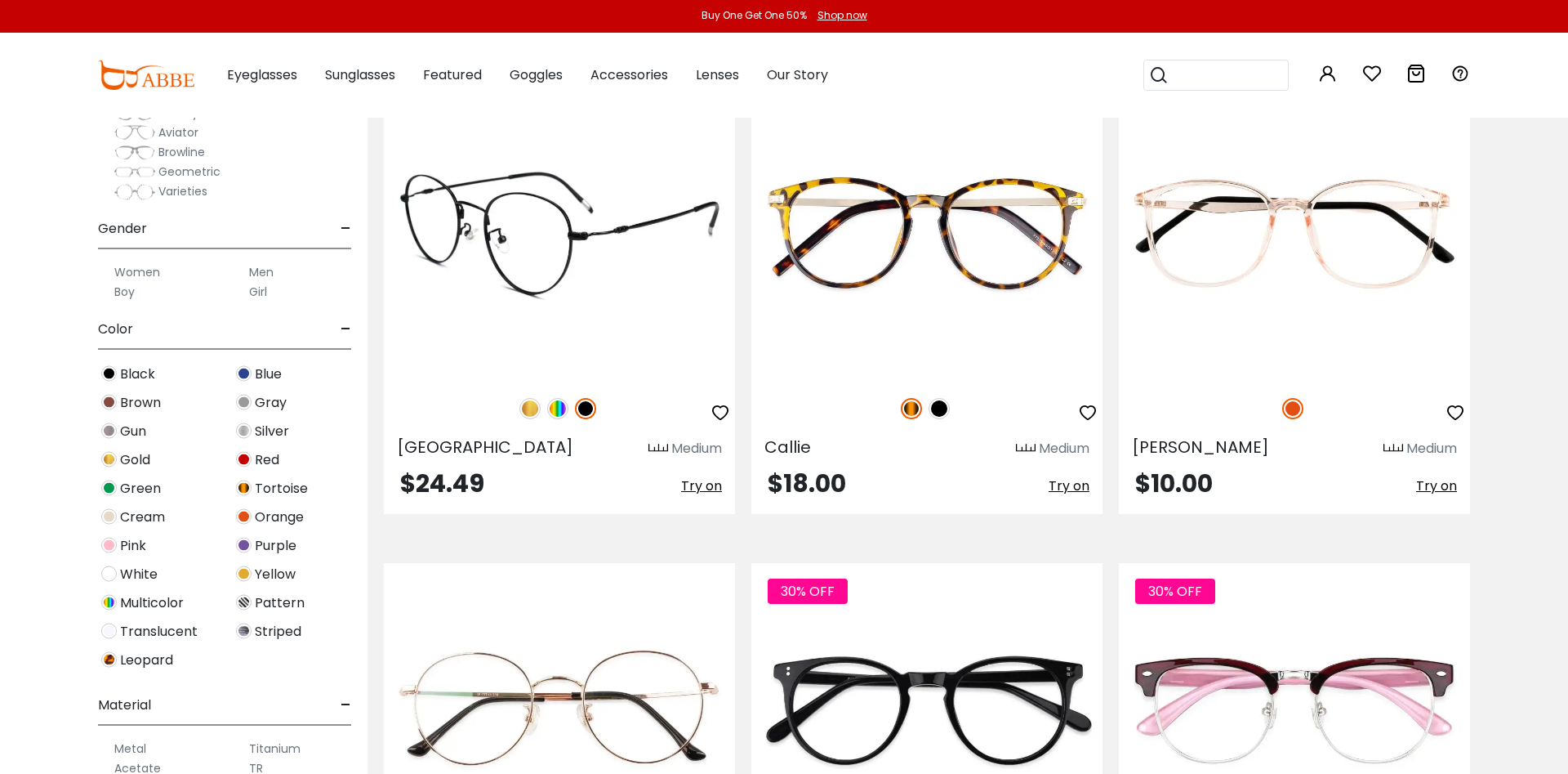
click at [698, 486] on span "Try on" at bounding box center [701, 485] width 40 height 19
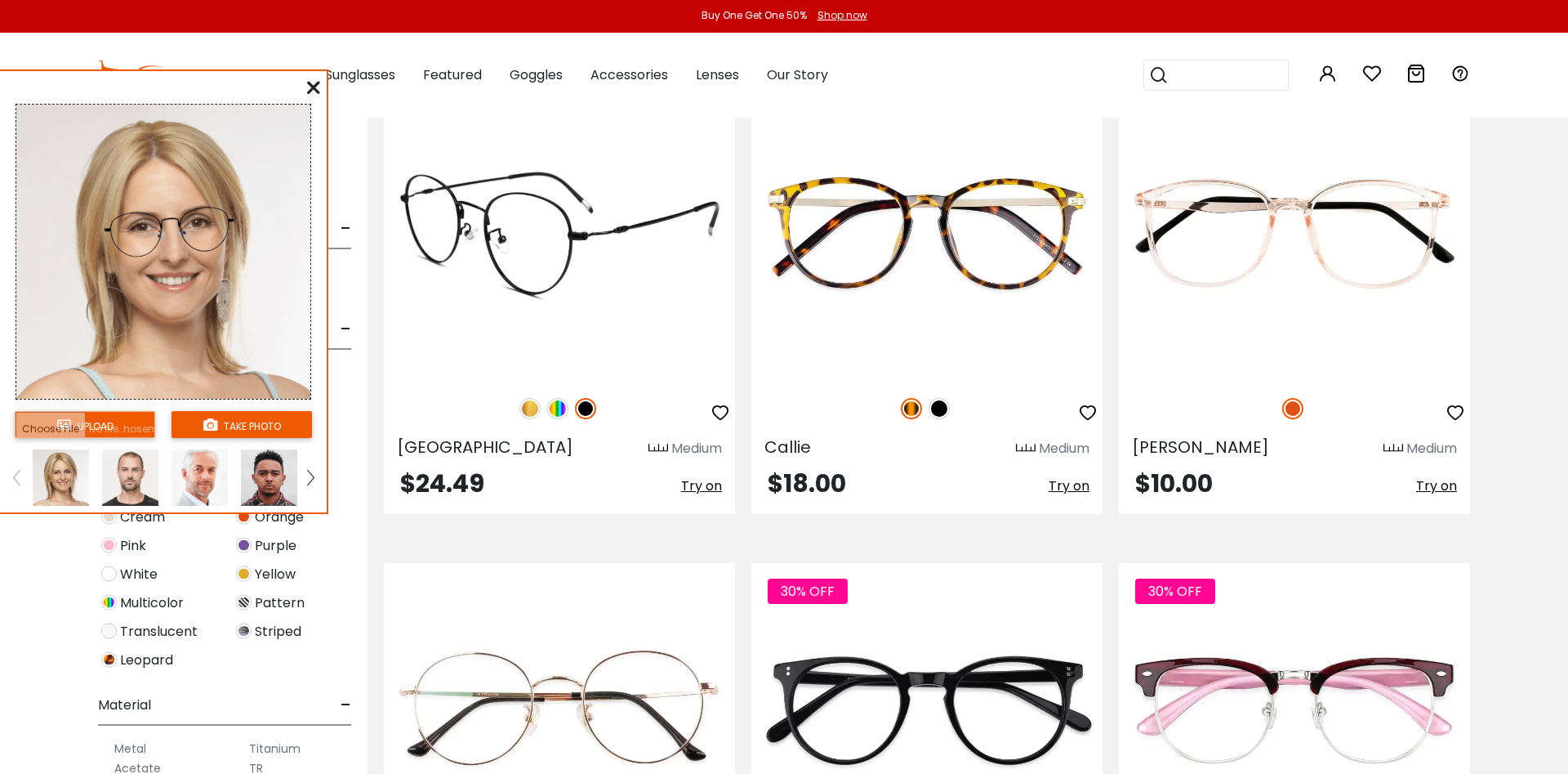
click at [687, 448] on div "Medium" at bounding box center [696, 448] width 50 height 20
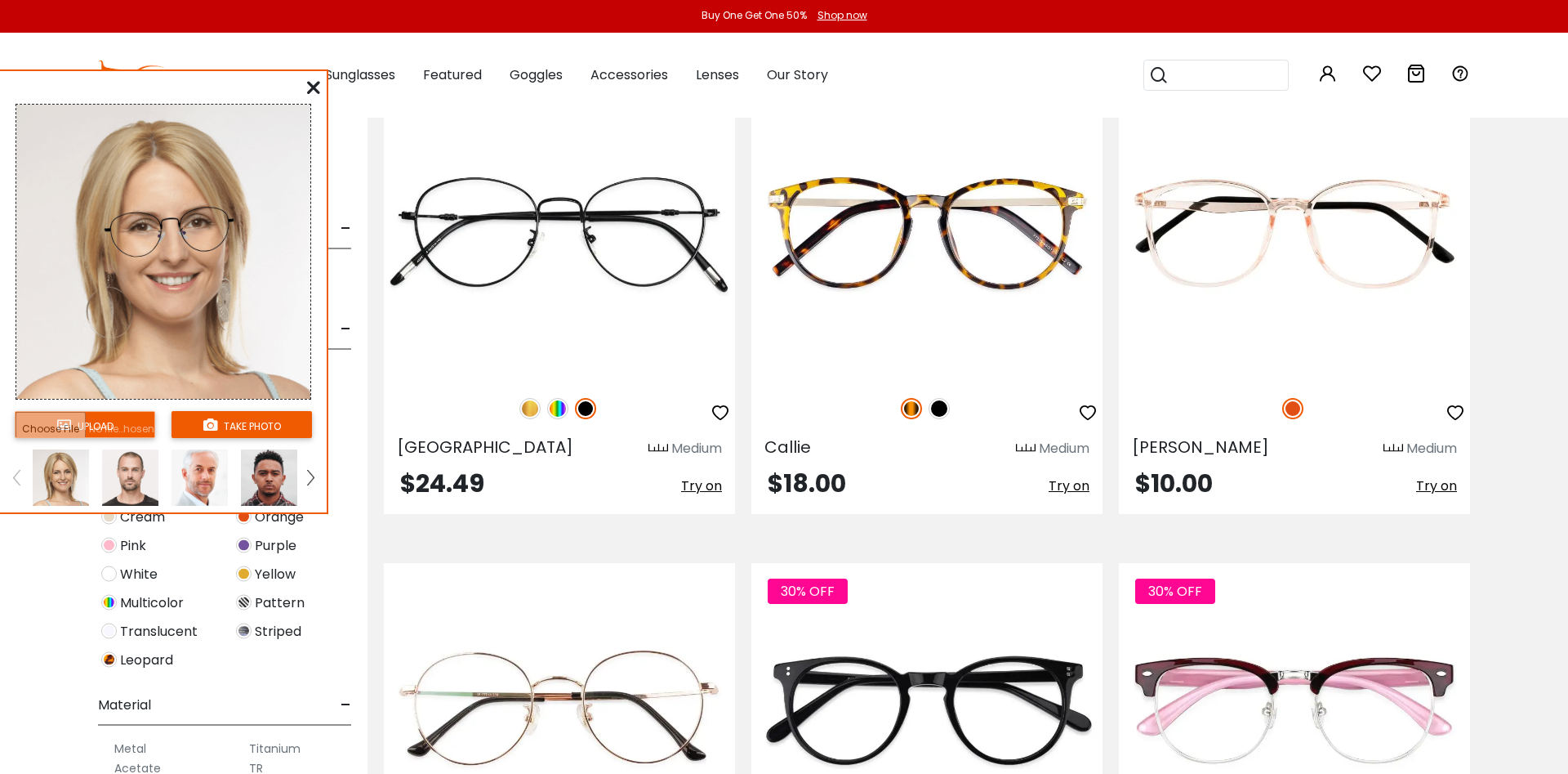
click at [310, 89] on icon at bounding box center [313, 87] width 13 height 13
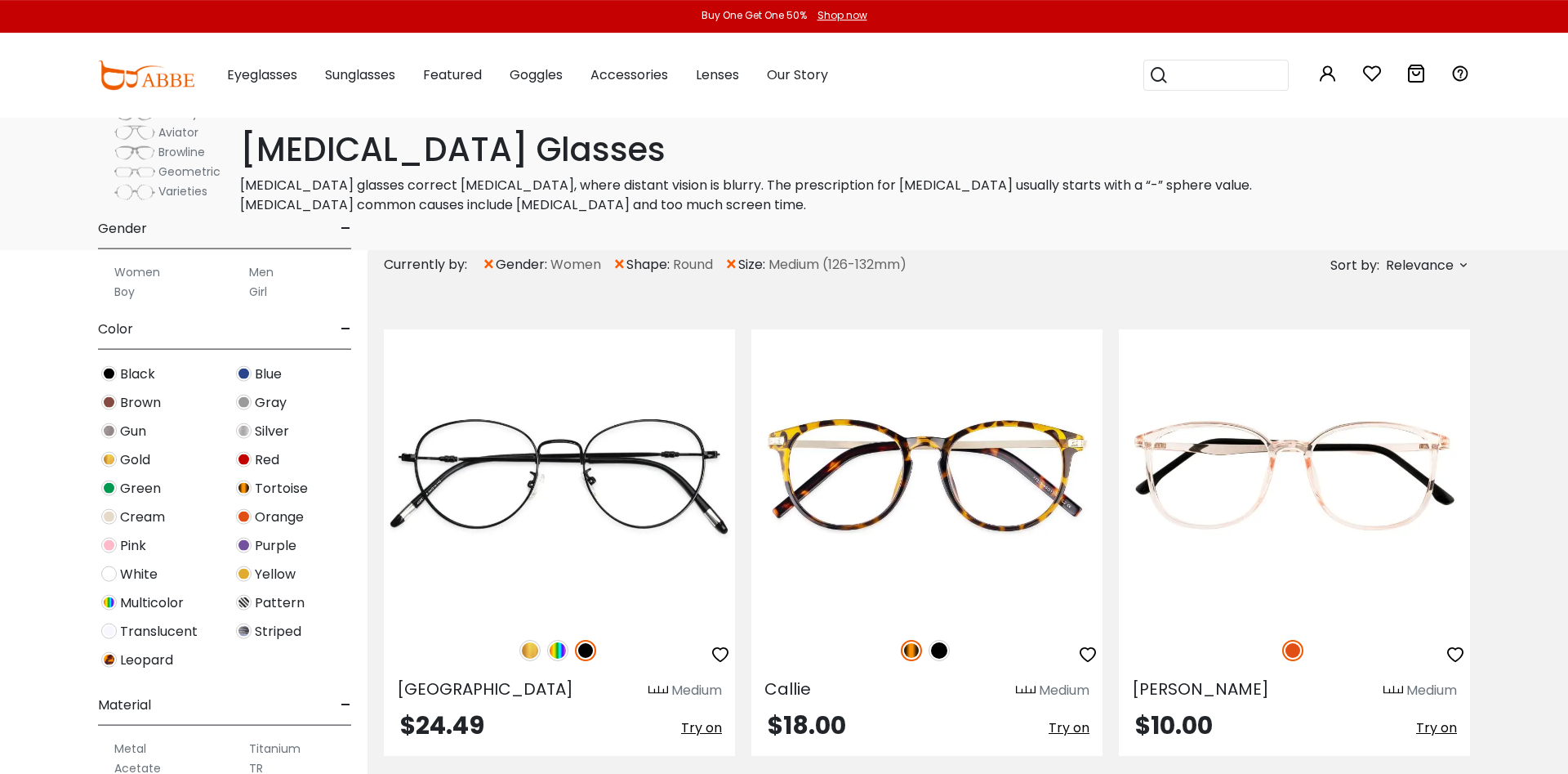
scroll to position [0, 0]
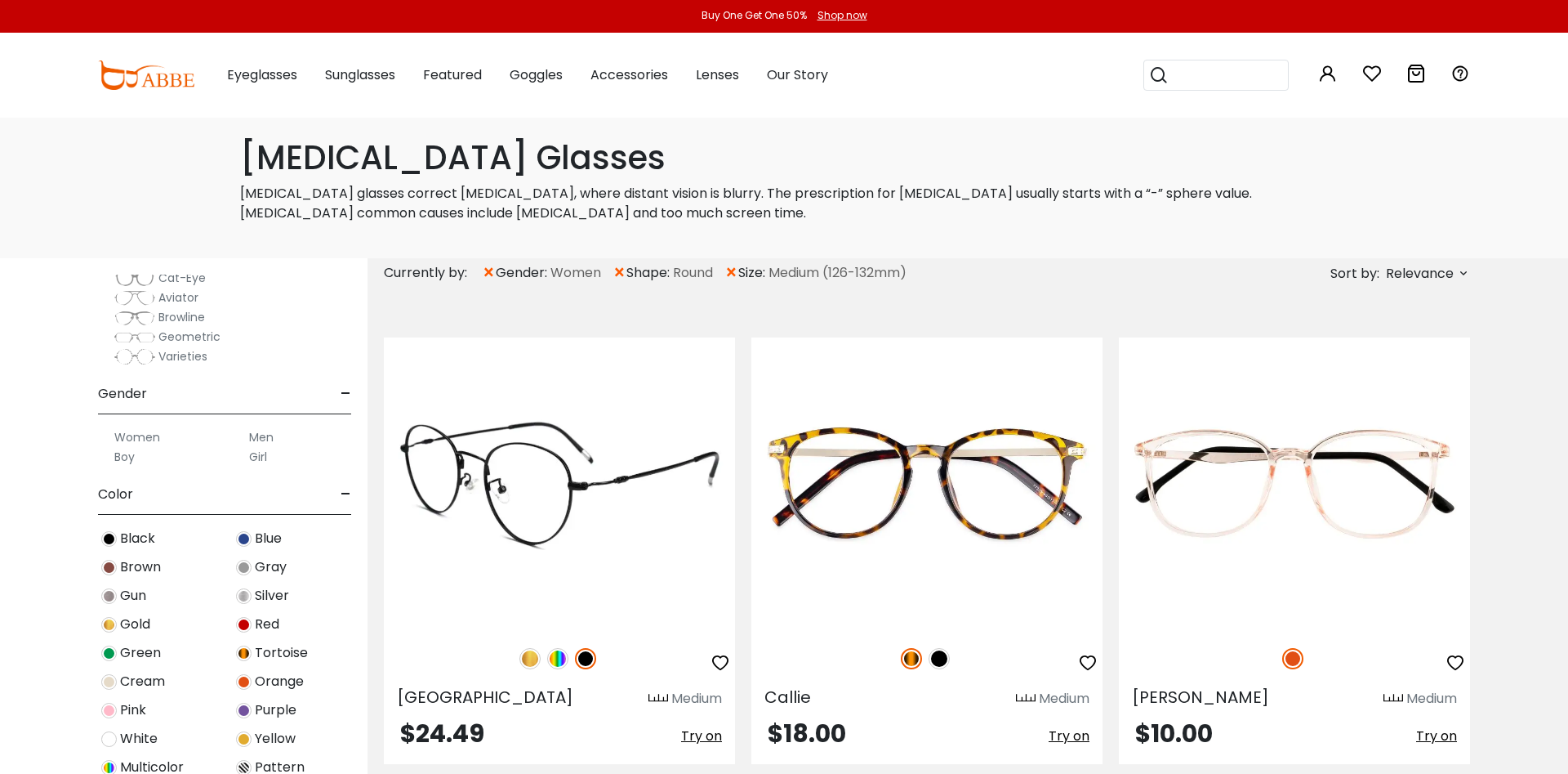
click at [533, 438] on img at bounding box center [559, 484] width 351 height 292
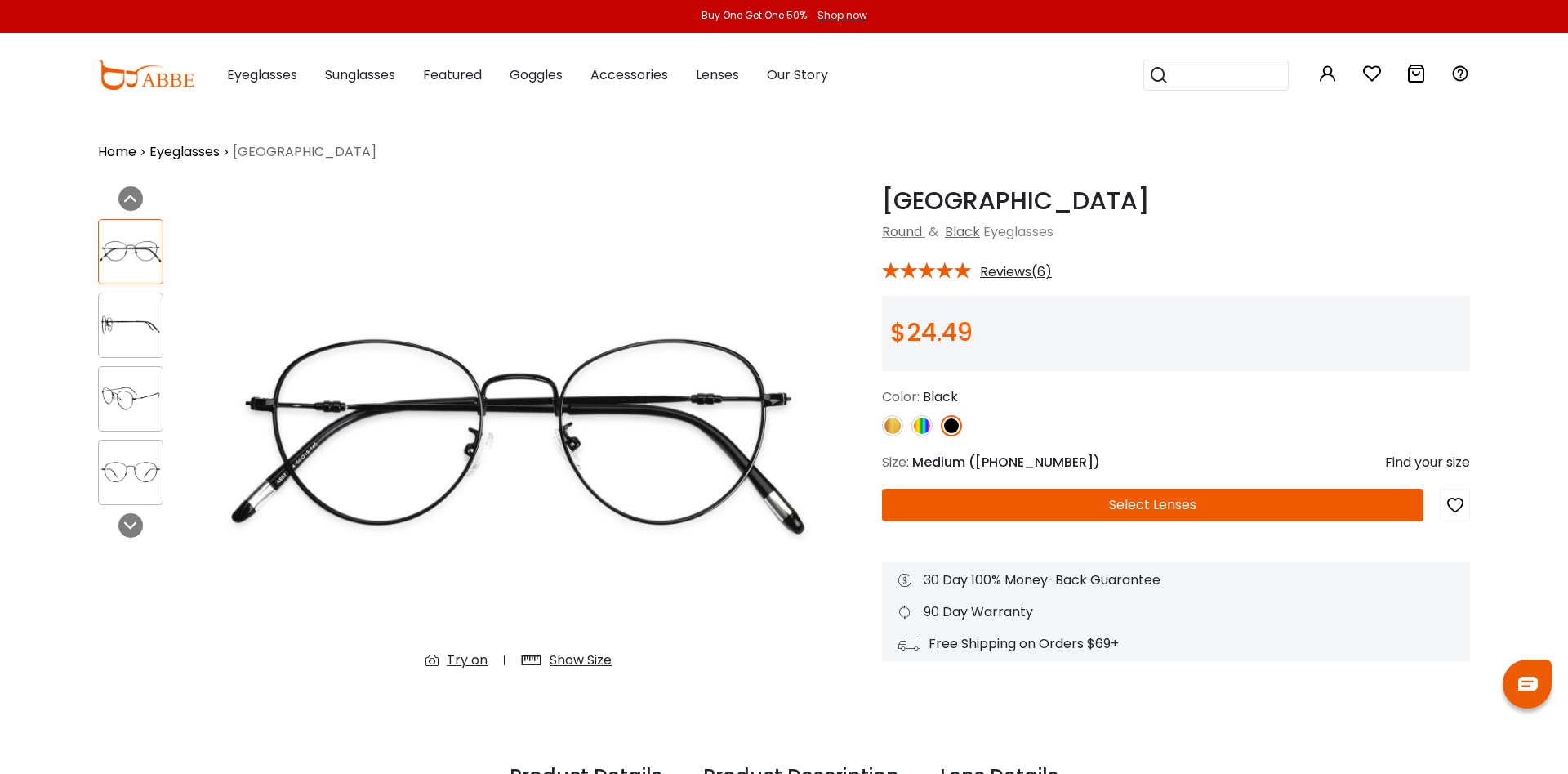
click at [1086, 501] on button "Select Lenses" at bounding box center [1153, 504] width 541 height 32
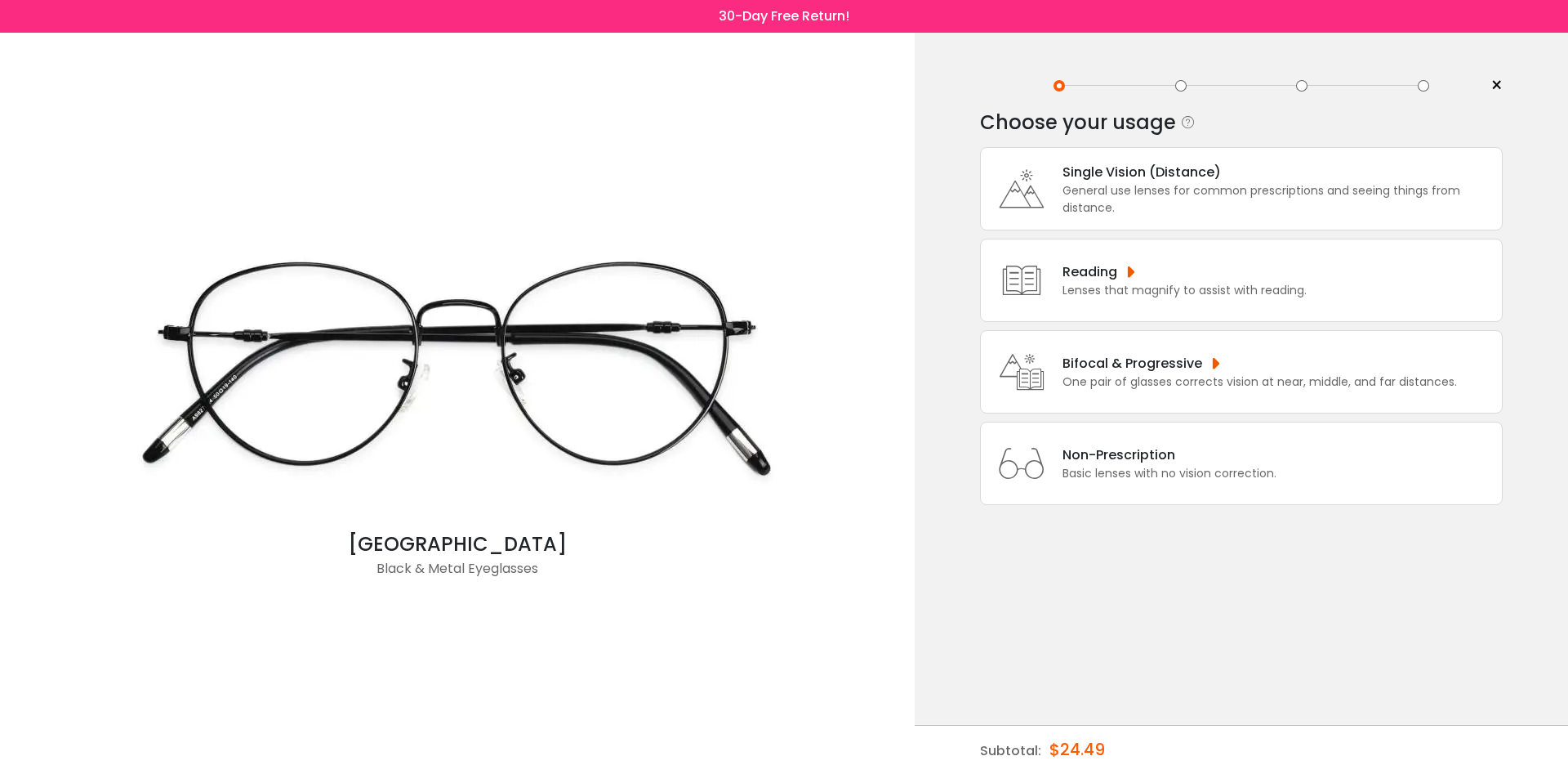
click at [1109, 199] on div "General use lenses for common prescriptions and seeing things from distance." at bounding box center [1278, 199] width 431 height 34
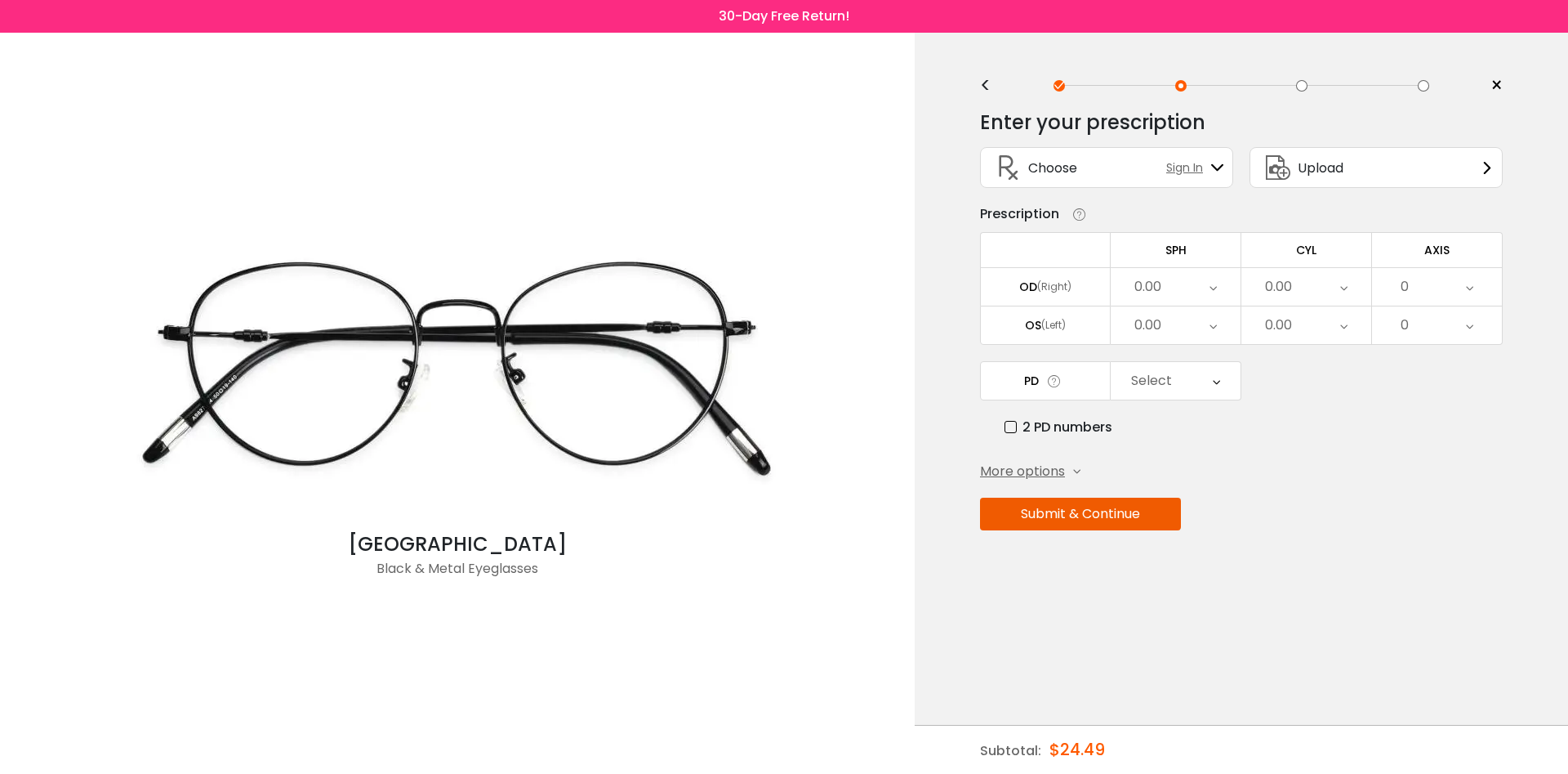
click at [1049, 482] on span "More options" at bounding box center [1022, 472] width 85 height 20
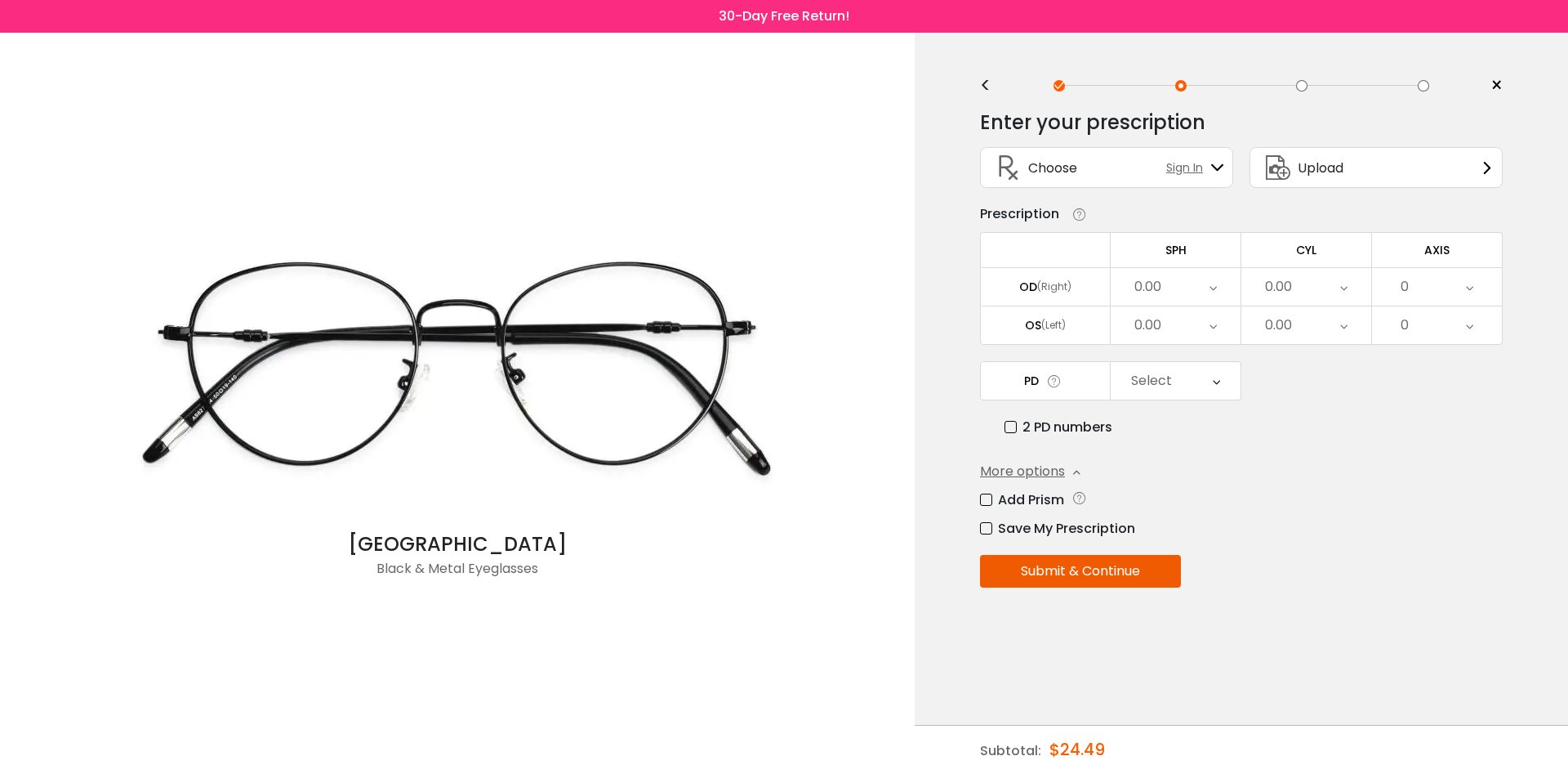
click at [1215, 297] on icon at bounding box center [1213, 287] width 7 height 37
click at [1162, 447] on li "-4.00" at bounding box center [1175, 447] width 130 height 30
click at [1344, 295] on icon at bounding box center [1343, 287] width 7 height 37
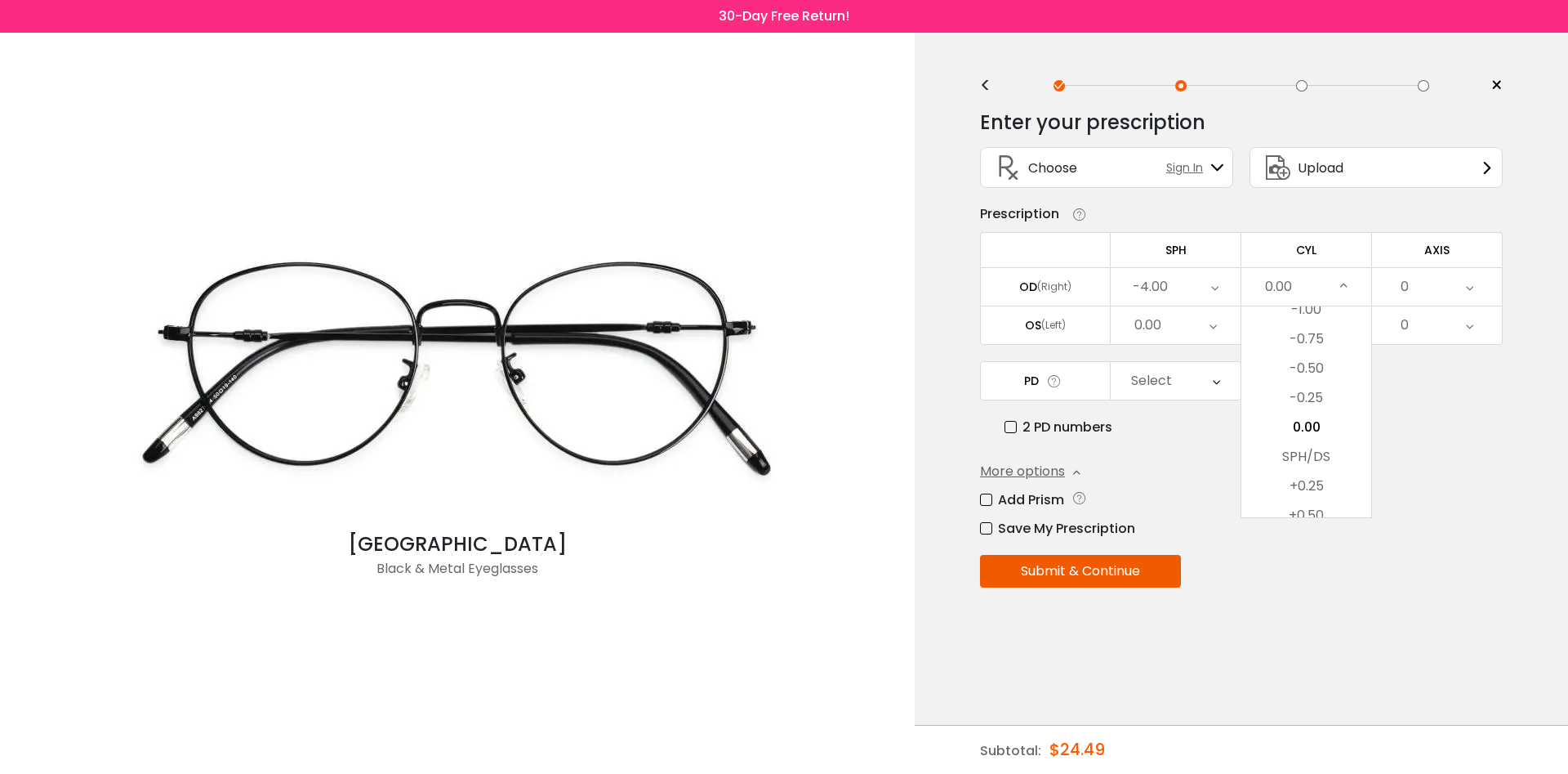
click at [1344, 295] on icon at bounding box center [1343, 287] width 7 height 37
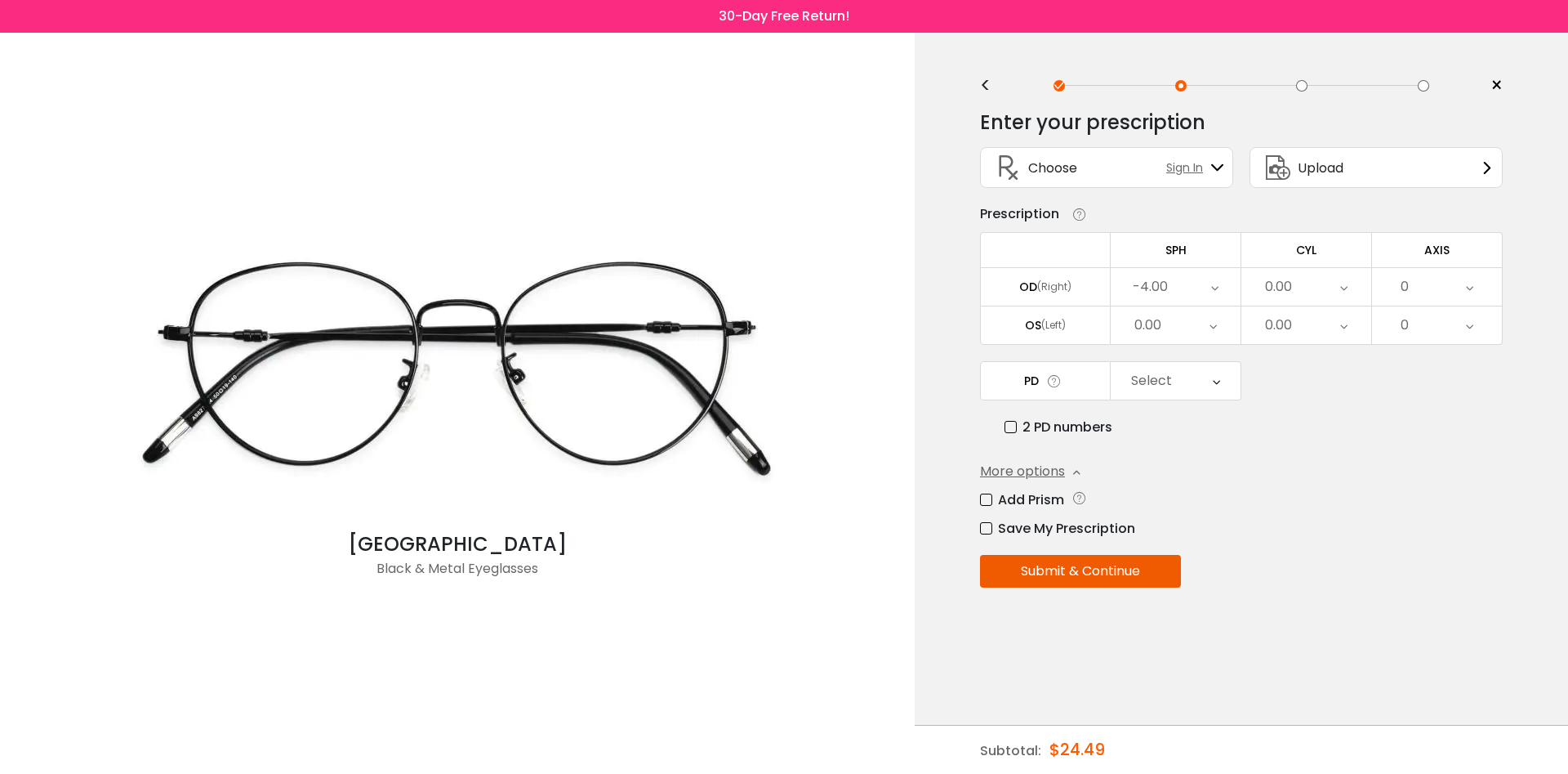
click at [1210, 337] on icon at bounding box center [1213, 325] width 7 height 37
click at [1208, 396] on li "-4.00" at bounding box center [1175, 387] width 130 height 30
click at [1310, 300] on div "0.00" at bounding box center [1306, 287] width 130 height 37
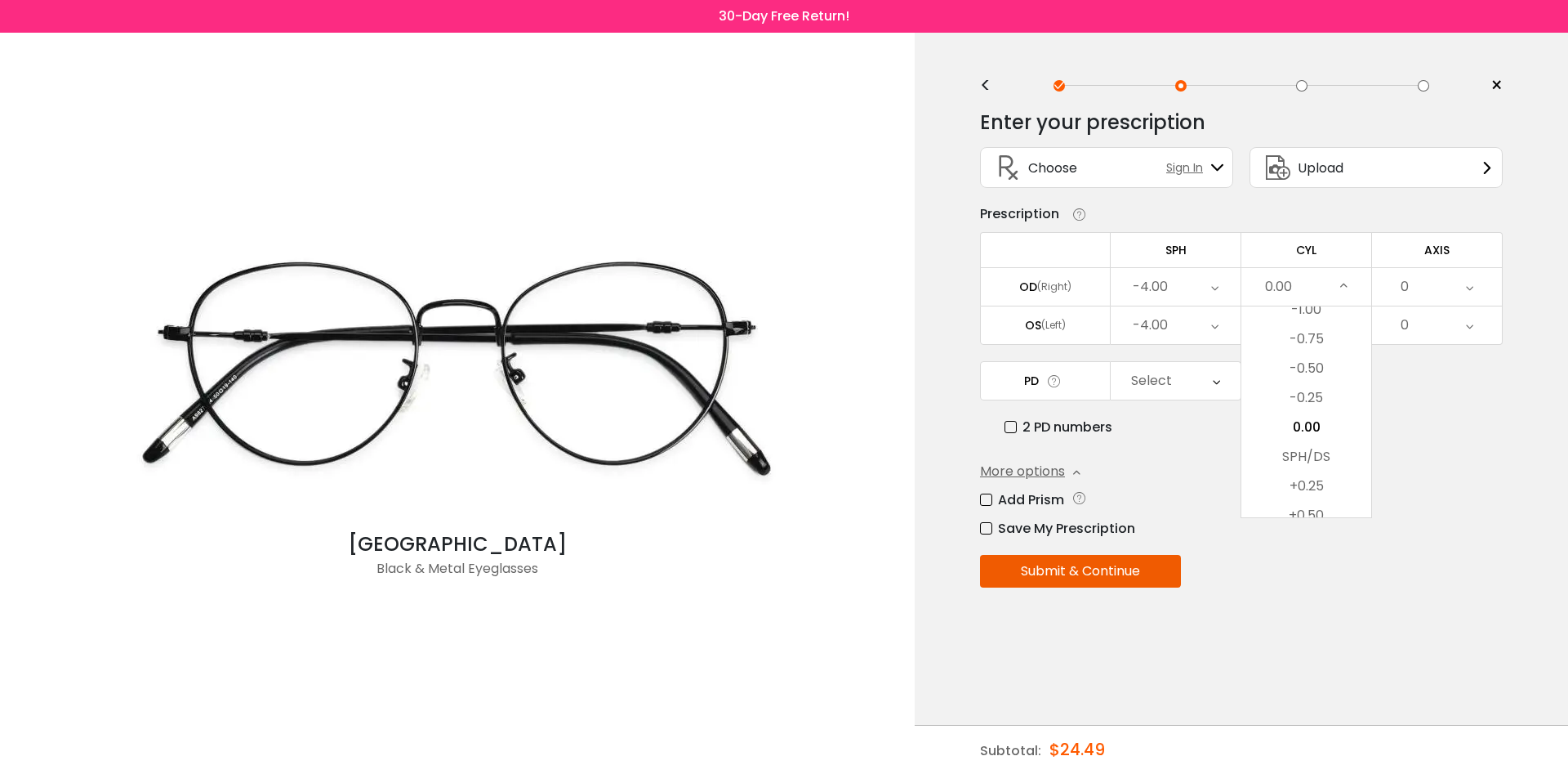
scroll to position [600, 0]
click at [1152, 539] on div "Save My Prescription" at bounding box center [1240, 528] width 523 height 21
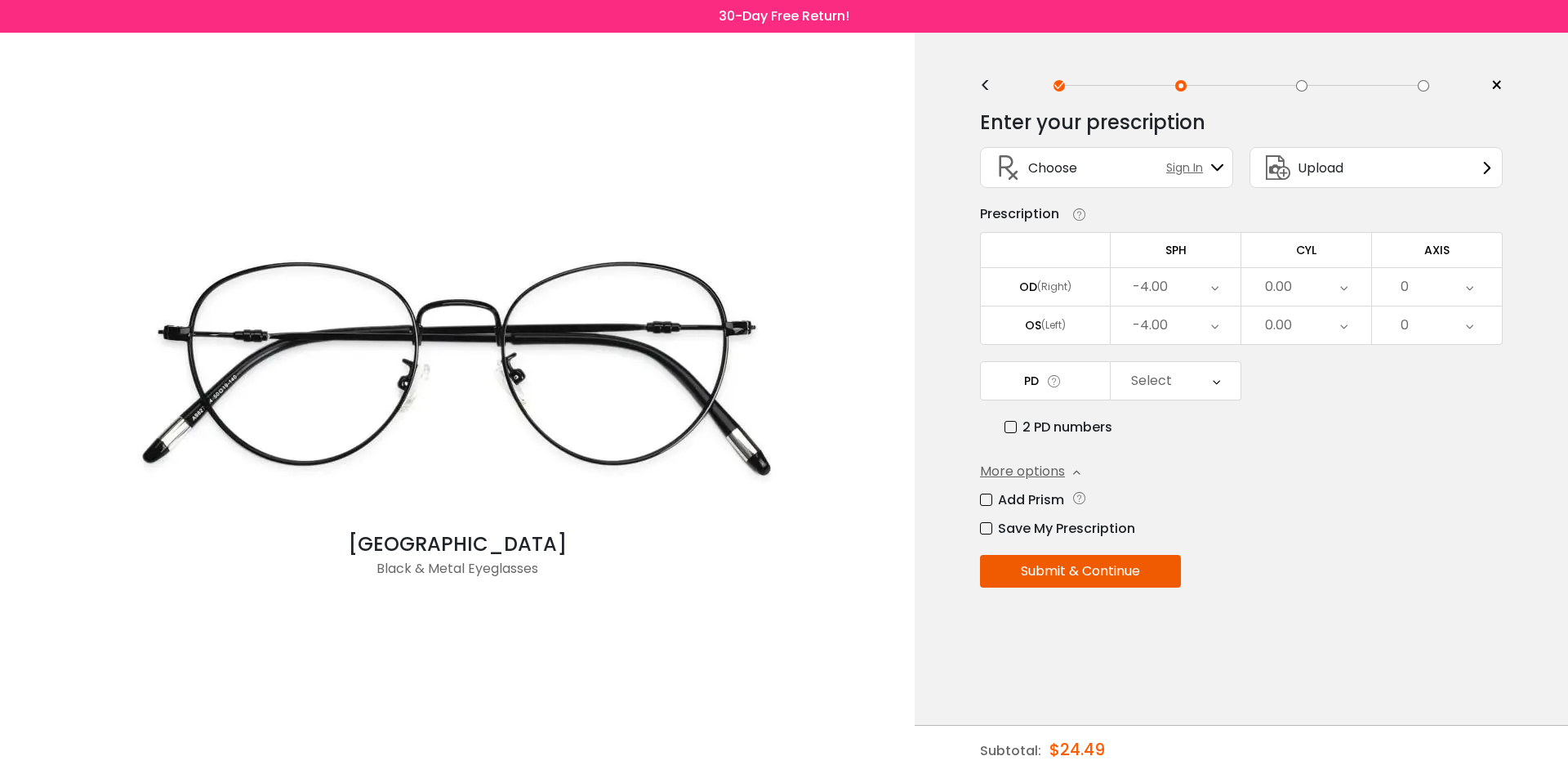
click at [1068, 168] on span "Choose" at bounding box center [1052, 167] width 49 height 21
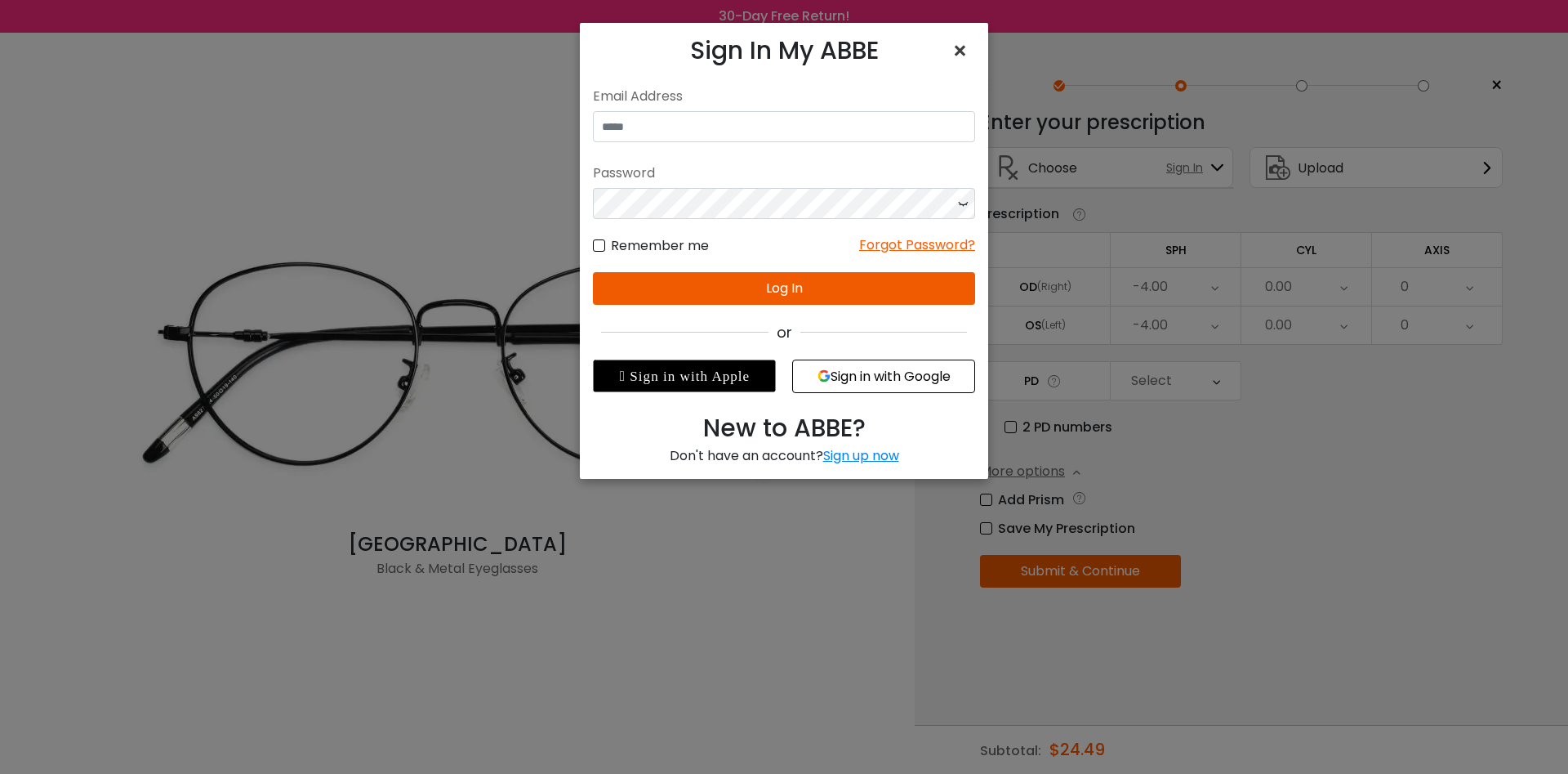
click at [961, 49] on span "×" at bounding box center [963, 51] width 24 height 35
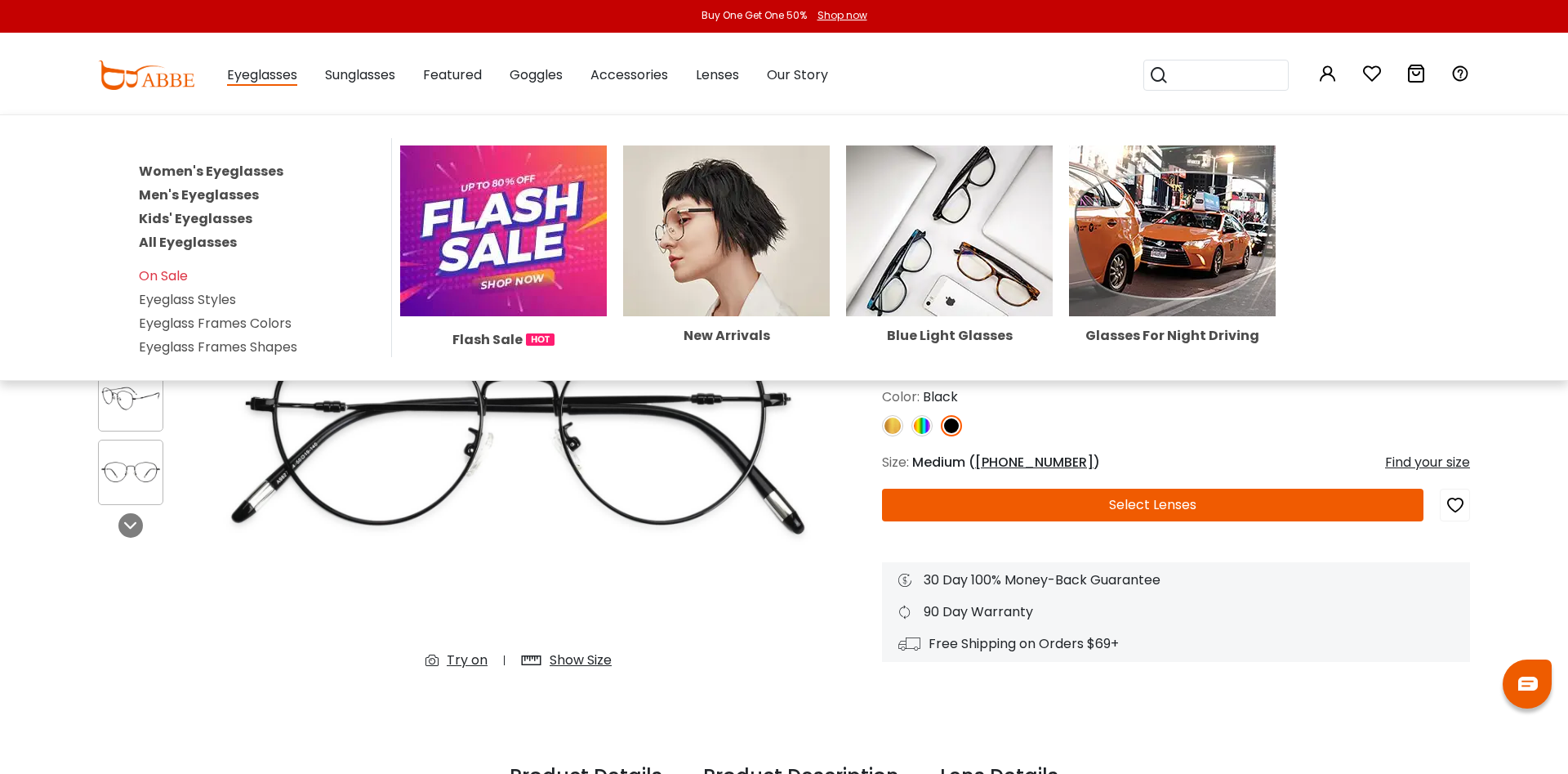
click at [238, 74] on span "Eyeglasses" at bounding box center [262, 75] width 70 height 21
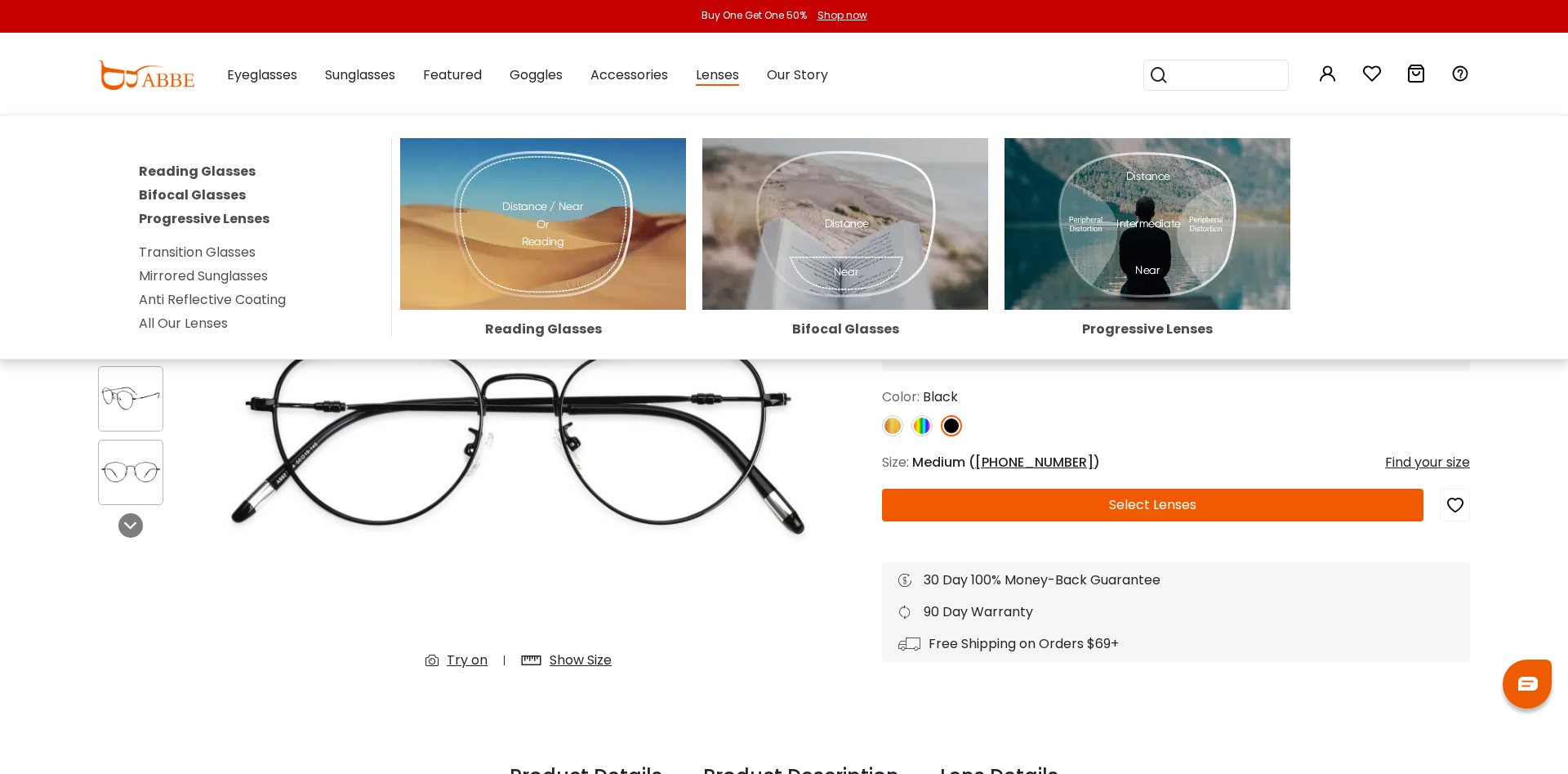
click at [709, 81] on span "Lenses" at bounding box center [718, 75] width 43 height 21
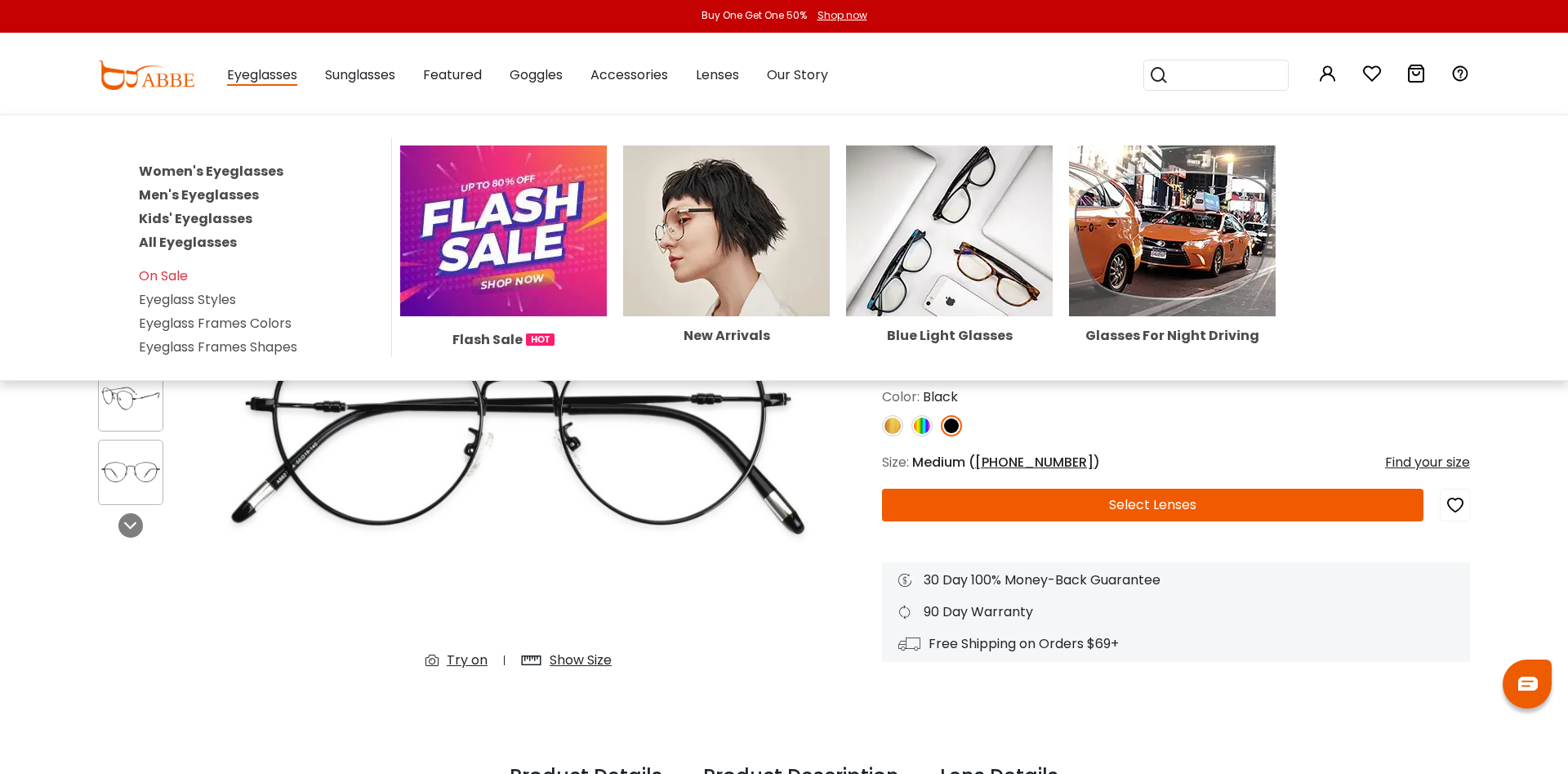
click at [271, 82] on span "Eyeglasses" at bounding box center [262, 75] width 70 height 21
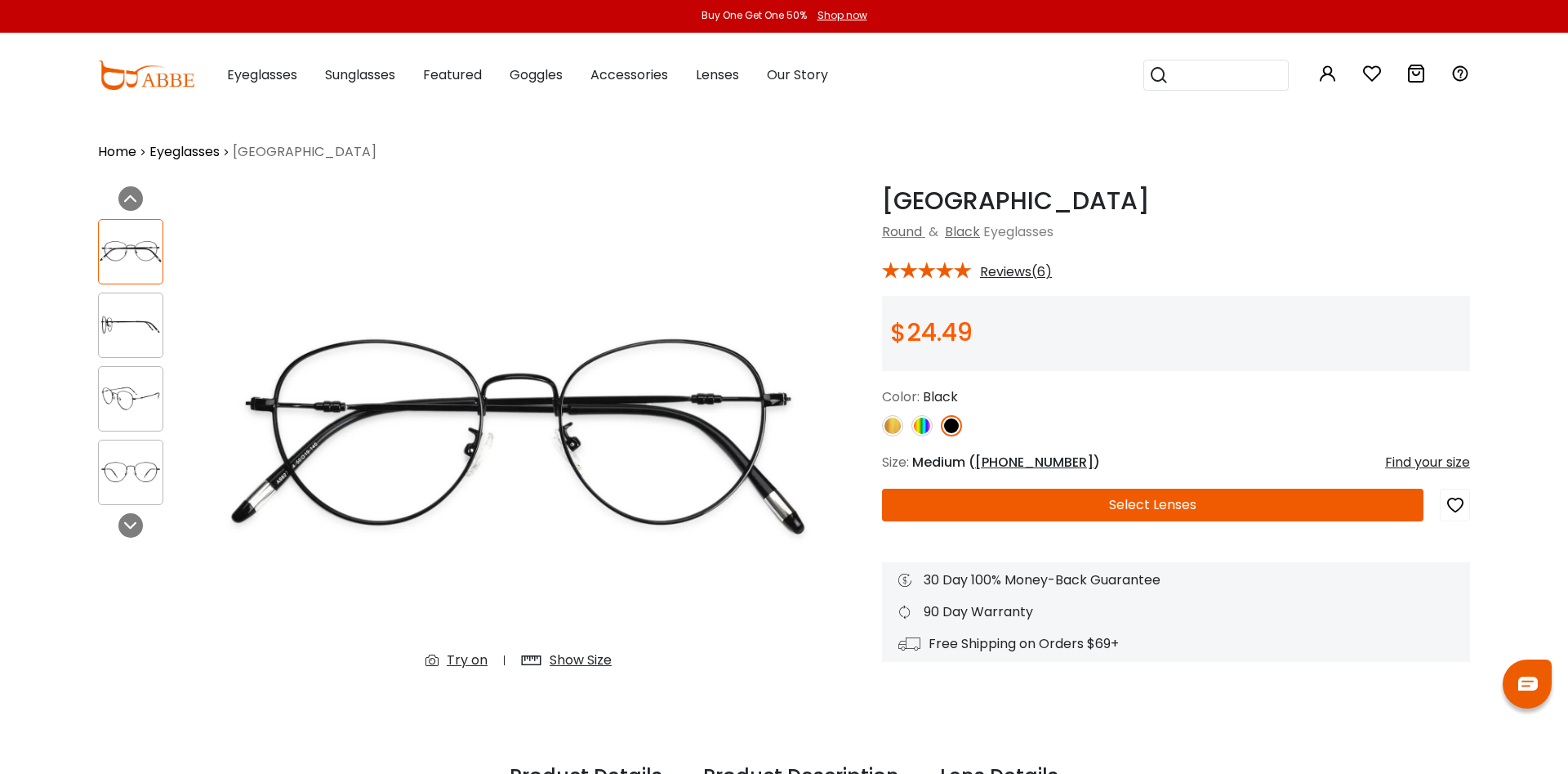
click at [853, 17] on div "Shop now" at bounding box center [842, 15] width 50 height 15
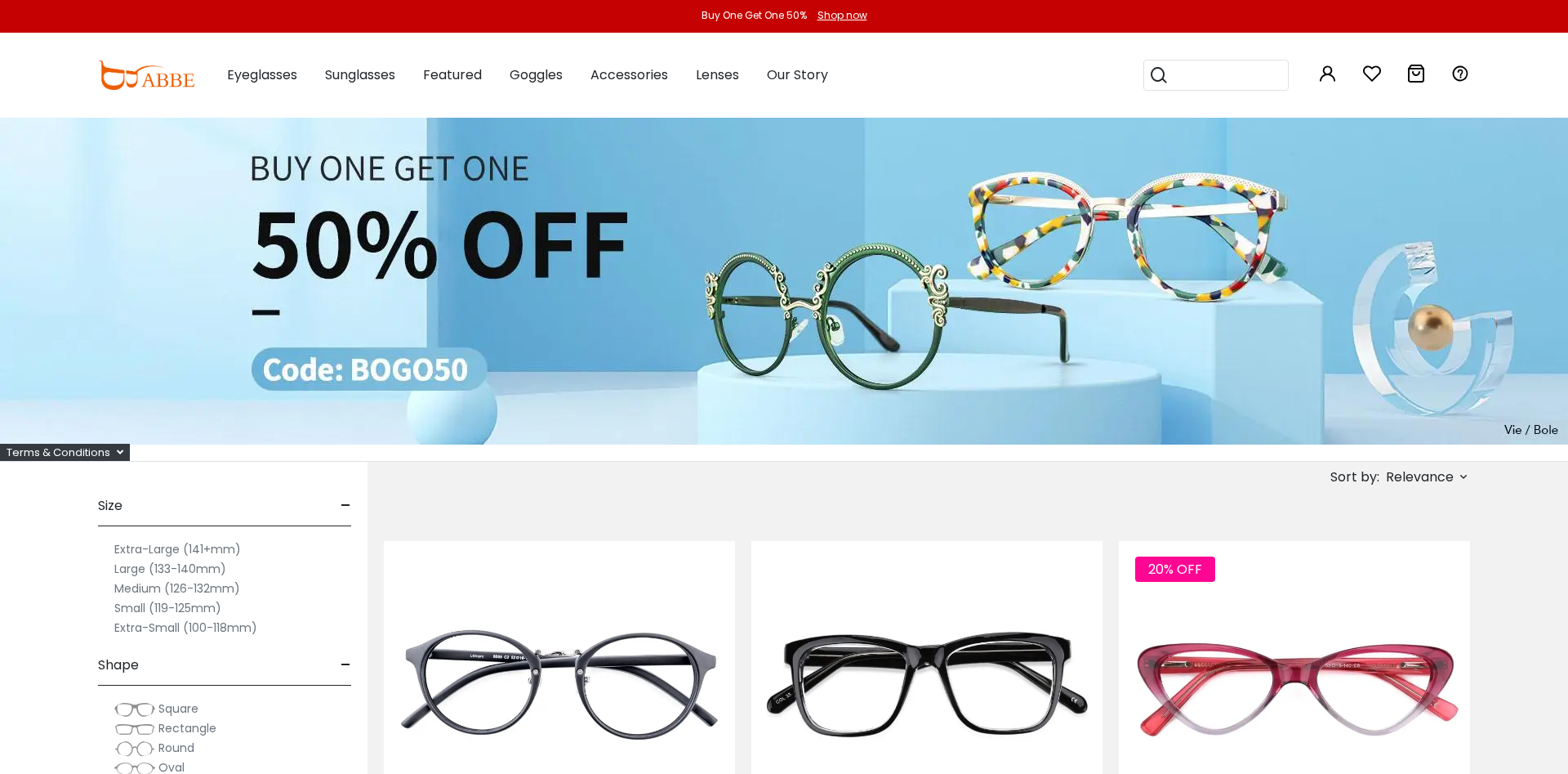
click at [164, 597] on label "Medium (126-132mm)" at bounding box center [177, 588] width 126 height 20
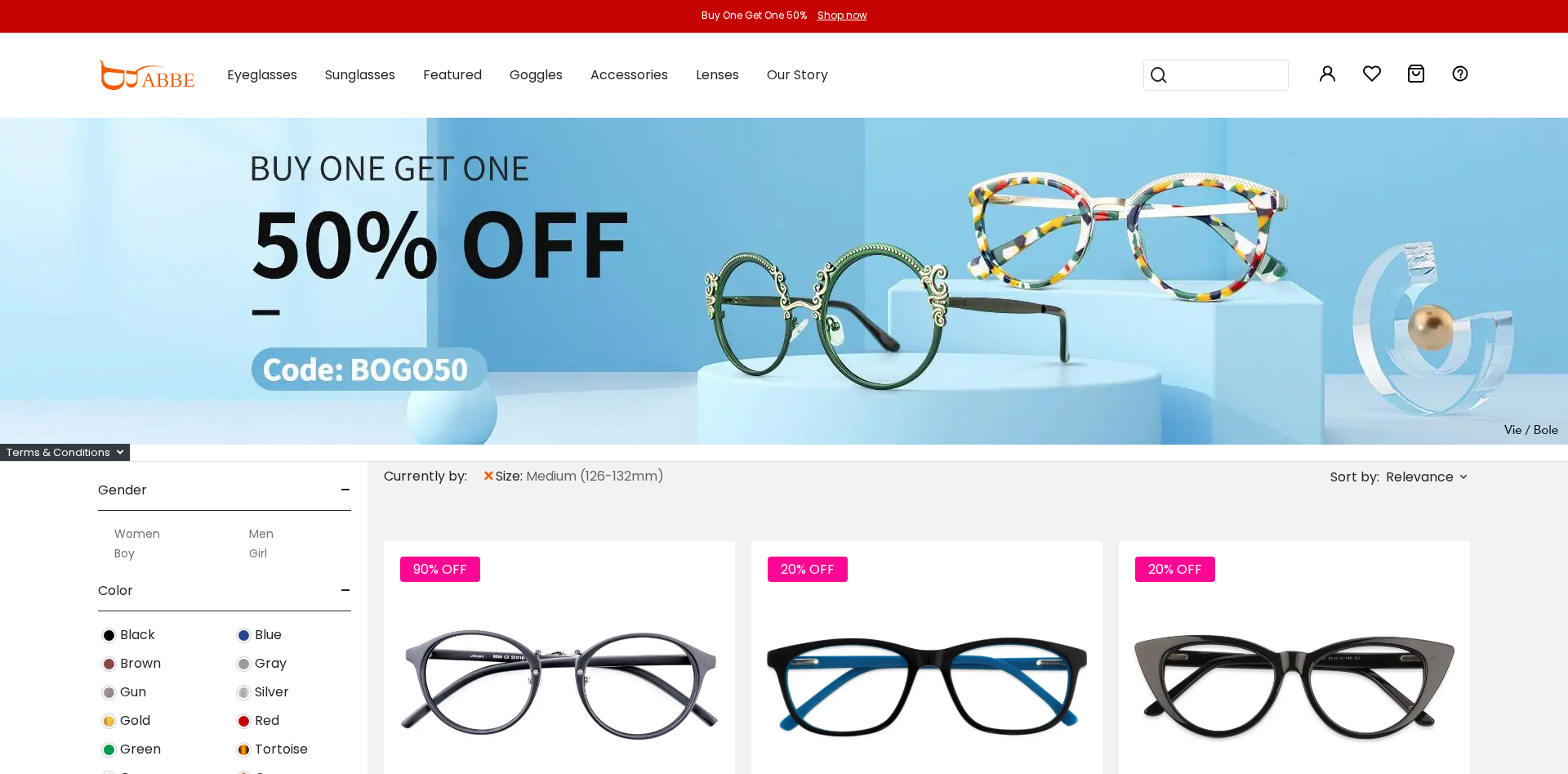
scroll to position [451, 0]
click at [133, 525] on label "Women" at bounding box center [137, 528] width 45 height 20
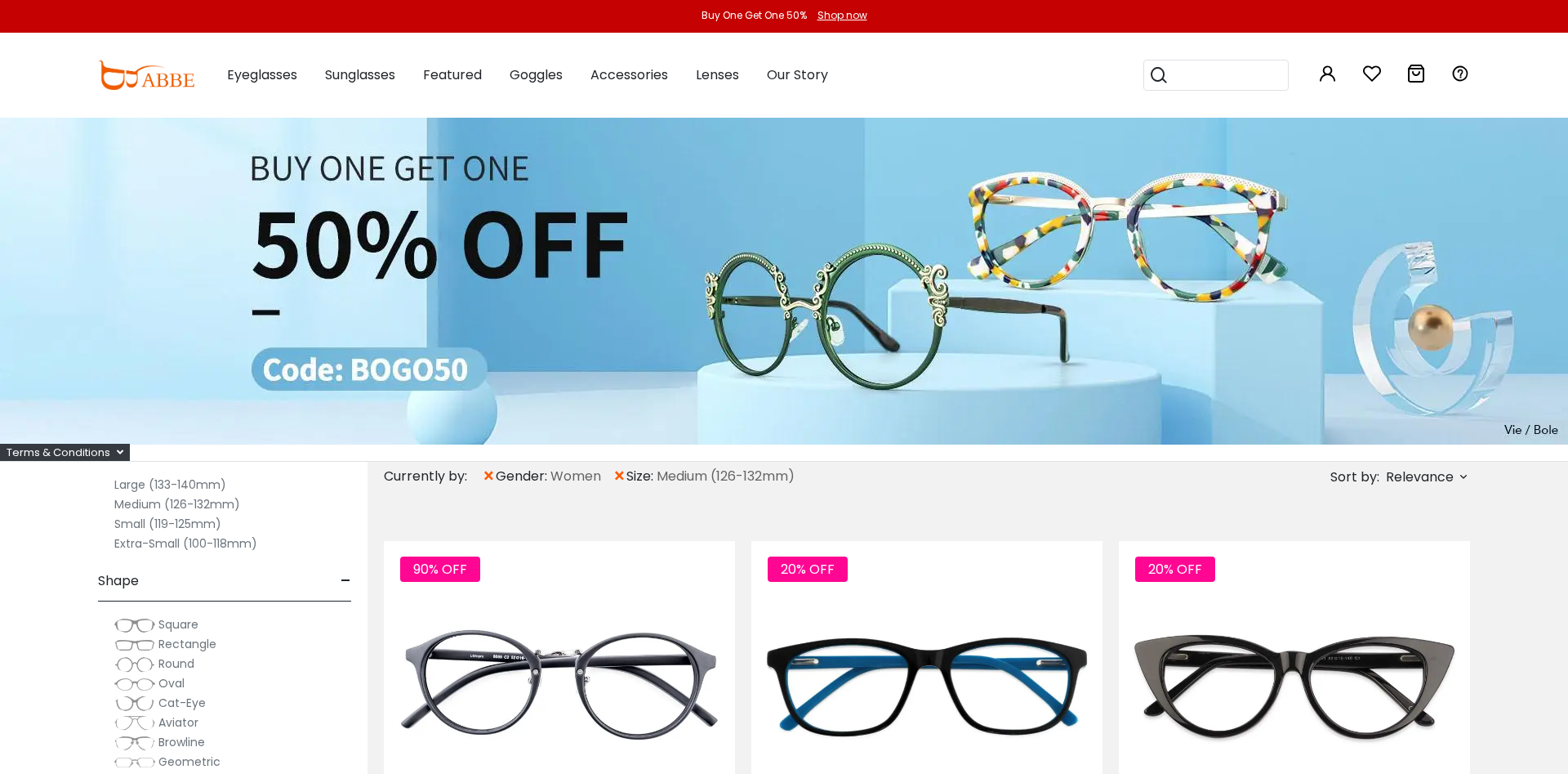
scroll to position [226, 0]
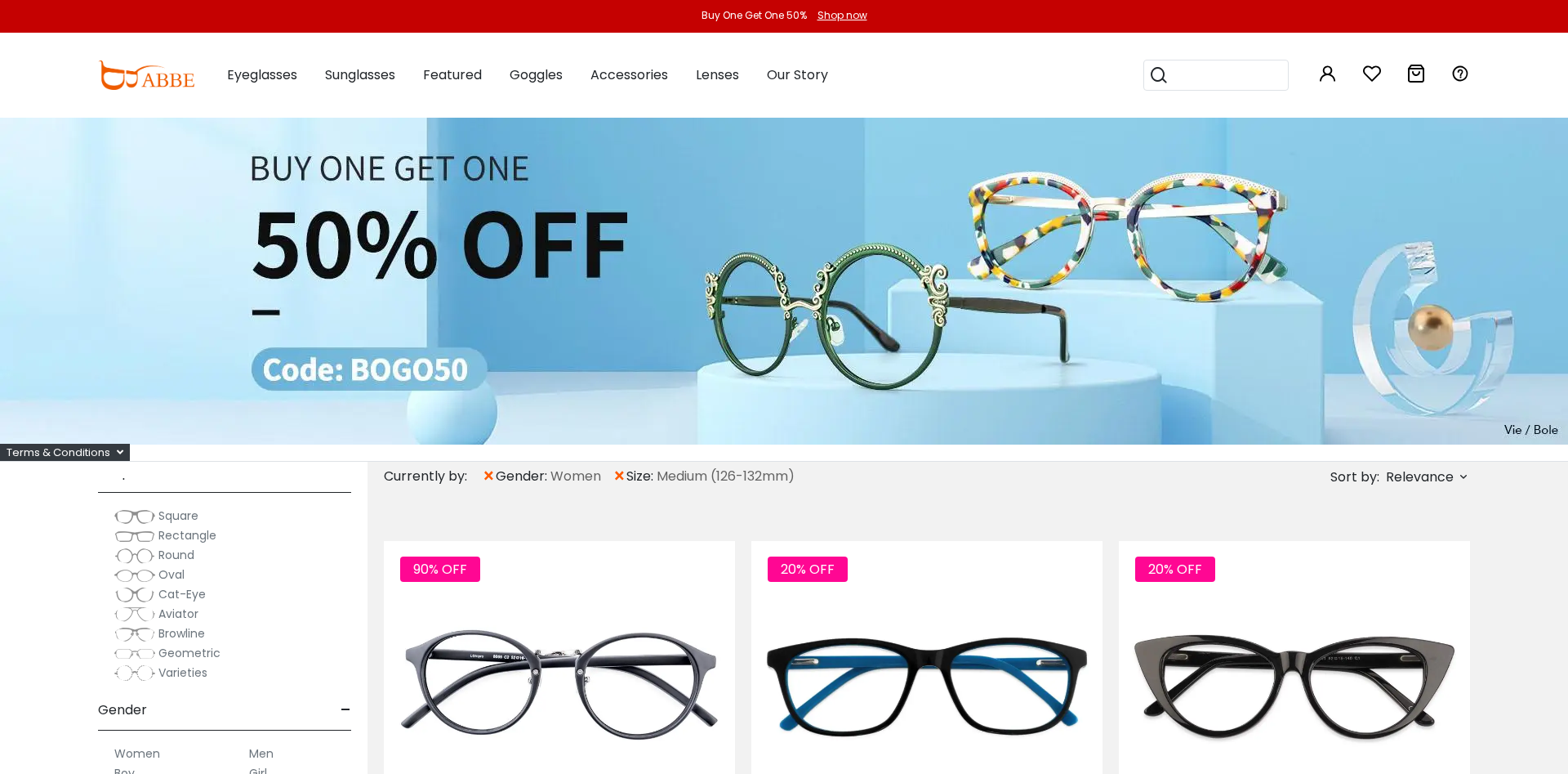
click at [148, 572] on img at bounding box center [134, 575] width 40 height 17
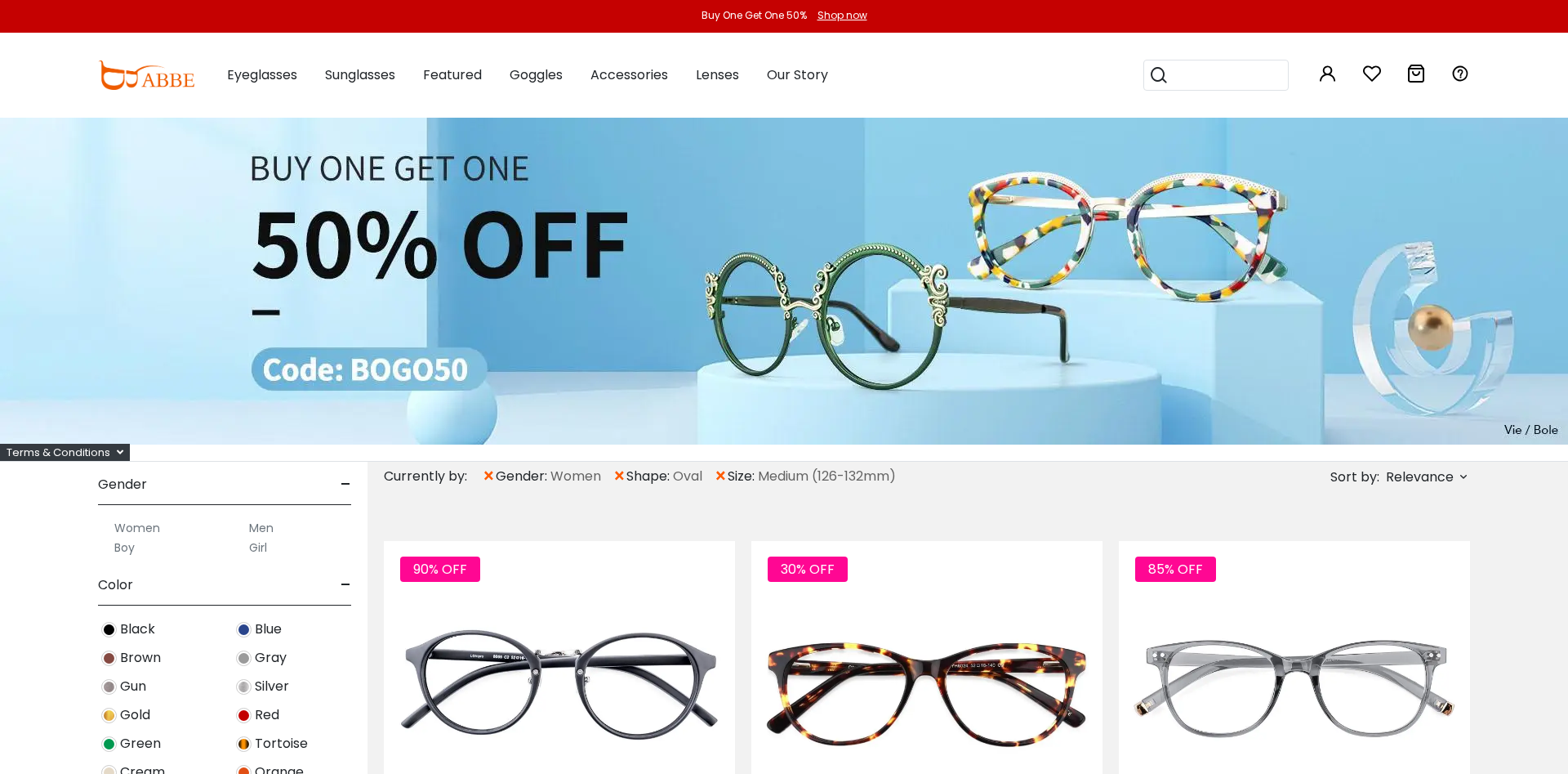
scroll to position [563, 0]
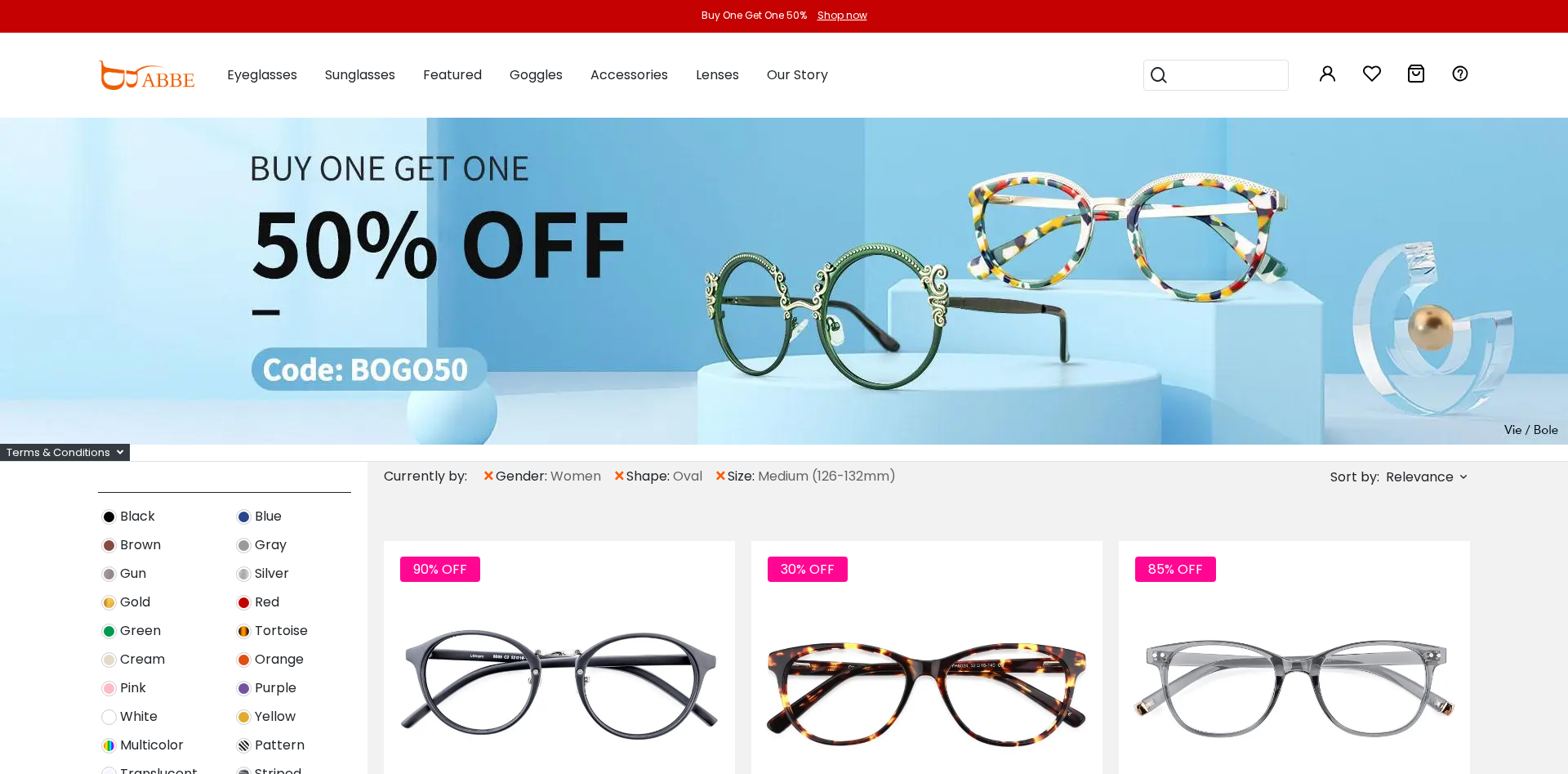
click at [262, 634] on span "Tortoise" at bounding box center [282, 630] width 53 height 20
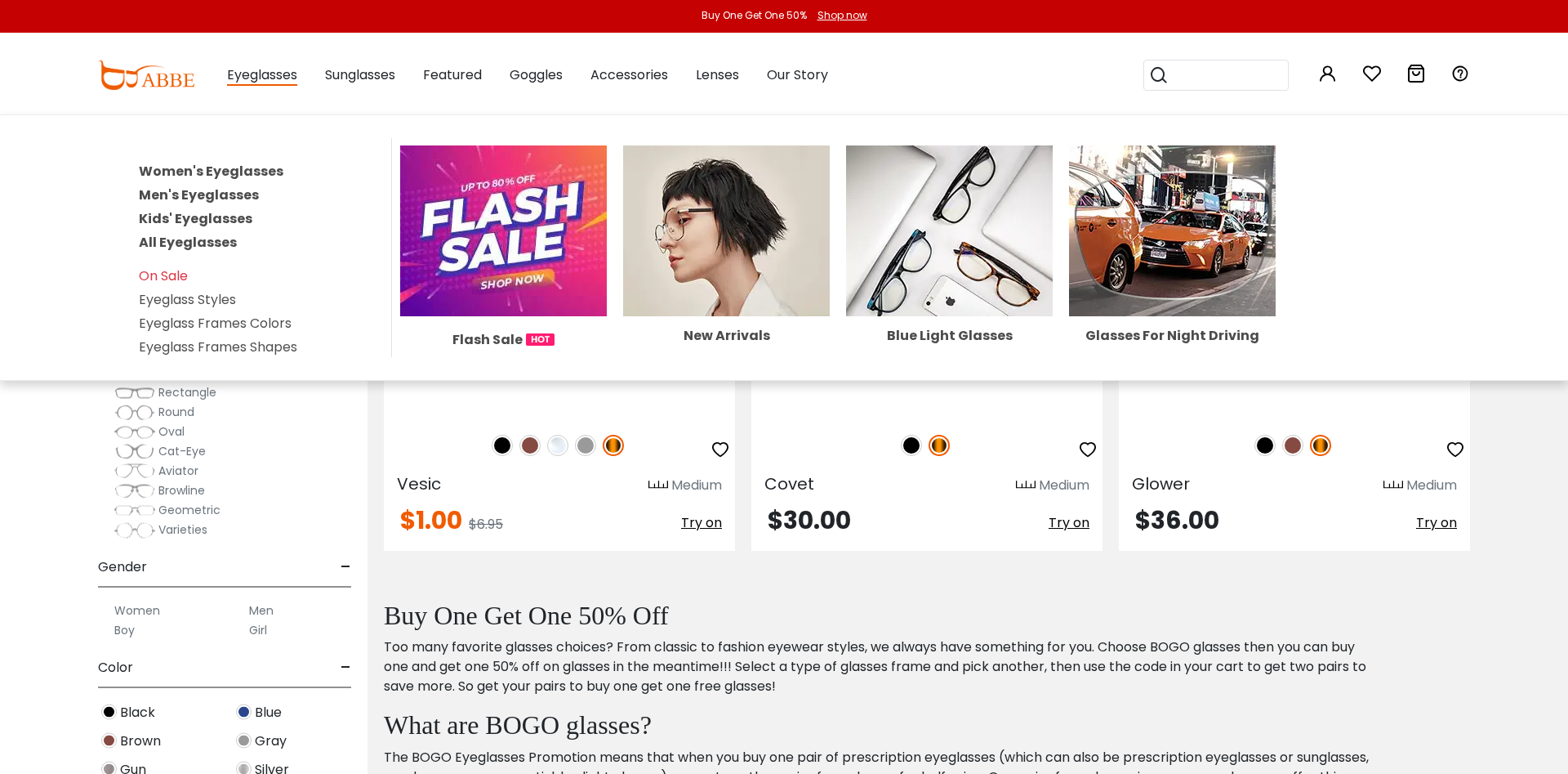
click at [238, 80] on span "Eyeglasses" at bounding box center [262, 75] width 70 height 21
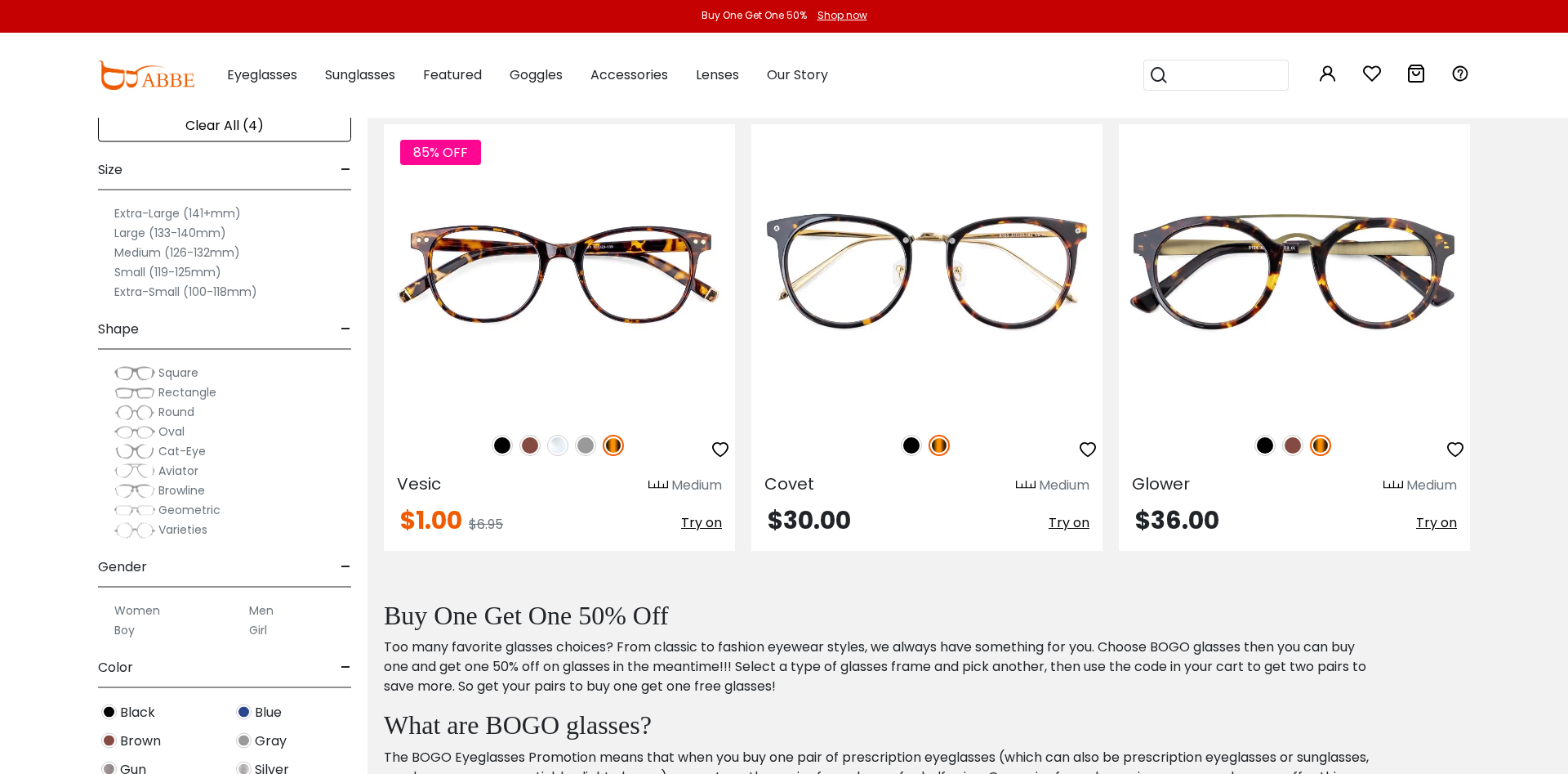
click at [238, 80] on span "Eyeglasses" at bounding box center [262, 74] width 70 height 19
click at [253, 129] on div "Clear All (4)" at bounding box center [224, 125] width 253 height 32
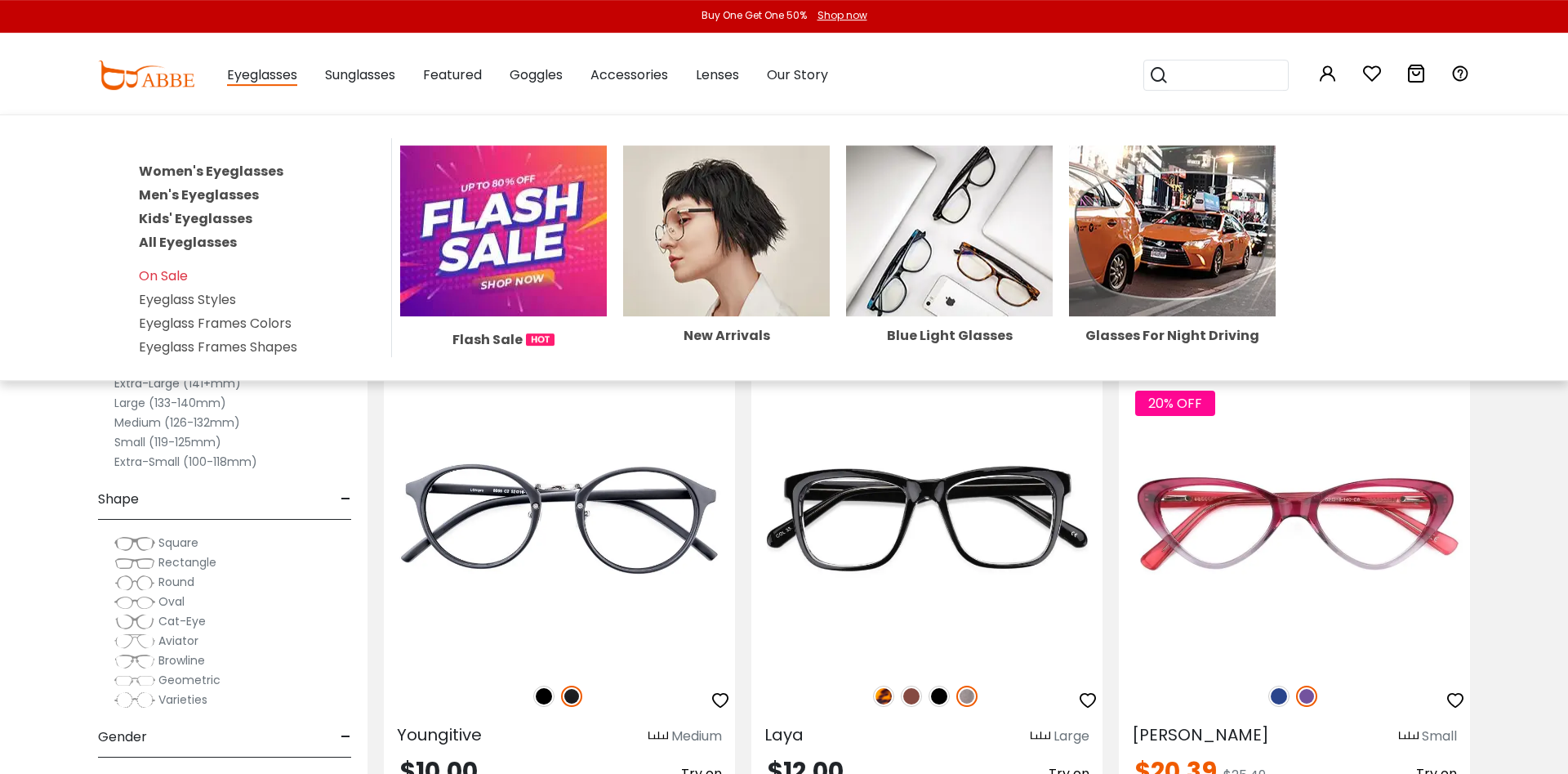
scroll to position [166, 0]
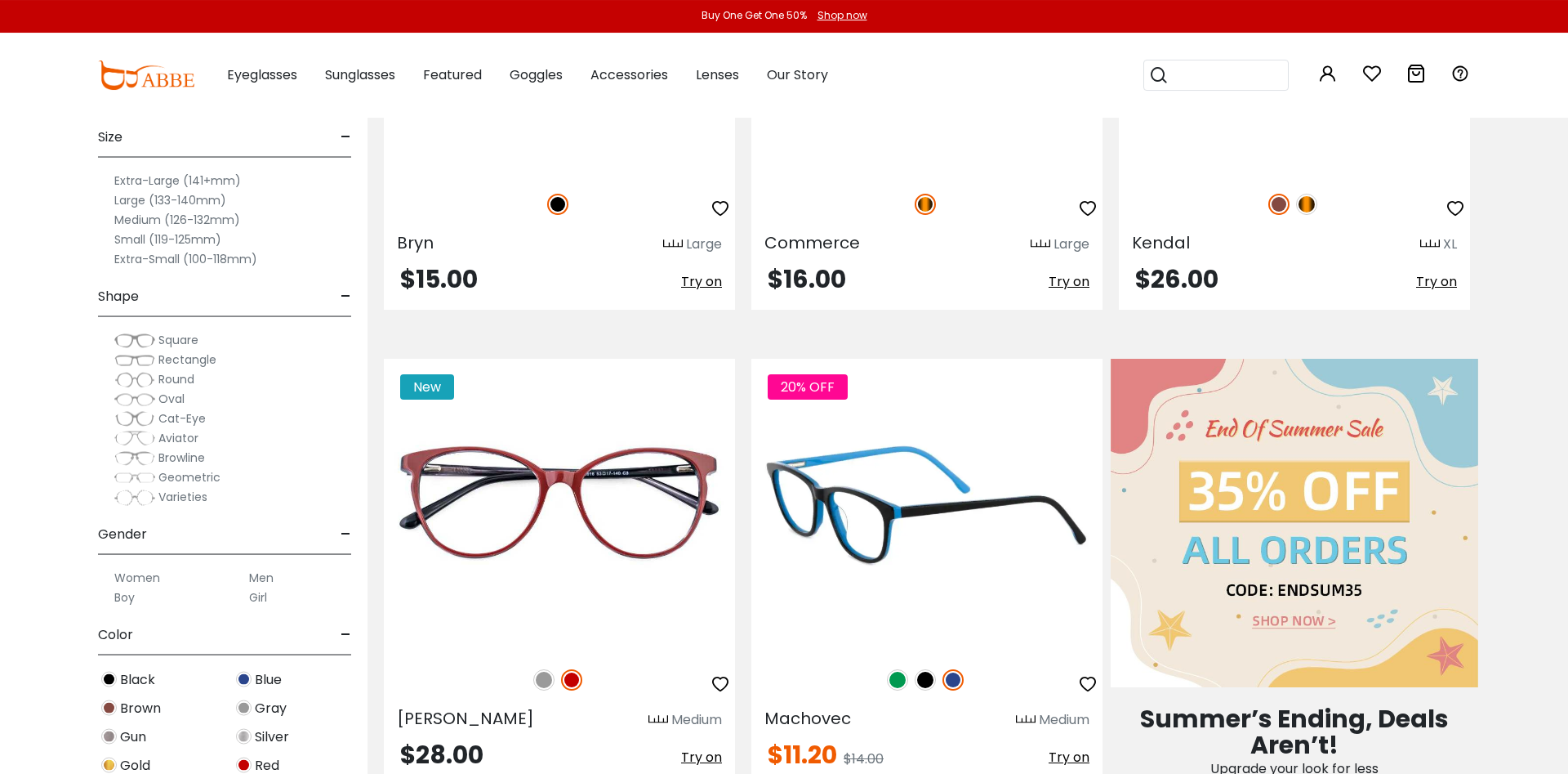
scroll to position [667, 0]
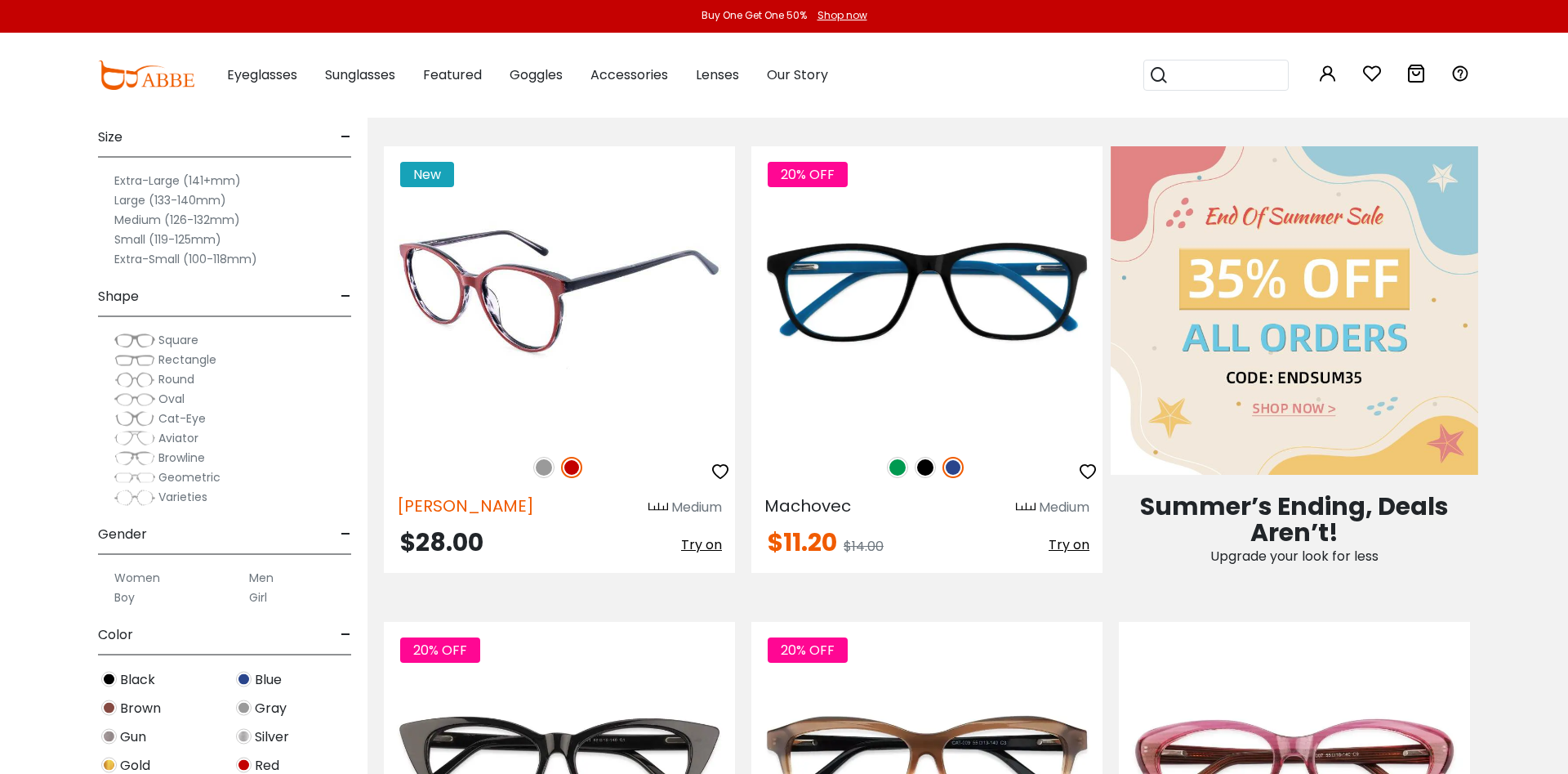
click at [432, 505] on span "Tricia" at bounding box center [465, 505] width 137 height 23
click at [430, 268] on img at bounding box center [559, 291] width 351 height 292
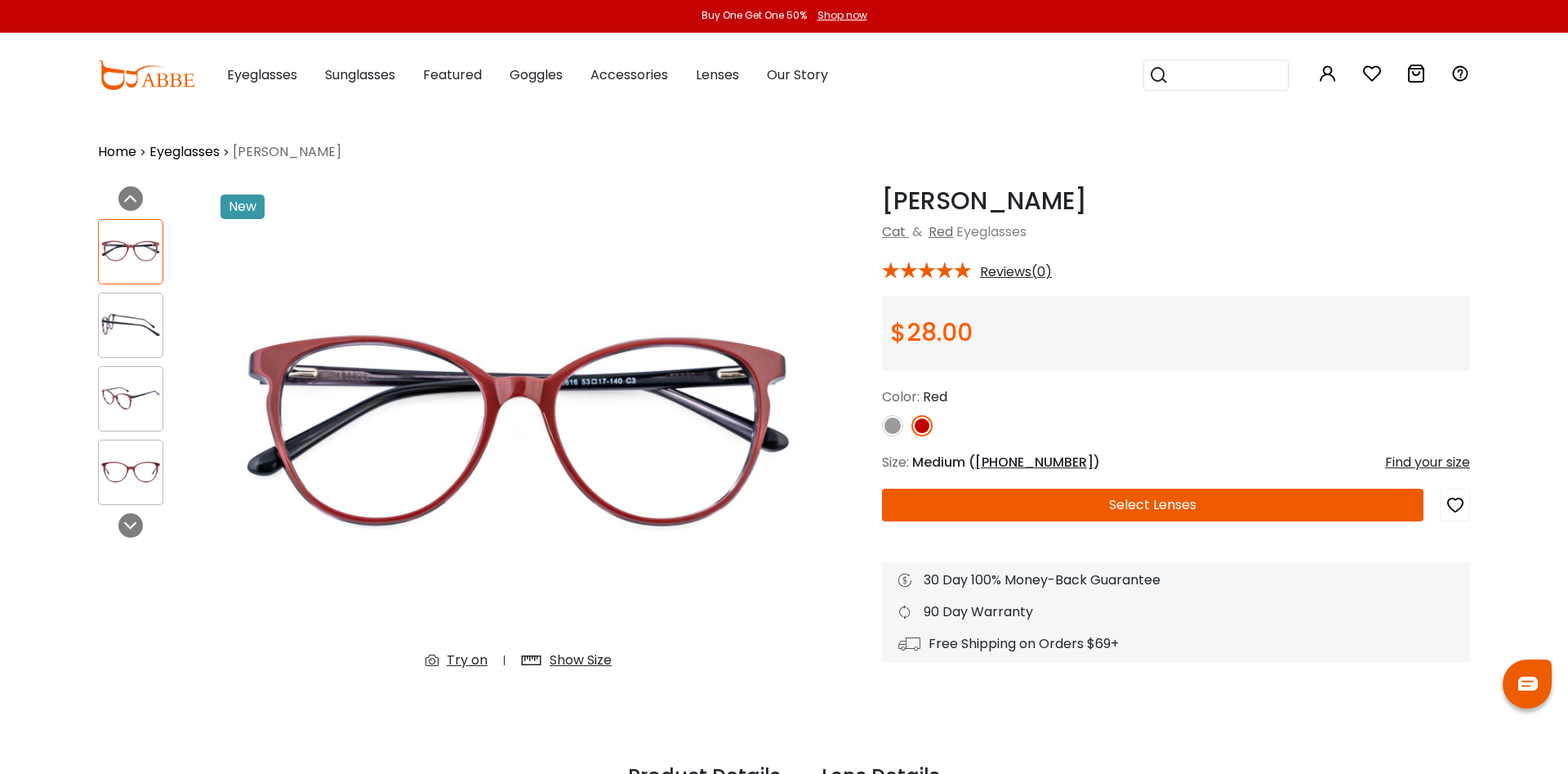
click at [1110, 501] on button "Select Lenses" at bounding box center [1153, 504] width 541 height 32
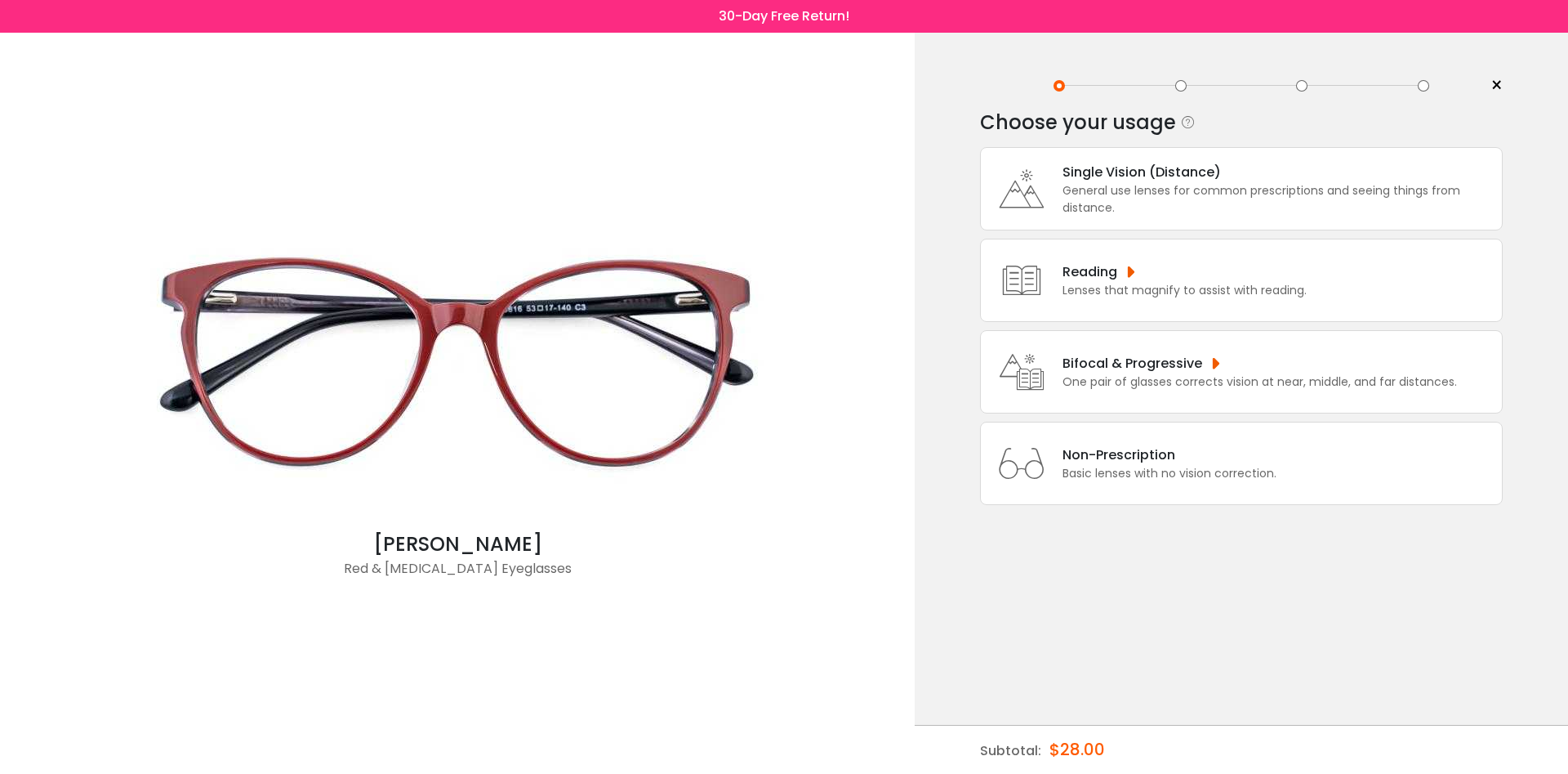
click at [1113, 465] on div "Non-Prescription" at bounding box center [1168, 454] width 214 height 21
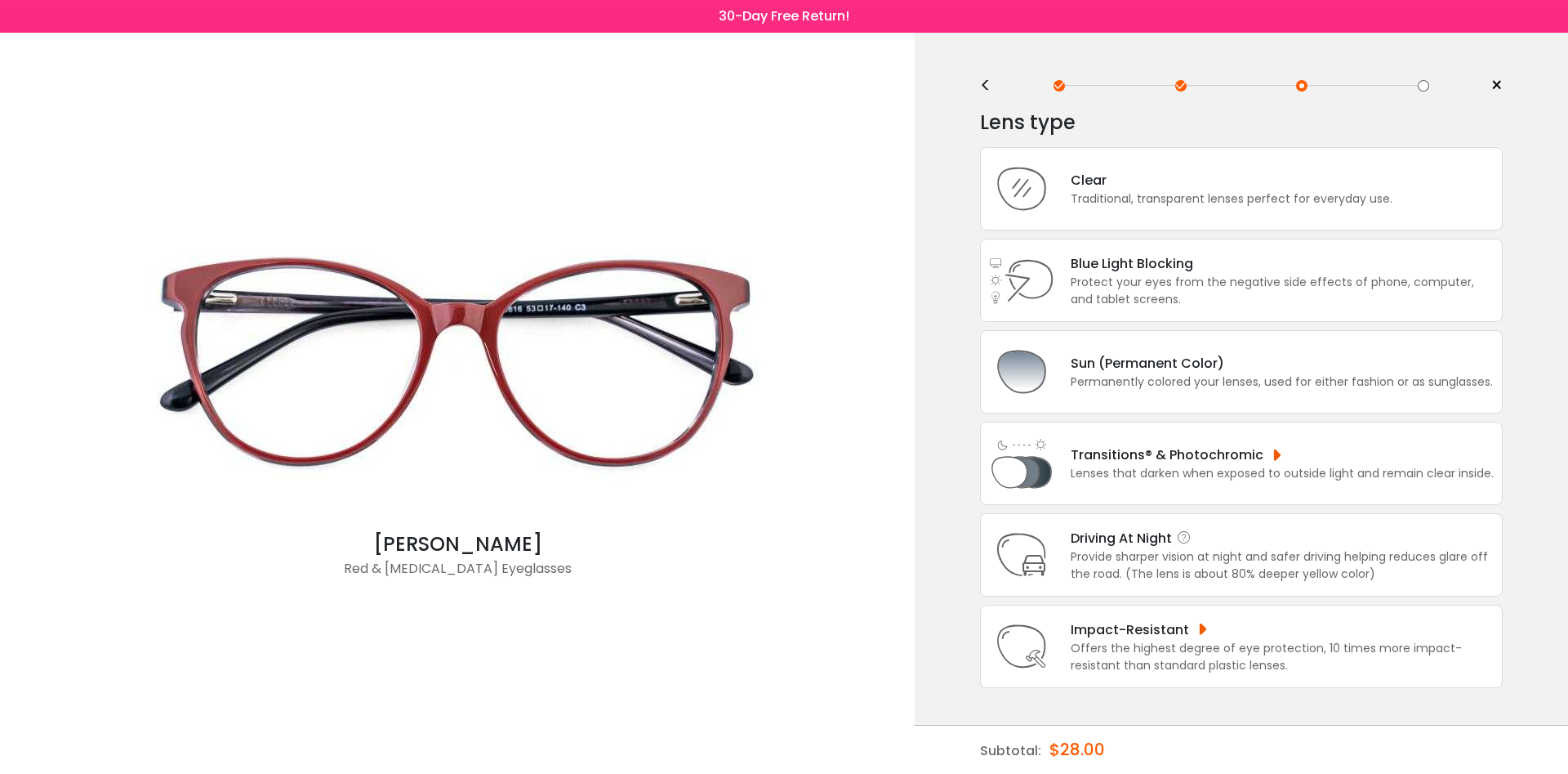
scroll to position [32, 0]
click at [1134, 537] on div "Driving At Night" at bounding box center [1283, 538] width 423 height 21
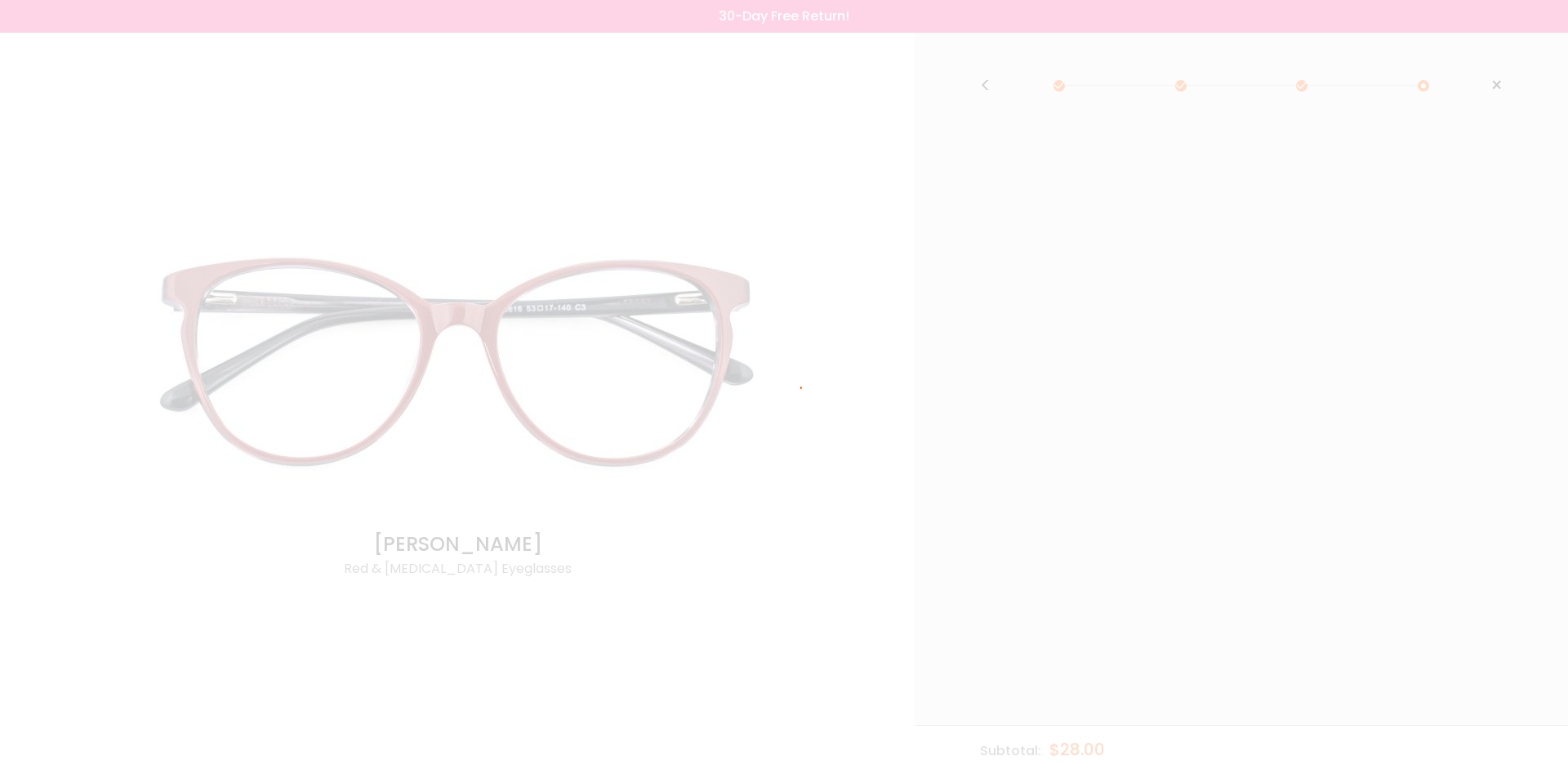
scroll to position [0, 0]
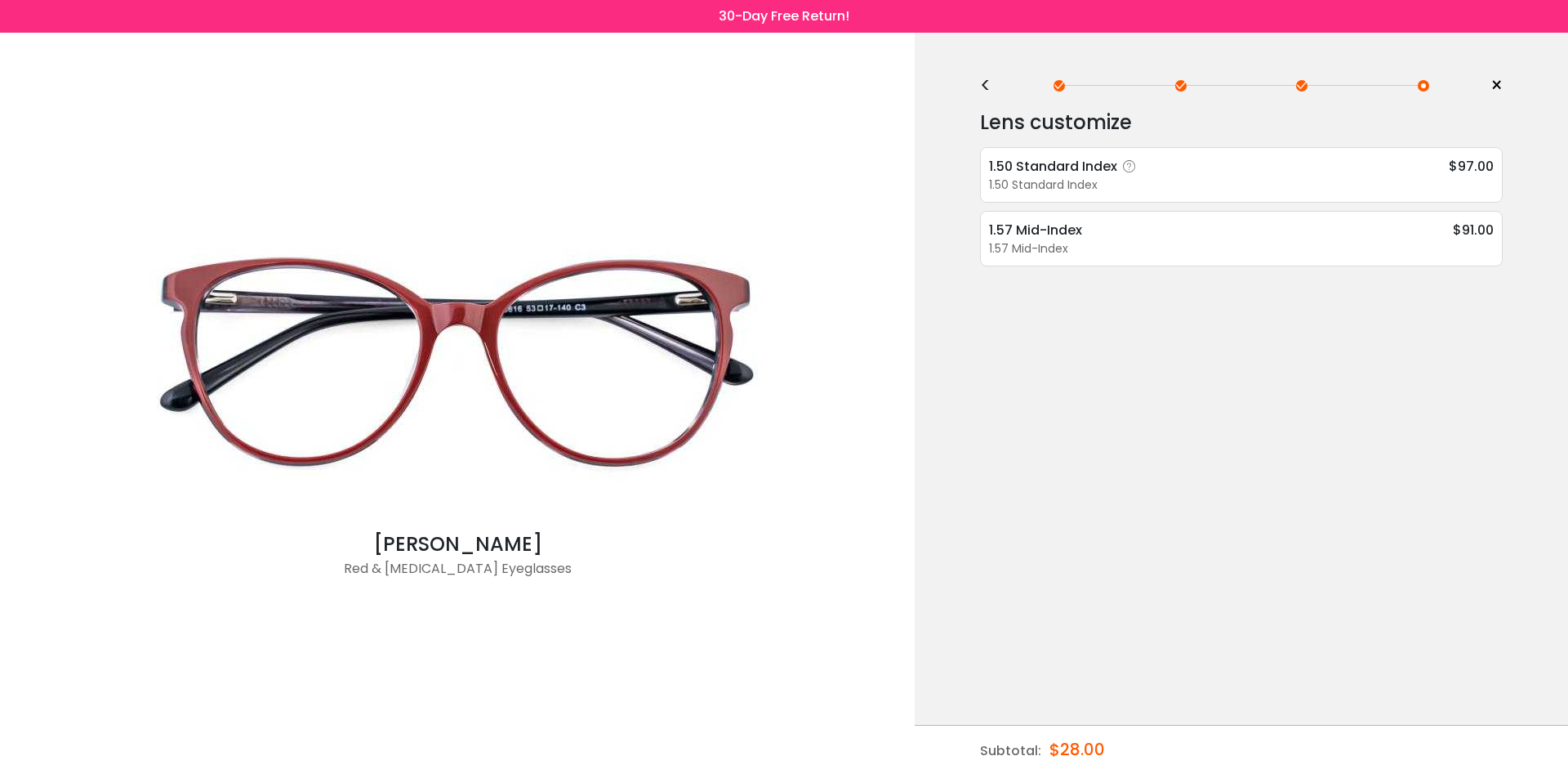
click at [1076, 176] on div "1.50 Standard Index" at bounding box center [1241, 184] width 505 height 17
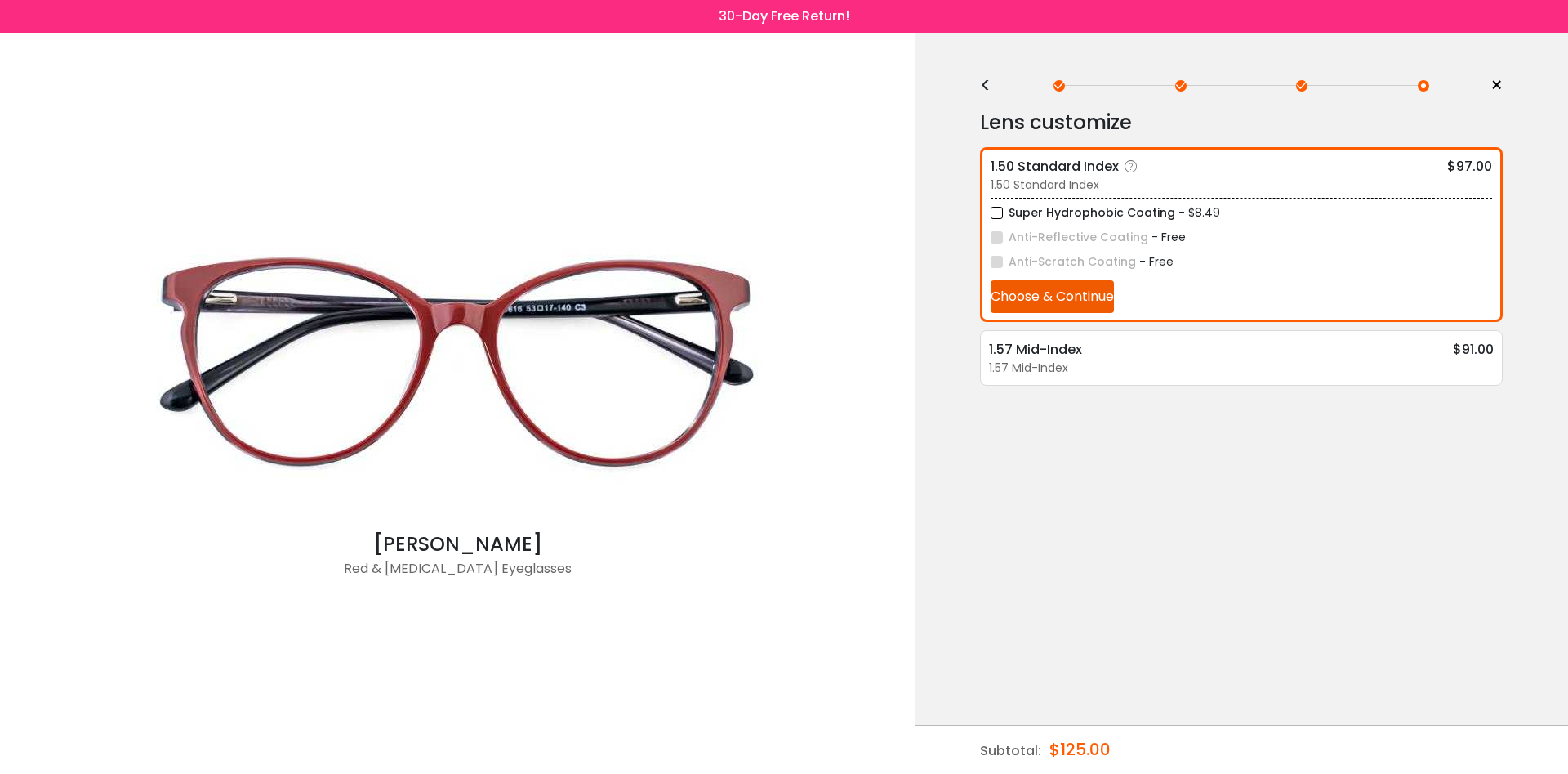
click at [1076, 176] on div "1.50 Standard Index" at bounding box center [1240, 184] width 501 height 17
click at [980, 81] on div "<" at bounding box center [991, 85] width 25 height 13
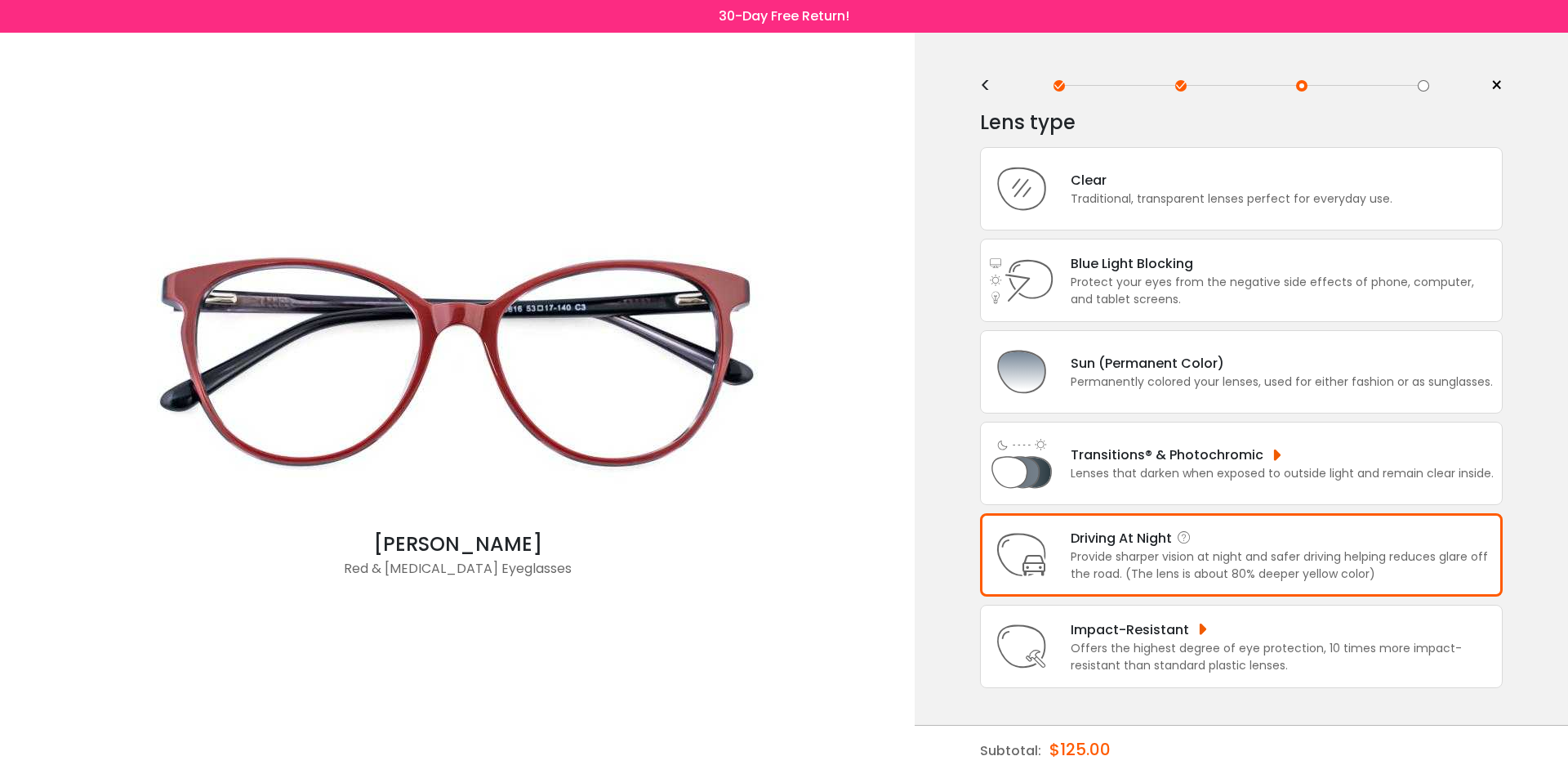
click at [1059, 582] on div "Driving At Night Provide sharper vision at night and safer driving helping redu…" at bounding box center [1274, 555] width 439 height 55
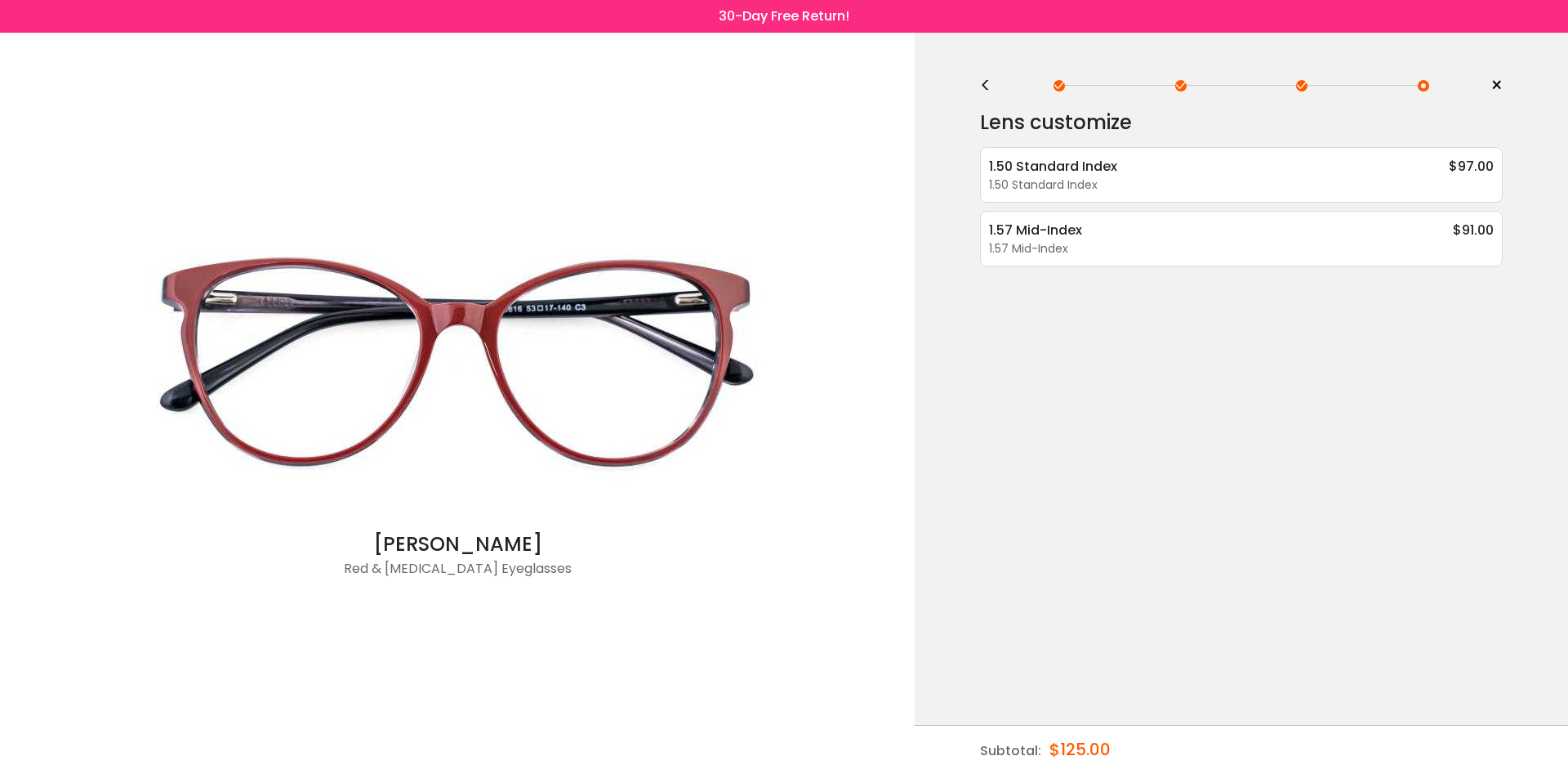
click at [984, 98] on div "Lens customize 1.50 Standard Index $97.00 1.50 Standard Index Super Hydrophobic…" at bounding box center [1240, 215] width 523 height 233
click at [984, 90] on div "<" at bounding box center [991, 85] width 25 height 13
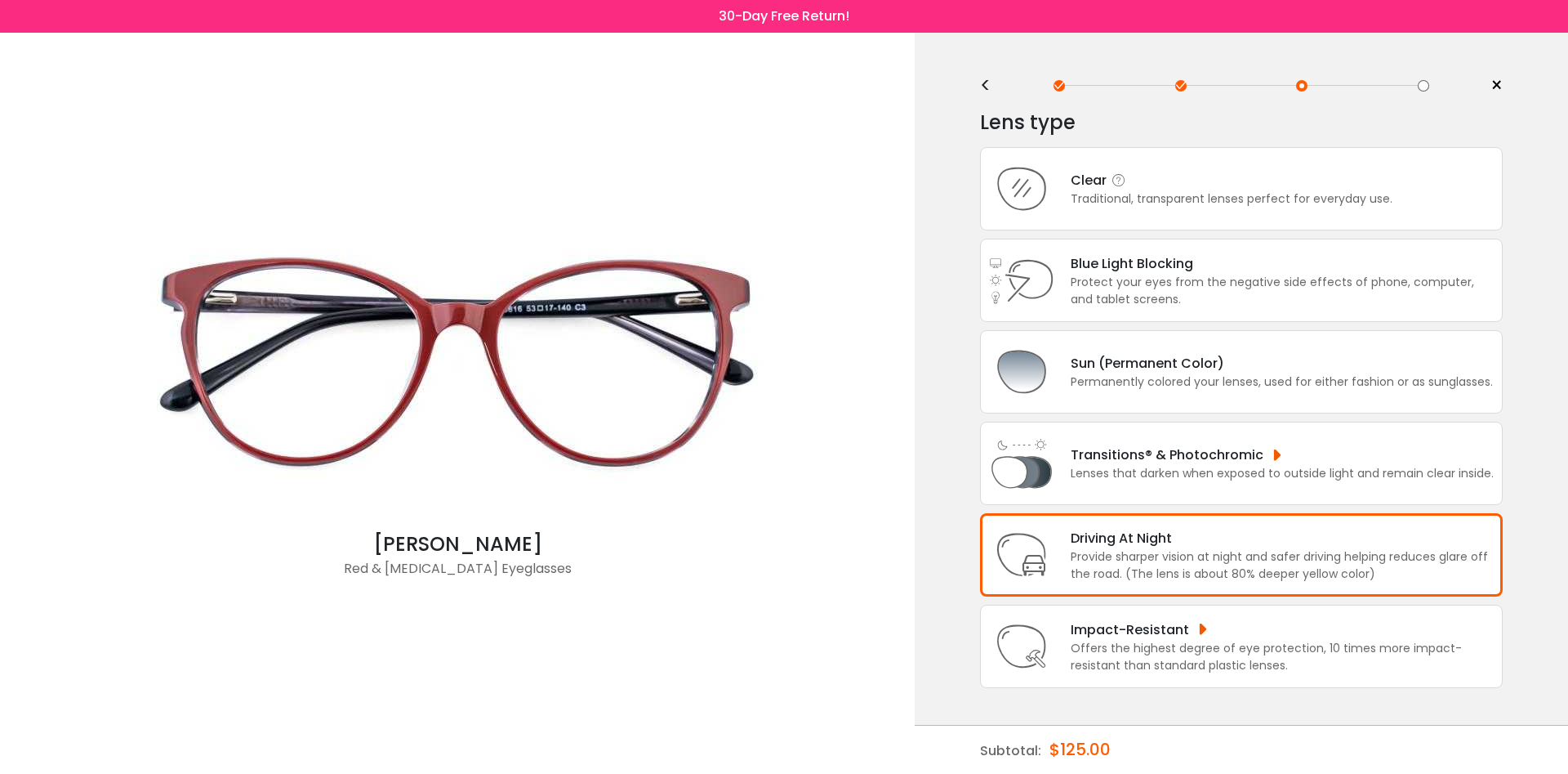
click at [1085, 198] on div "Traditional, transparent lenses perfect for everyday use." at bounding box center [1231, 198] width 322 height 17
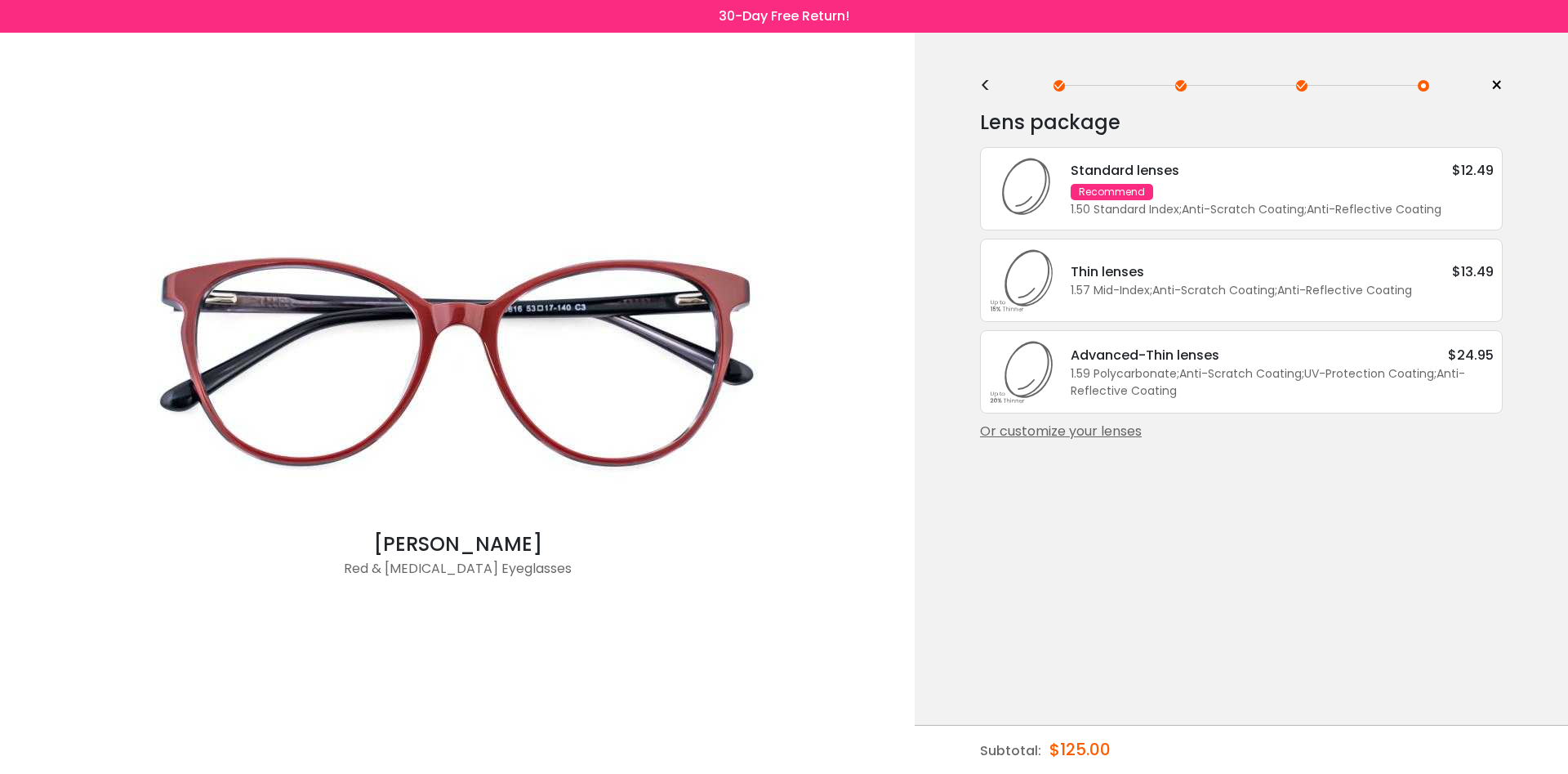
click at [1081, 190] on div "Recommend" at bounding box center [1112, 192] width 83 height 17
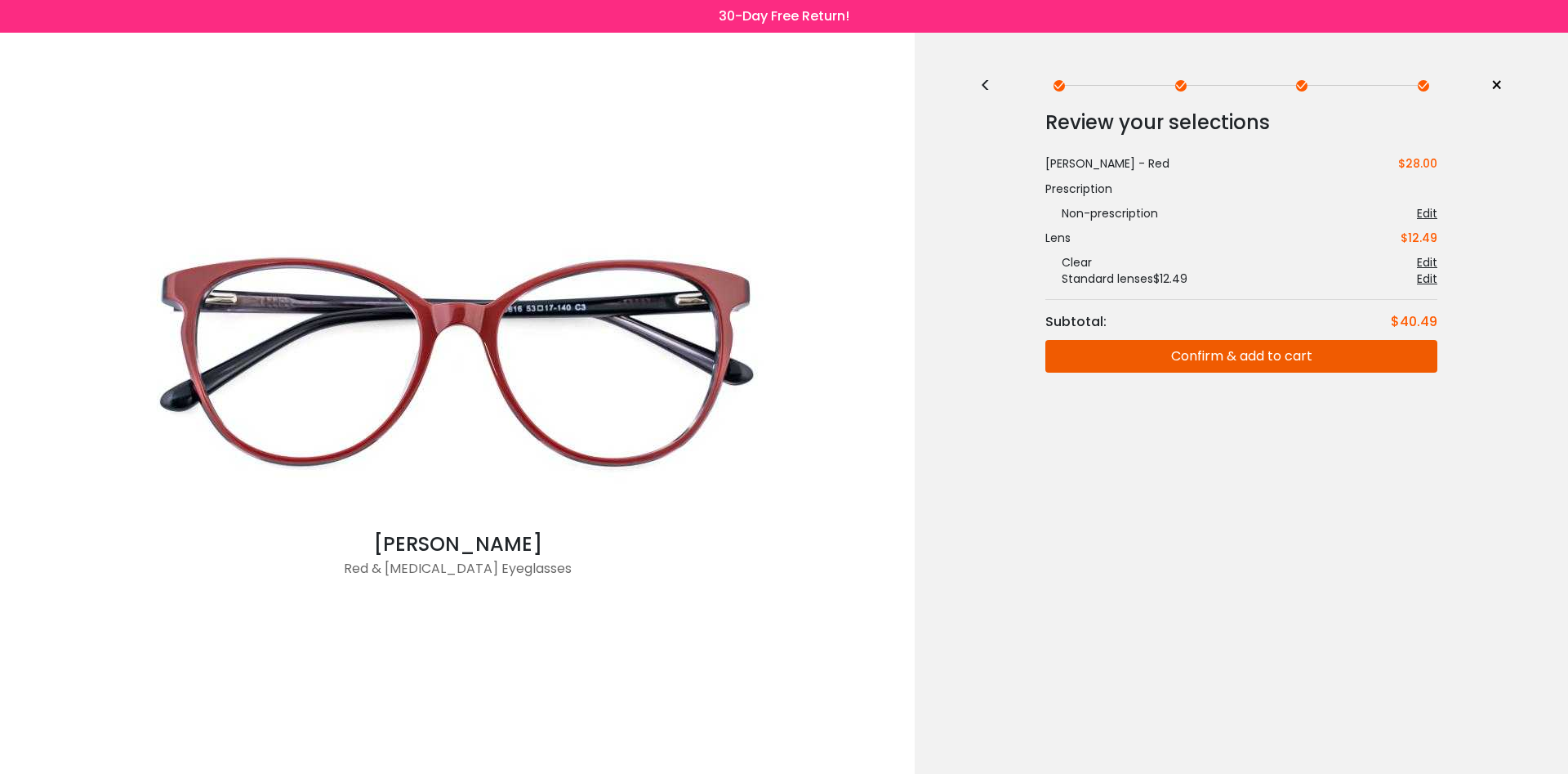
click at [1240, 348] on button "Confirm & add to cart" at bounding box center [1241, 355] width 392 height 32
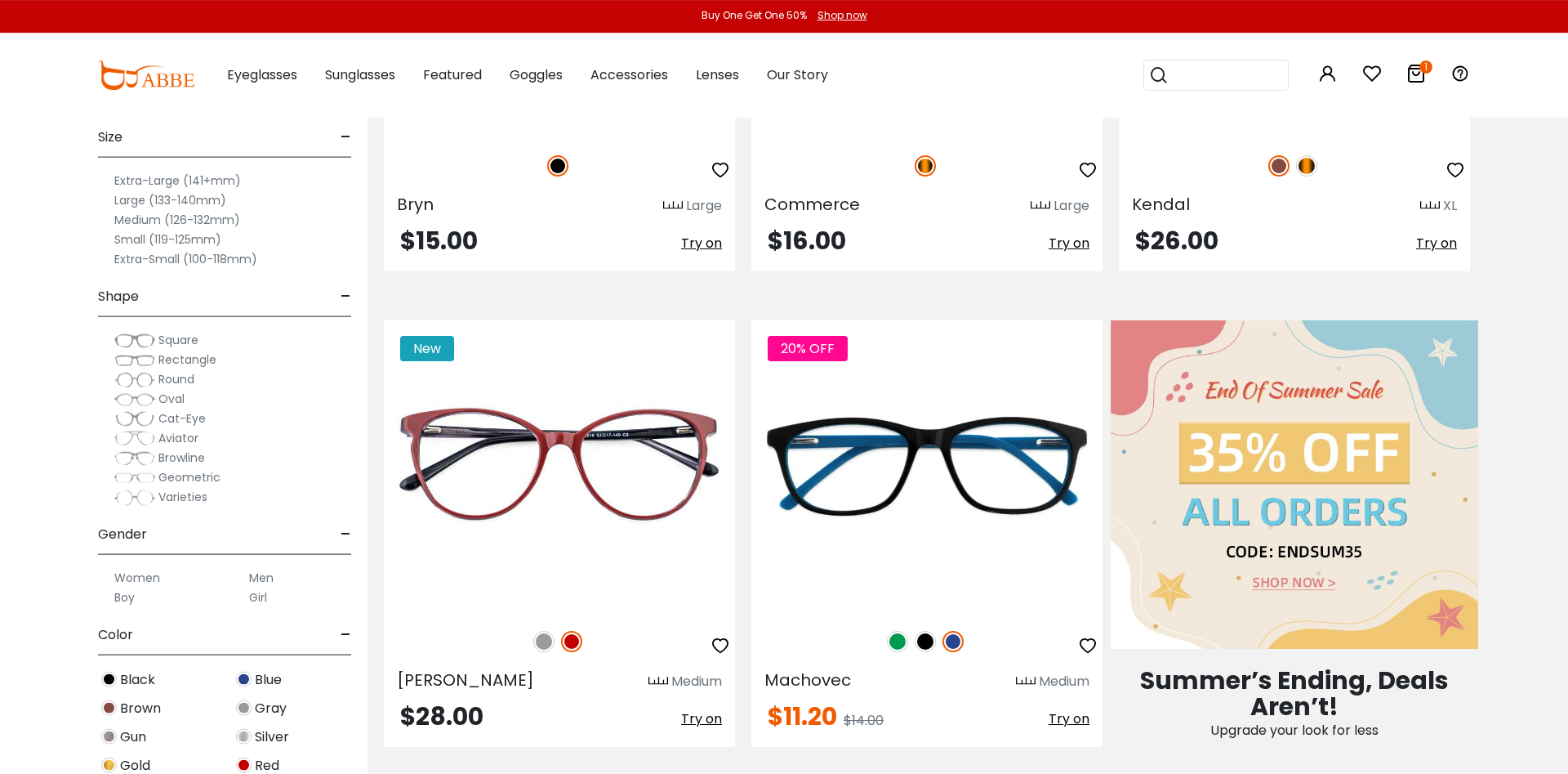
scroll to position [583, 0]
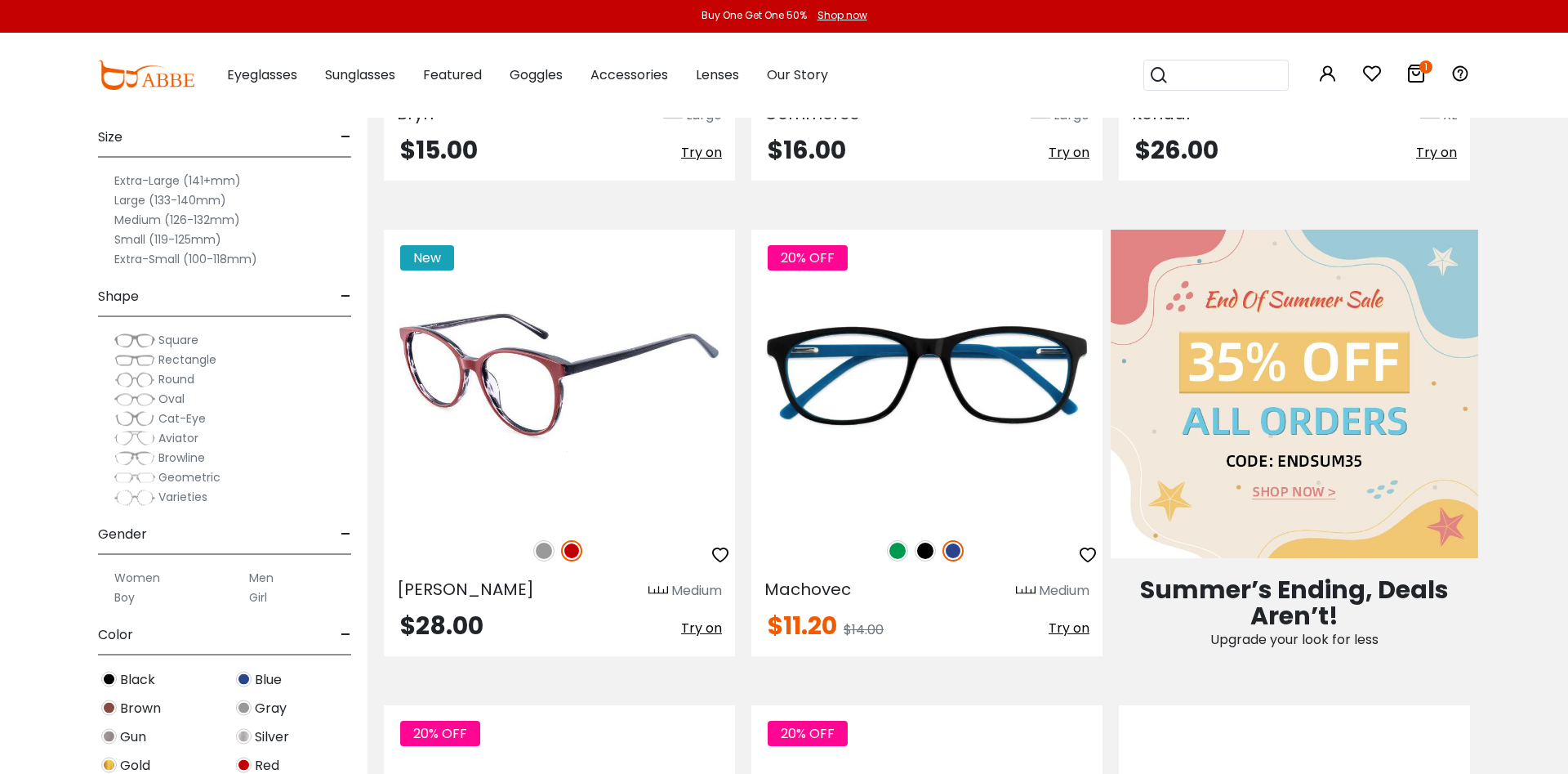
click at [567, 510] on img at bounding box center [559, 375] width 351 height 292
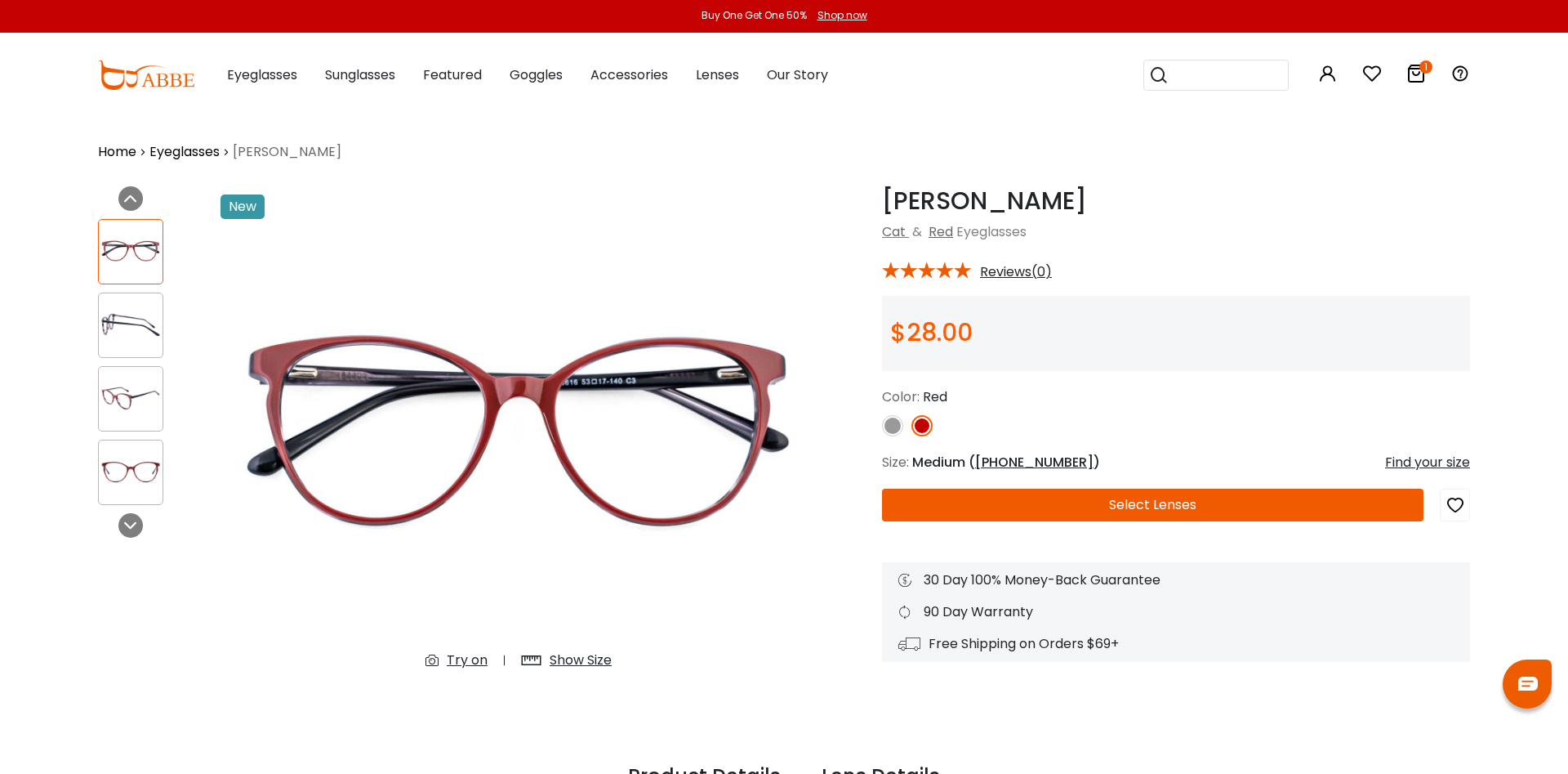
click at [1145, 512] on button "Select Lenses" at bounding box center [1153, 504] width 541 height 32
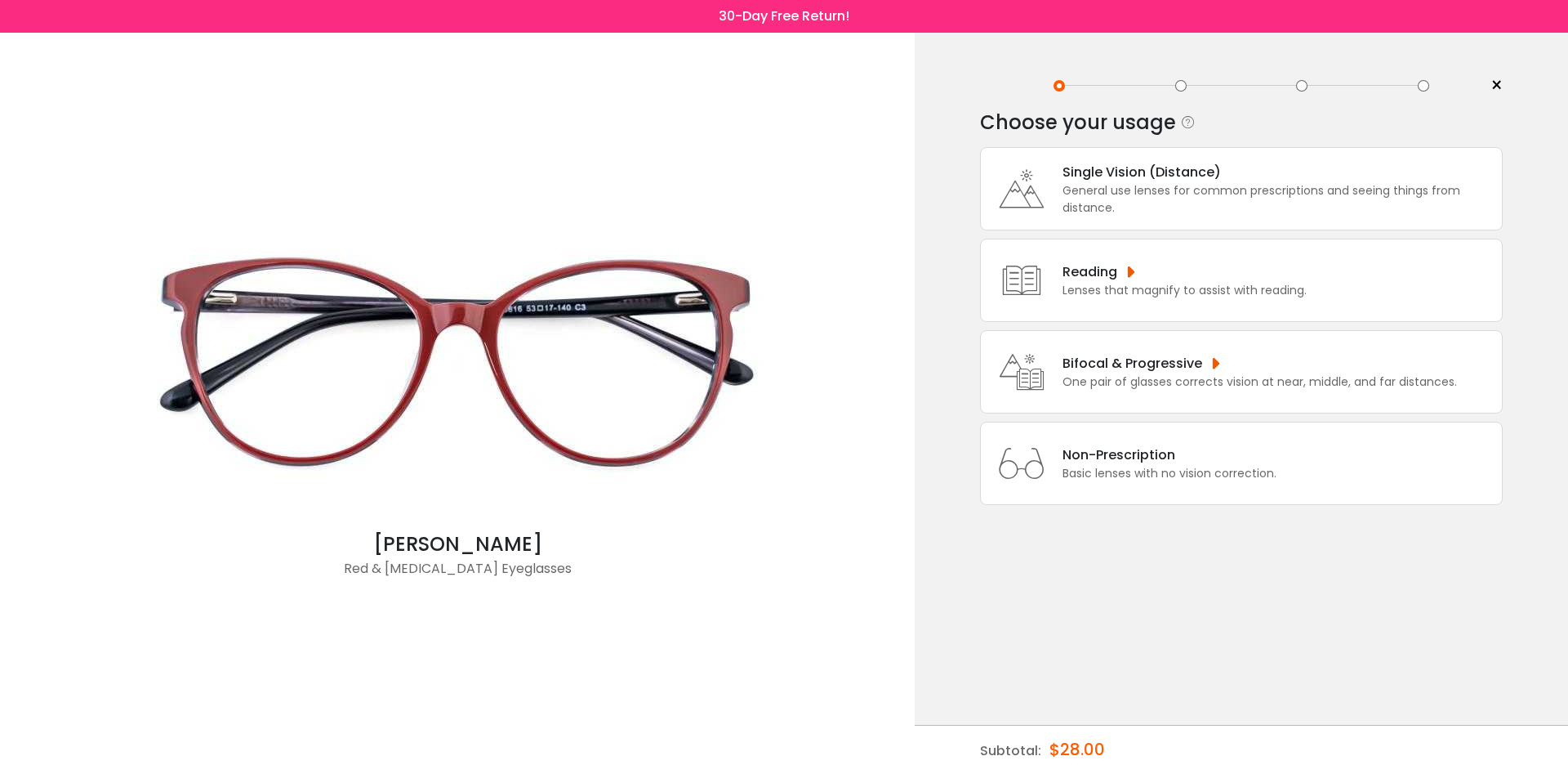
click at [1084, 182] on div "Single Vision (Distance)" at bounding box center [1278, 171] width 431 height 21
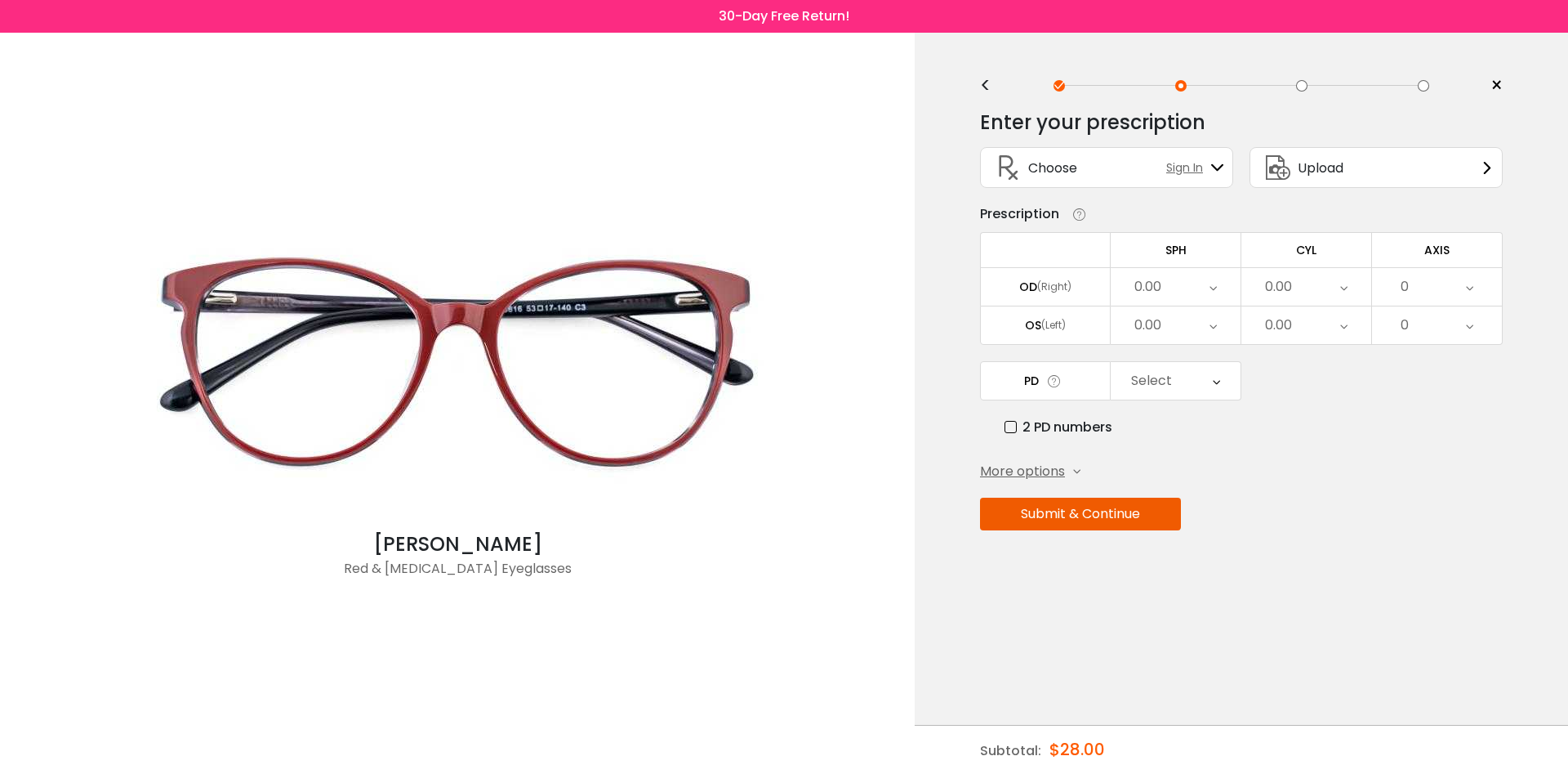
click at [1007, 433] on label "2 PD numbers" at bounding box center [1058, 426] width 108 height 21
click at [1220, 388] on icon at bounding box center [1219, 380] width 7 height 37
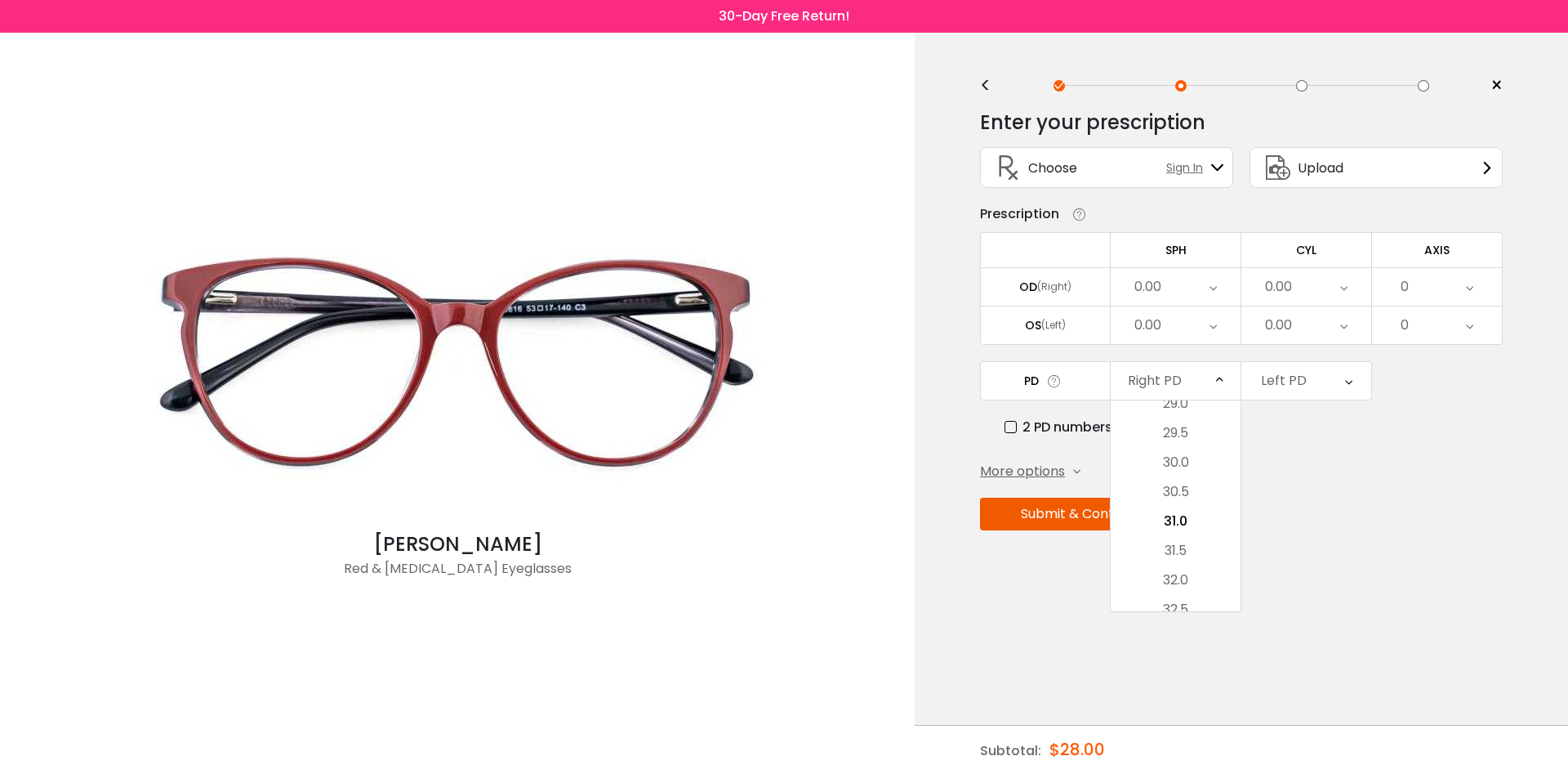
click at [1024, 477] on span "More options" at bounding box center [1022, 472] width 85 height 20
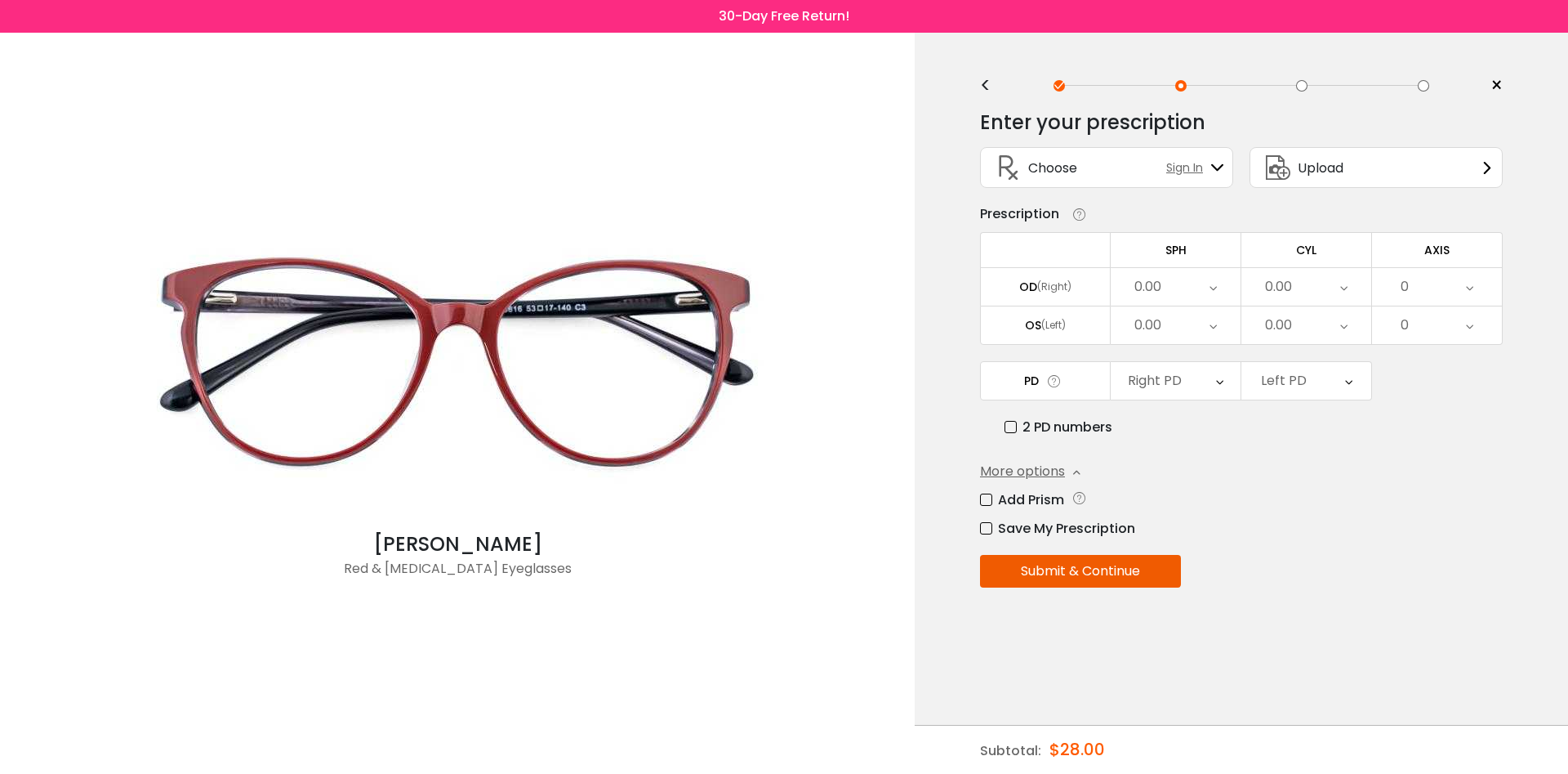
click at [1215, 298] on icon at bounding box center [1213, 287] width 7 height 37
click at [1280, 556] on div "Enter your prescription SPH (Sphere) Lens strength needed to correct your visio…" at bounding box center [1240, 384] width 523 height 571
click at [1392, 171] on div "Upload" at bounding box center [1375, 166] width 253 height 40
